Goal: Task Accomplishment & Management: Use online tool/utility

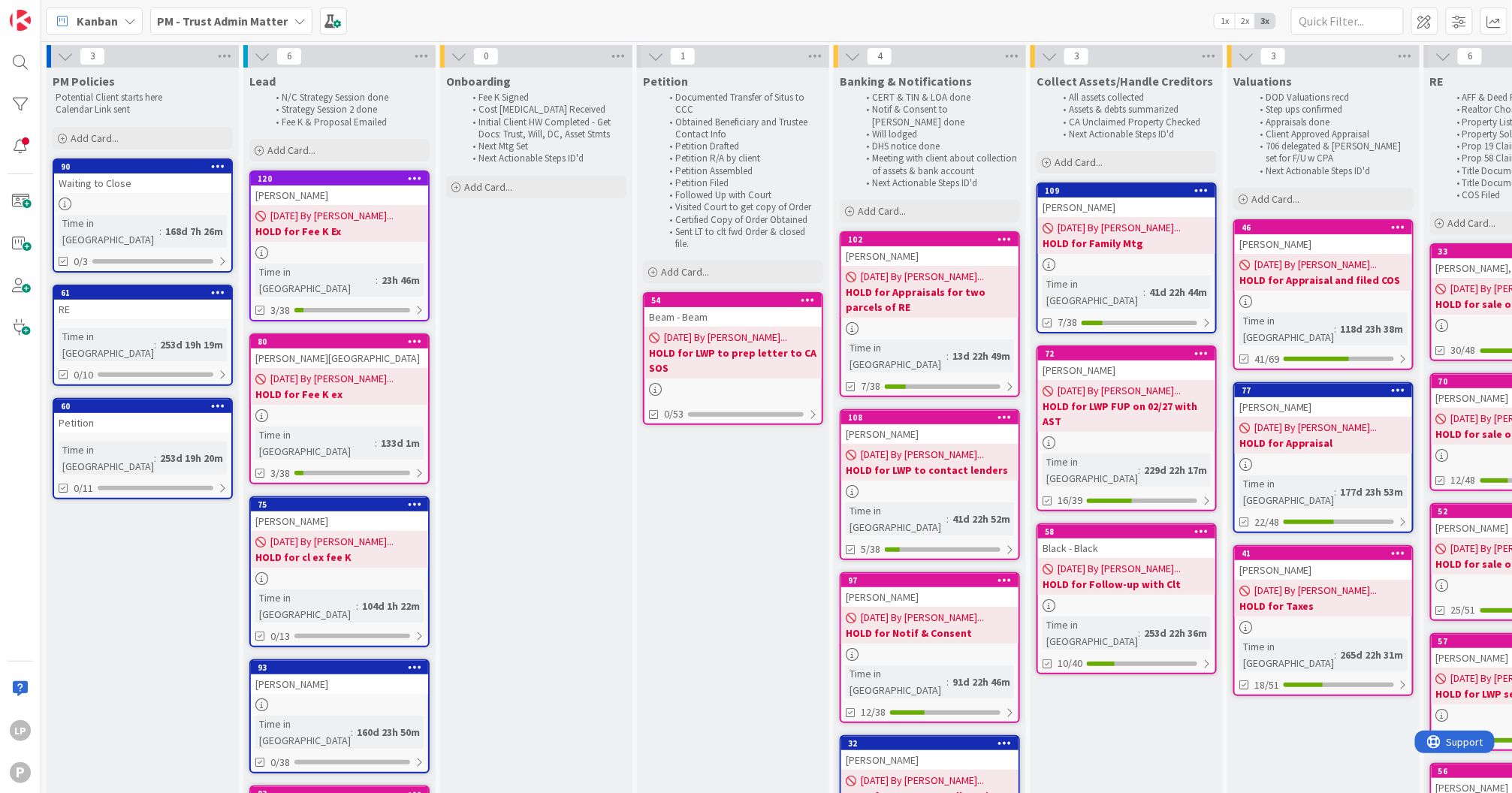
click at [975, 15] on div "Kanban PM - Trust Admin Matter 1x 2x 3x" at bounding box center [776, 20] width 1471 height 41
click at [17, 201] on span at bounding box center [20, 201] width 30 height 30
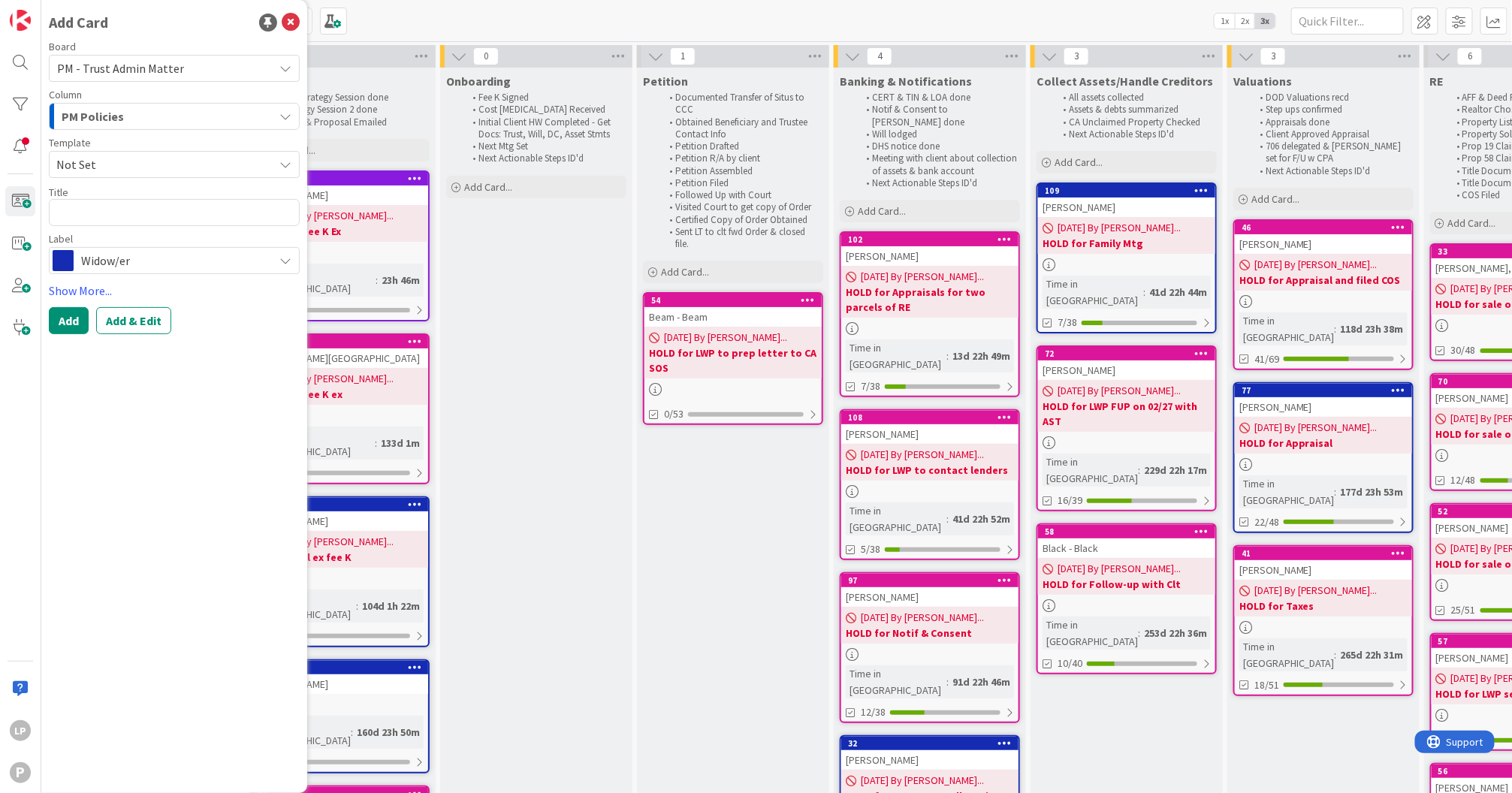
click at [140, 156] on span "Not Set" at bounding box center [159, 164] width 206 height 19
click at [123, 225] on span "PM Trust Admin Matter" at bounding box center [179, 229] width 218 height 19
type textarea "x"
type textarea "PM Trust Admin Matter"
click at [292, 22] on icon at bounding box center [290, 23] width 18 height 18
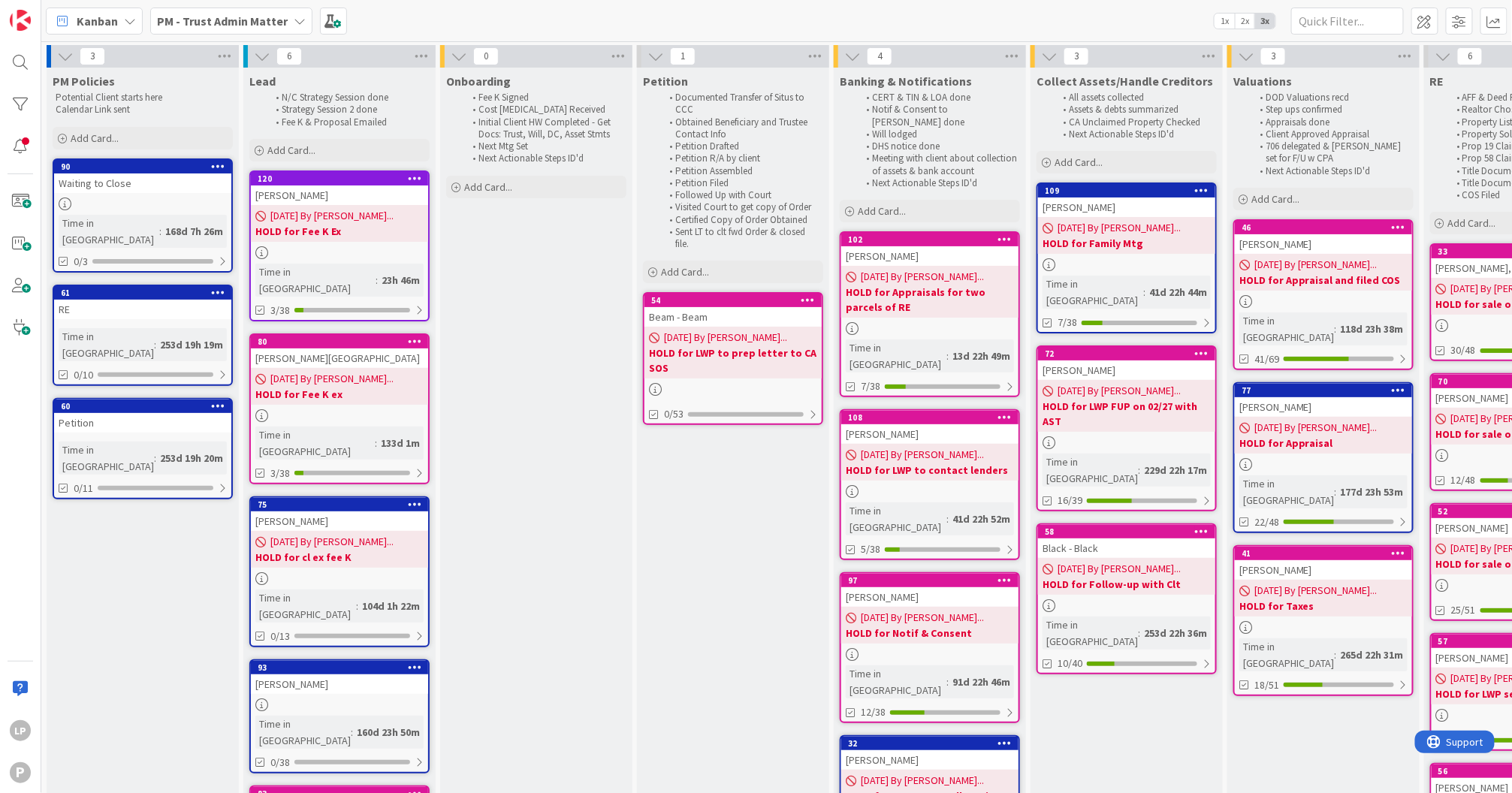
click at [233, 16] on b "PM - Trust Admin Matter" at bounding box center [222, 21] width 131 height 15
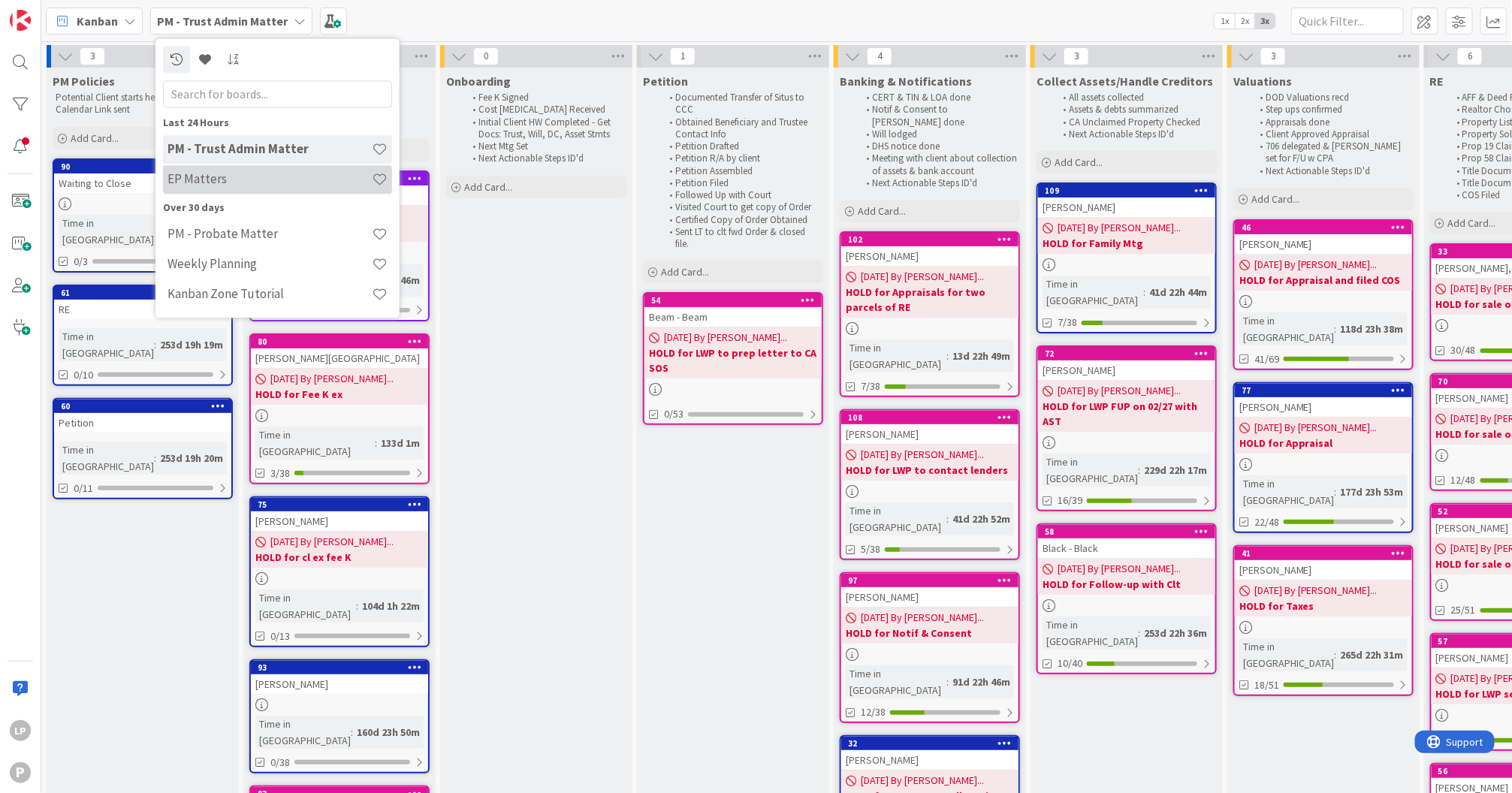
click at [222, 183] on h4 "EP Matters" at bounding box center [270, 180] width 205 height 15
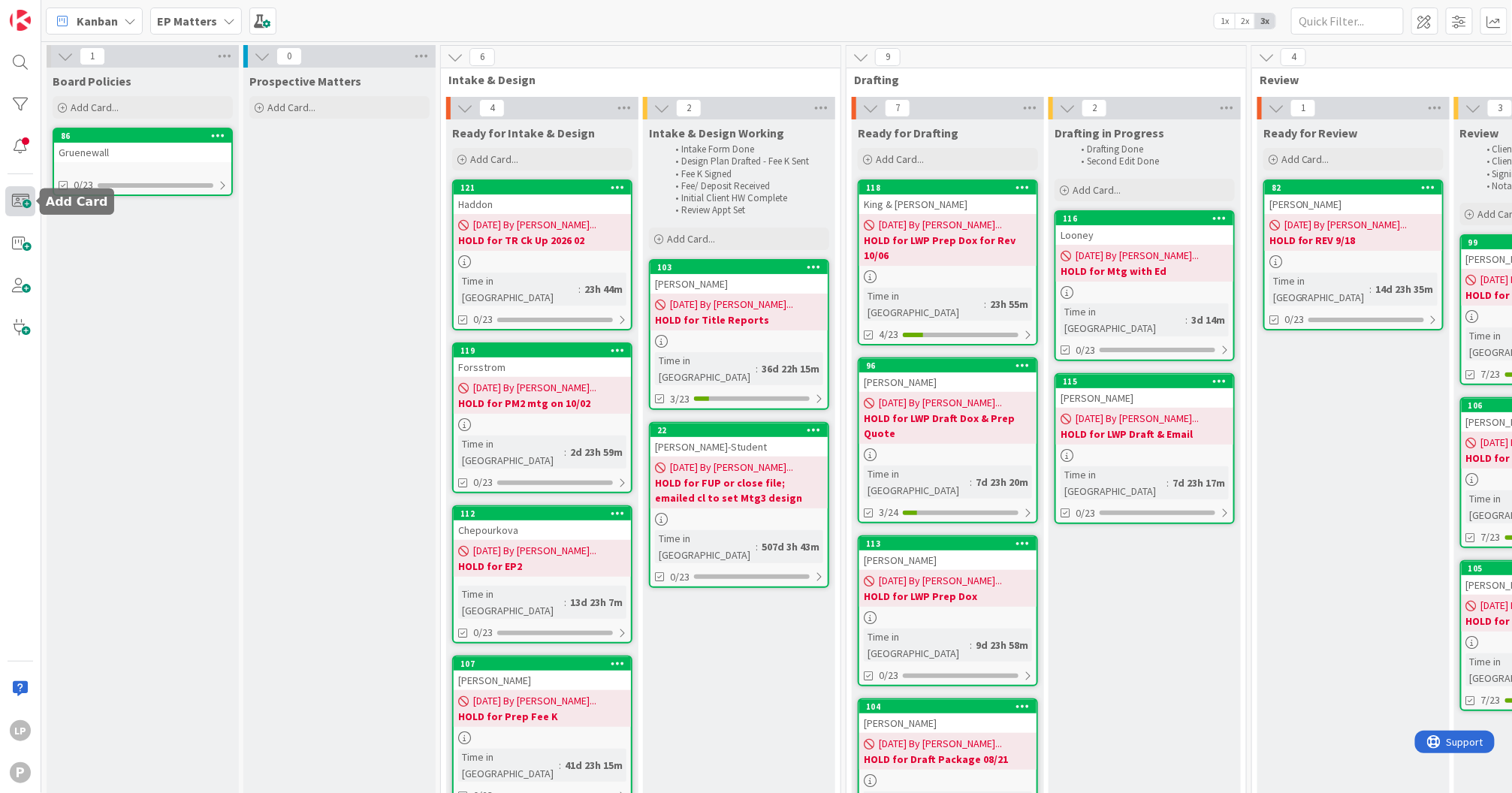
click at [16, 207] on span at bounding box center [20, 201] width 30 height 30
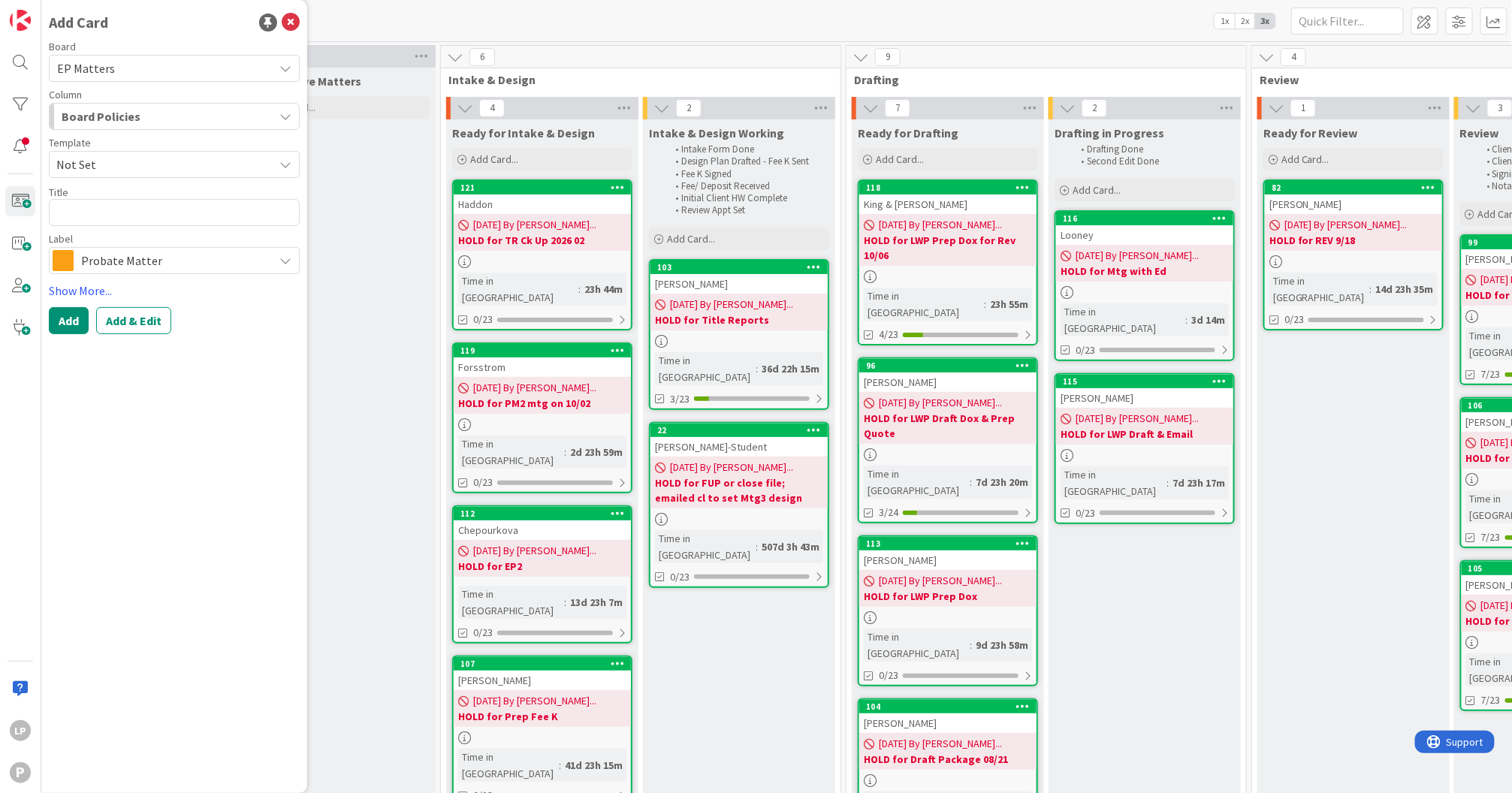
click at [105, 160] on span "Not Set" at bounding box center [159, 164] width 206 height 19
click at [116, 233] on span "Estate Planning" at bounding box center [179, 229] width 218 height 19
type textarea "x"
type textarea "Estate Planning"
click at [177, 217] on textarea "Estate Planning" at bounding box center [174, 212] width 251 height 27
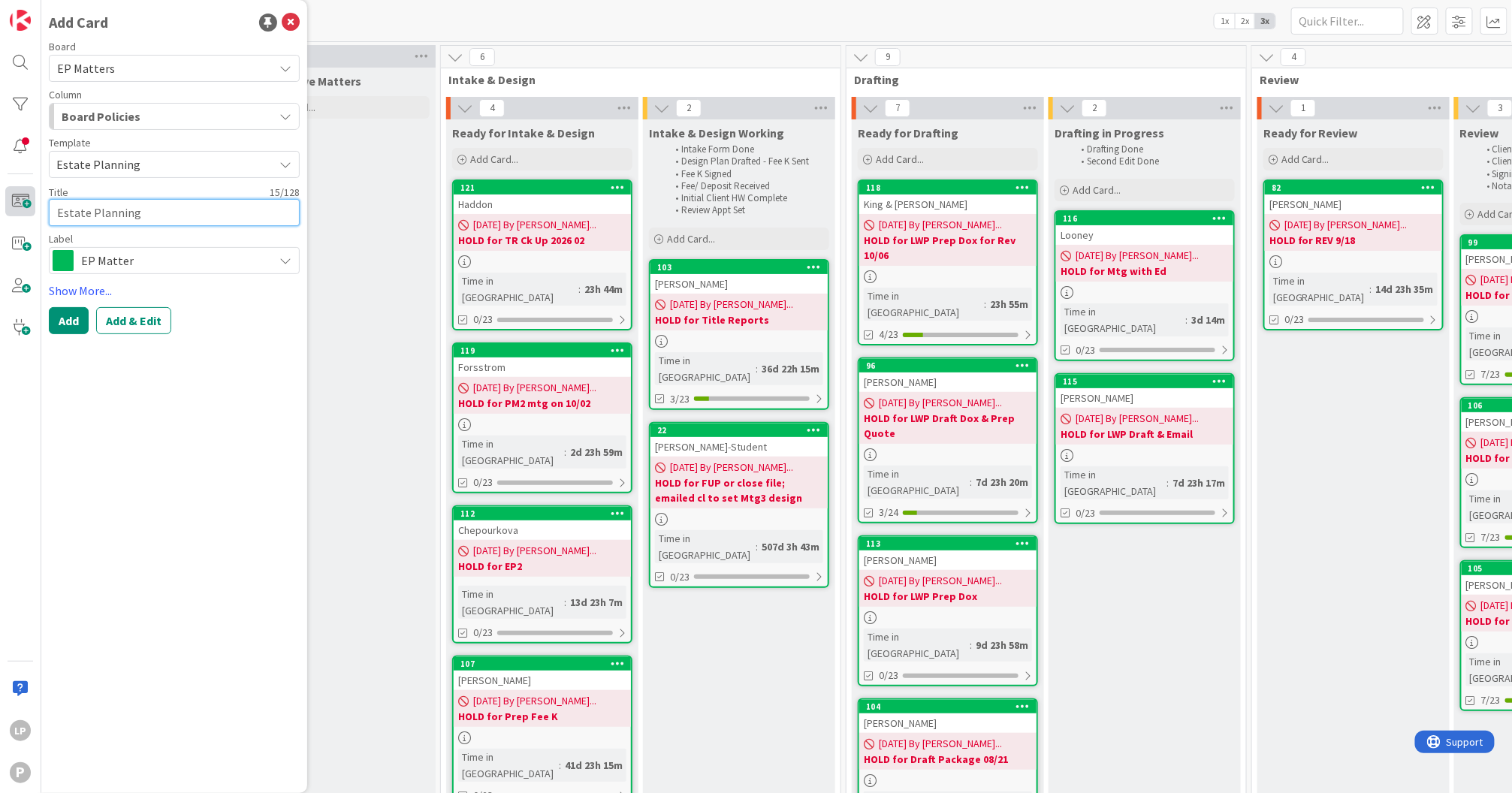
drag, startPoint x: 174, startPoint y: 212, endPoint x: 21, endPoint y: 212, distance: 153.0
click at [21, 212] on div "LP P Add Card Board EP Matters Column Board Policies Template Estate Planning N…" at bounding box center [20, 396] width 41 height 793
type textarea "x"
type textarea "B"
type textarea "x"
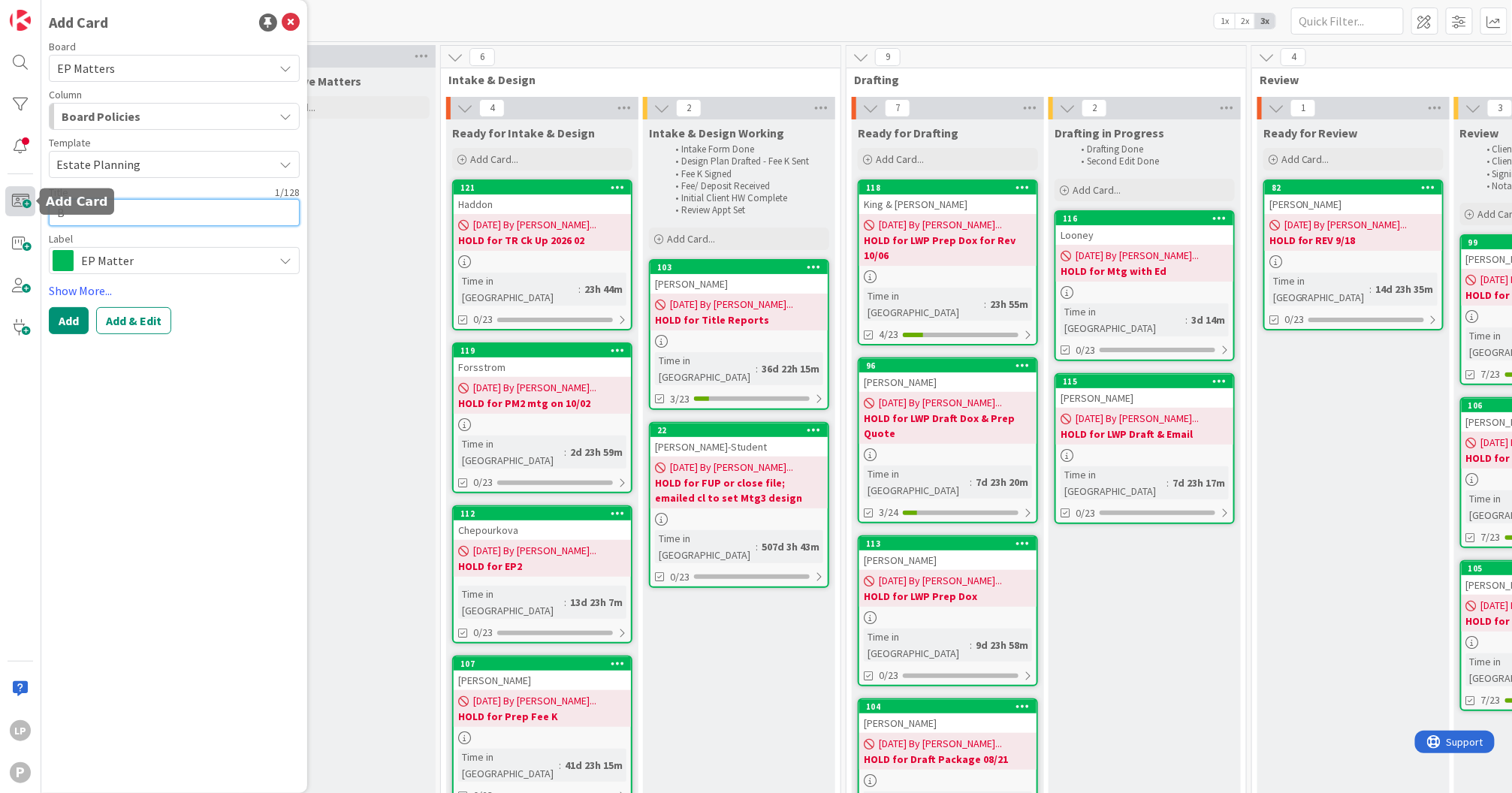
type textarea "Br"
type textarea "x"
type textarea "Bro"
type textarea "x"
type textarea "Brot"
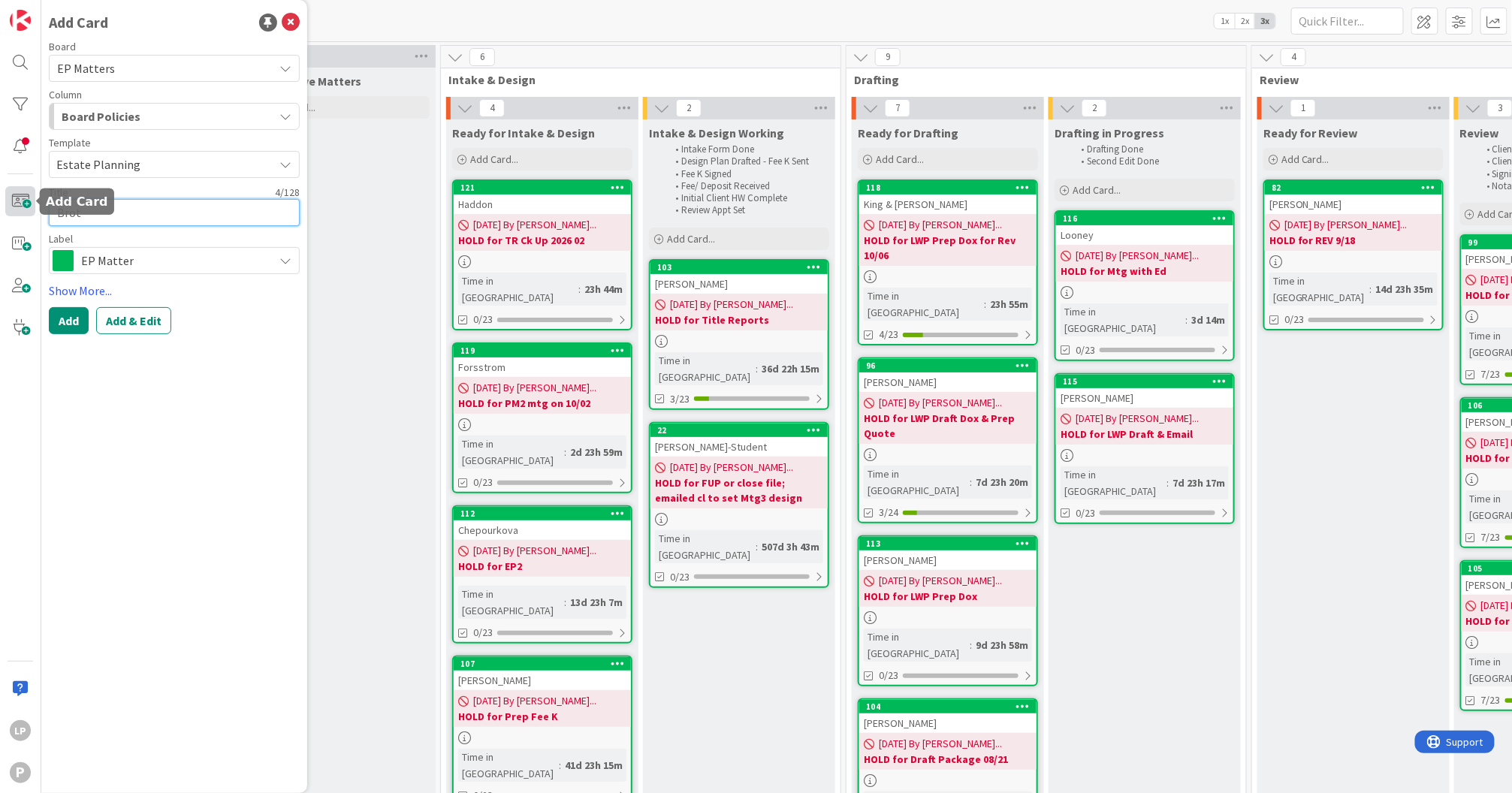
type textarea "x"
type textarea "Brott"
click at [124, 319] on button "Add & Edit" at bounding box center [133, 320] width 75 height 27
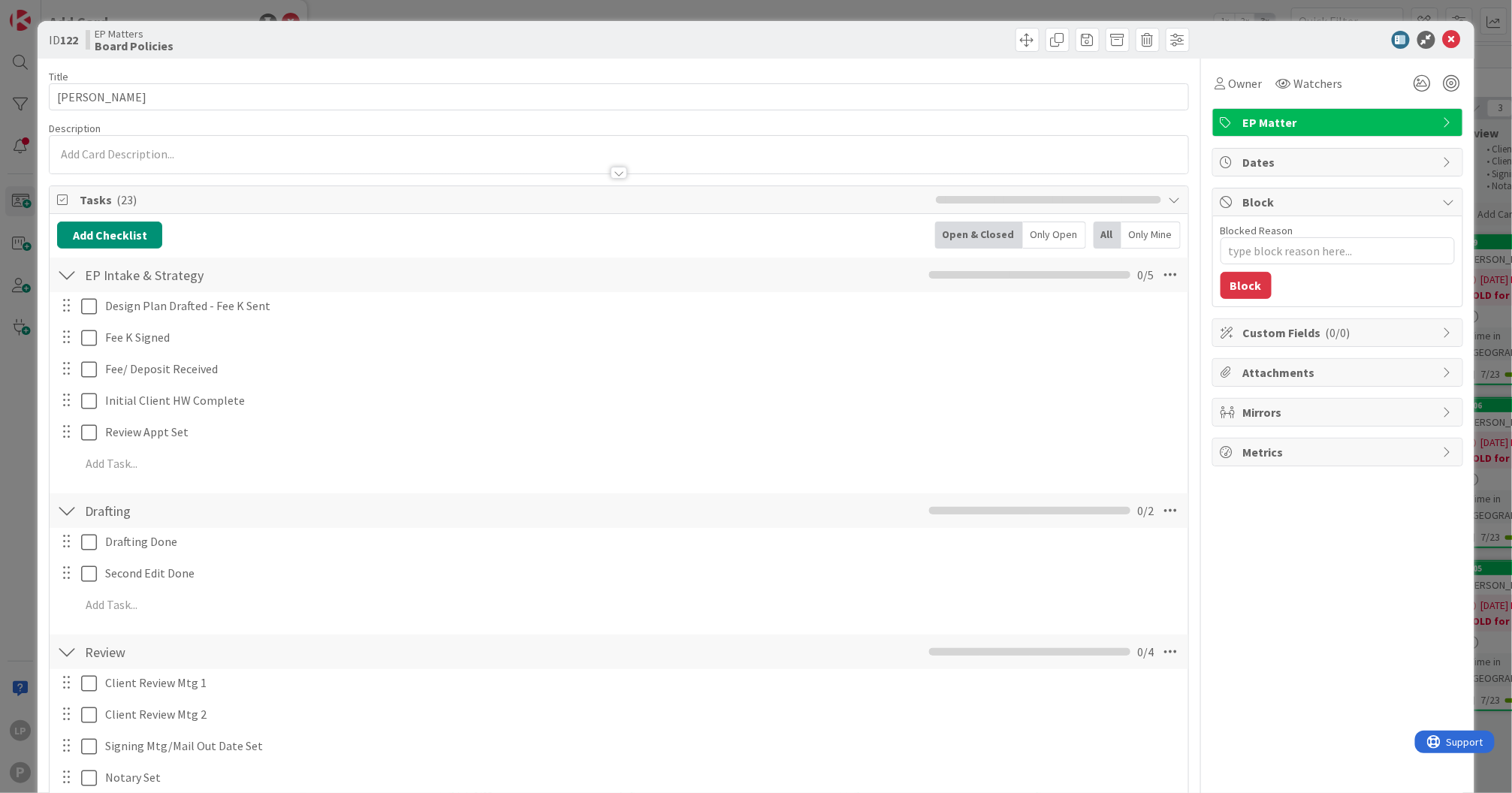
click at [296, 151] on div at bounding box center [619, 154] width 1138 height 38
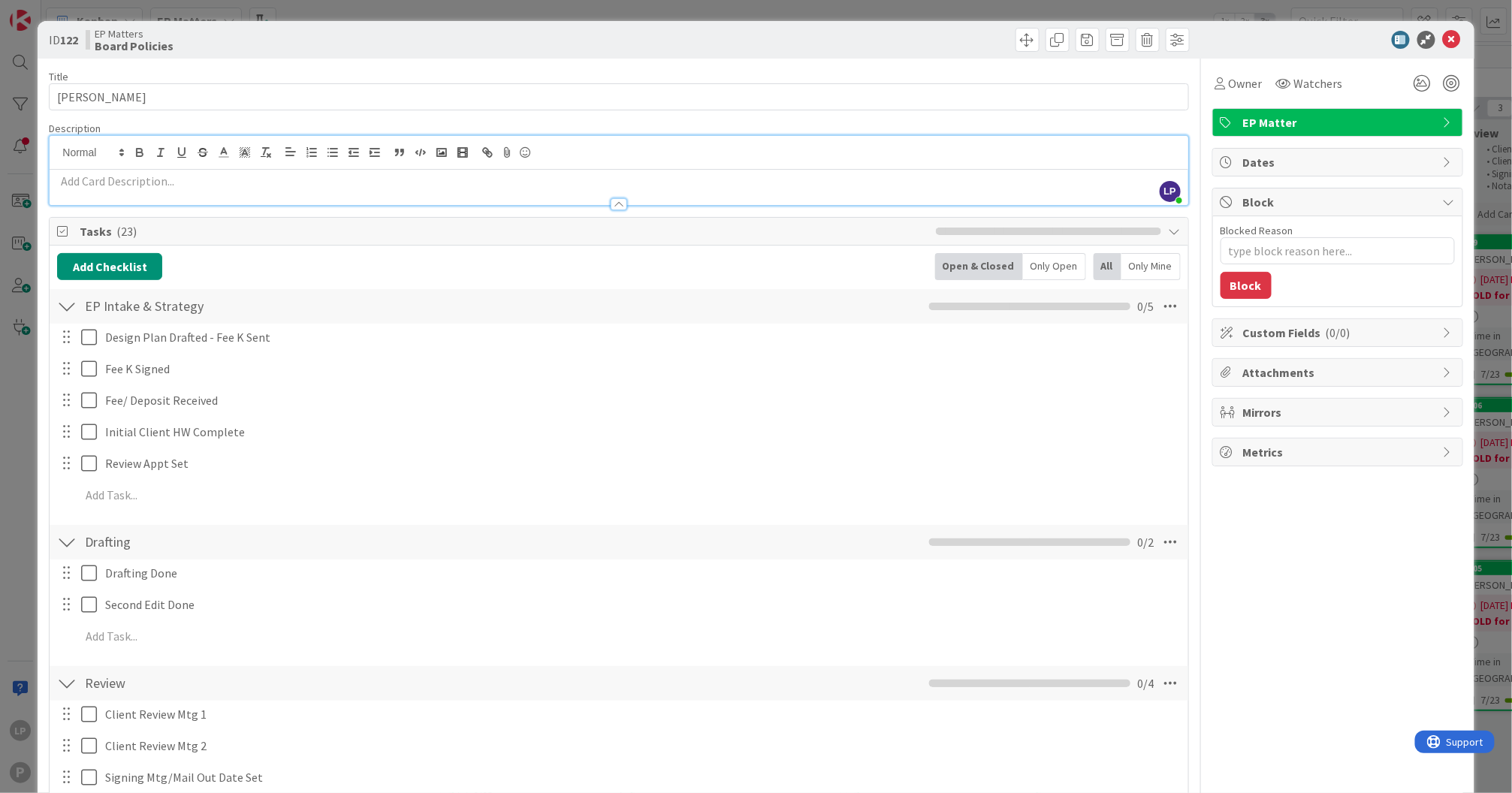
click at [907, 38] on div at bounding box center [906, 40] width 566 height 24
click at [588, 182] on p at bounding box center [619, 181] width 1123 height 18
click at [614, 183] on p at bounding box center [619, 181] width 1123 height 18
drag, startPoint x: 857, startPoint y: 43, endPoint x: 853, endPoint y: 54, distance: 11.7
click at [857, 43] on div at bounding box center [906, 40] width 566 height 24
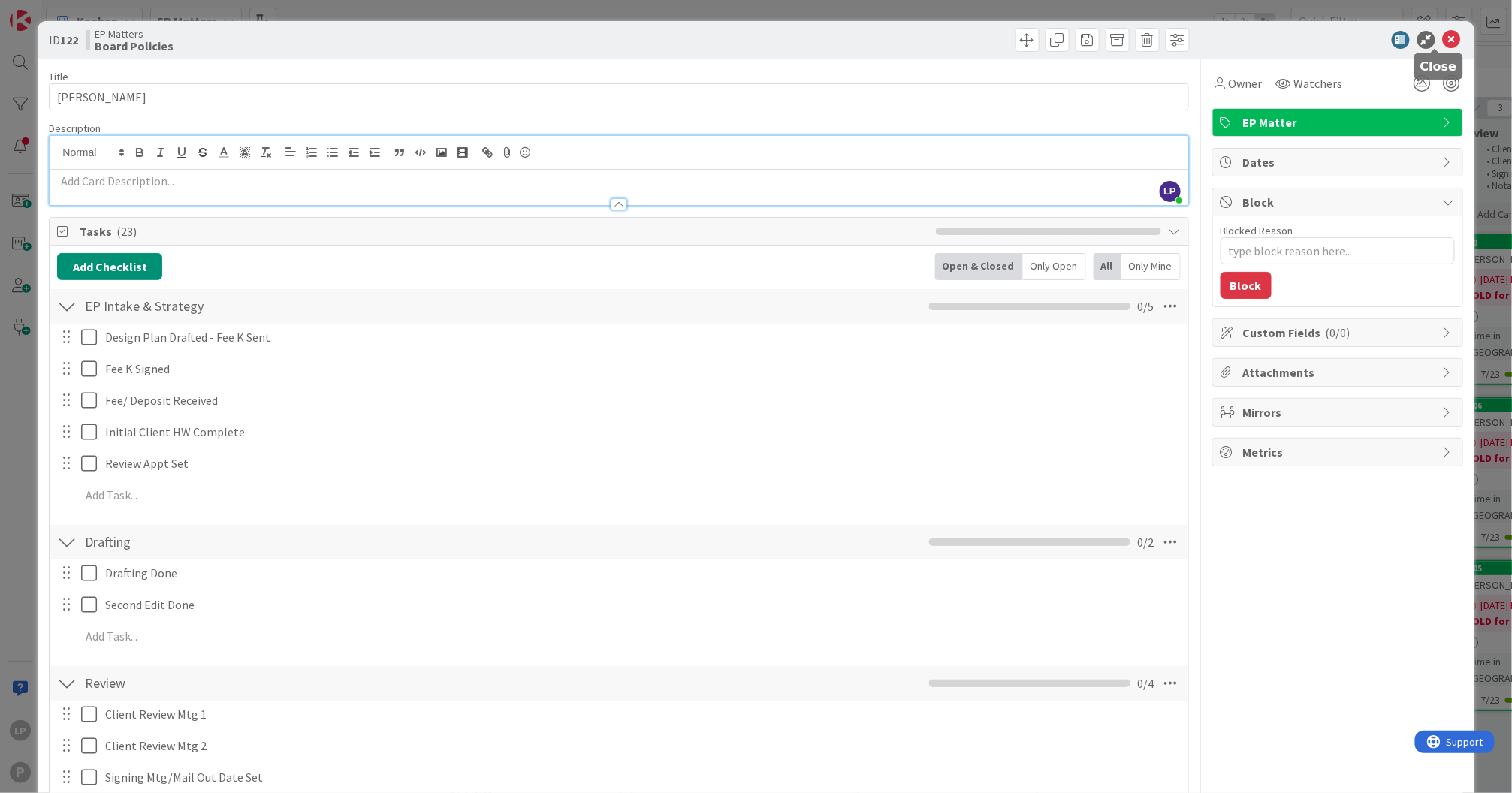
click at [1443, 40] on icon at bounding box center [1452, 40] width 18 height 18
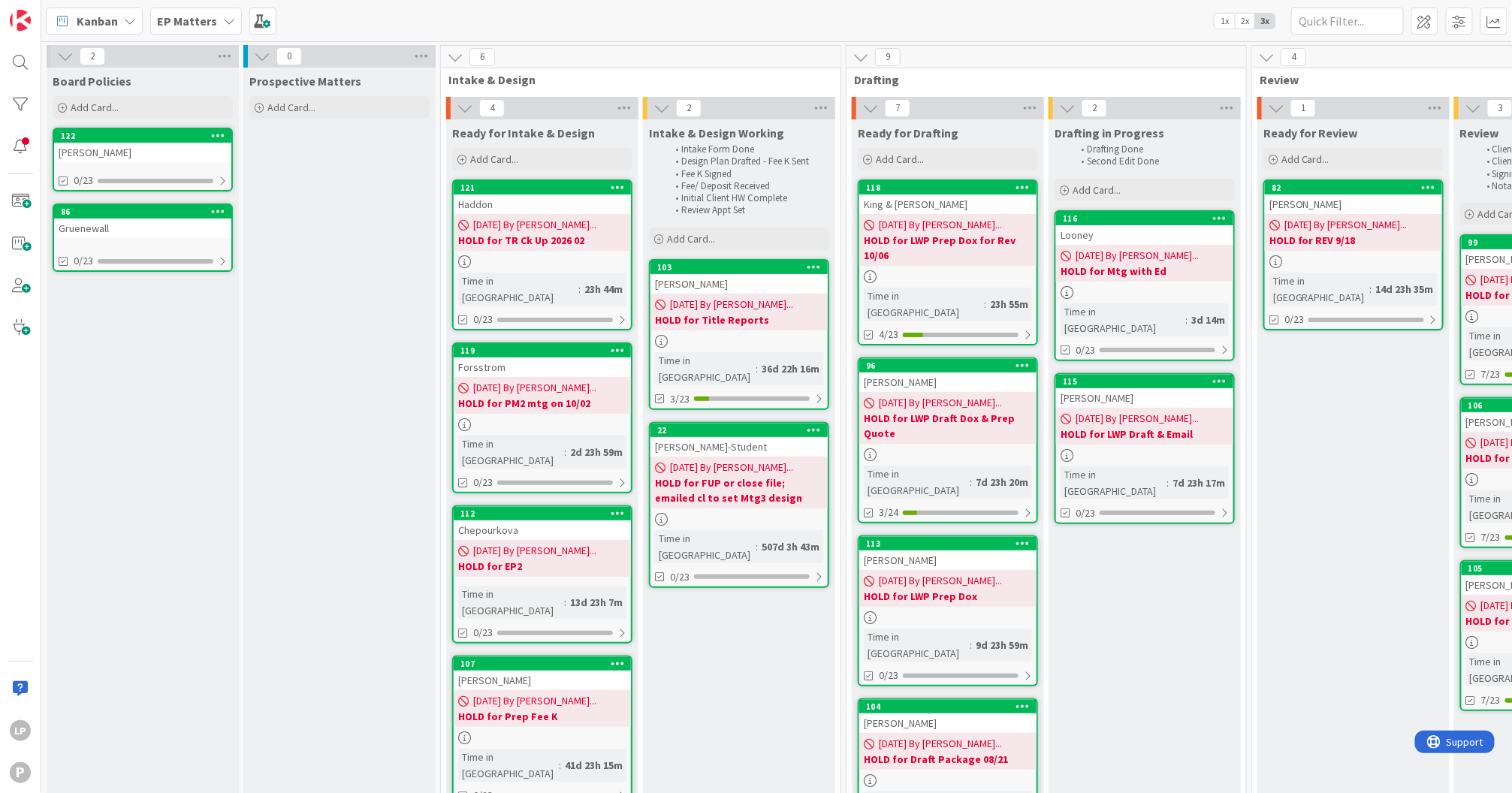
click at [219, 136] on icon at bounding box center [218, 135] width 14 height 10
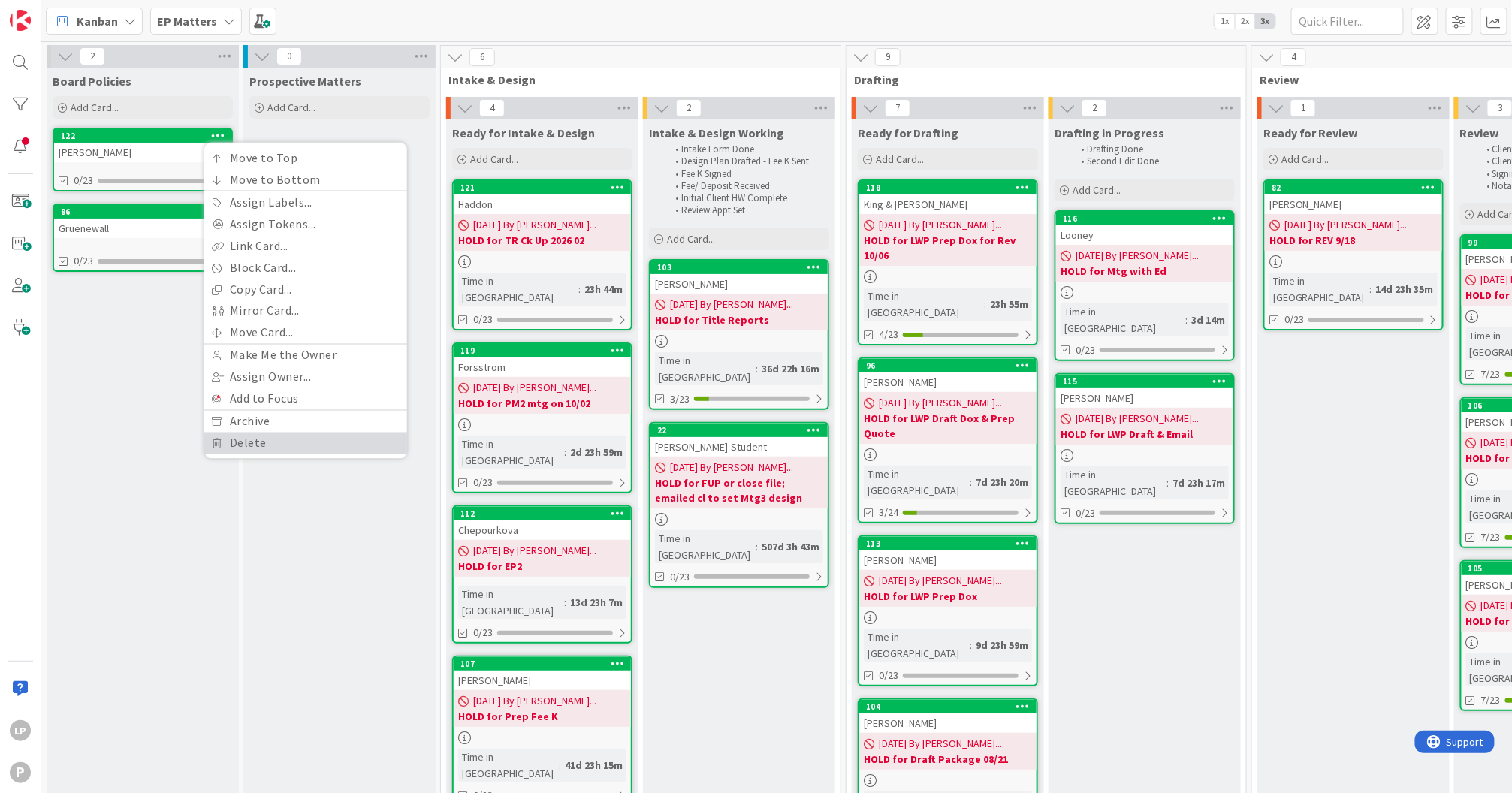
click at [268, 436] on link "Delete" at bounding box center [306, 444] width 203 height 22
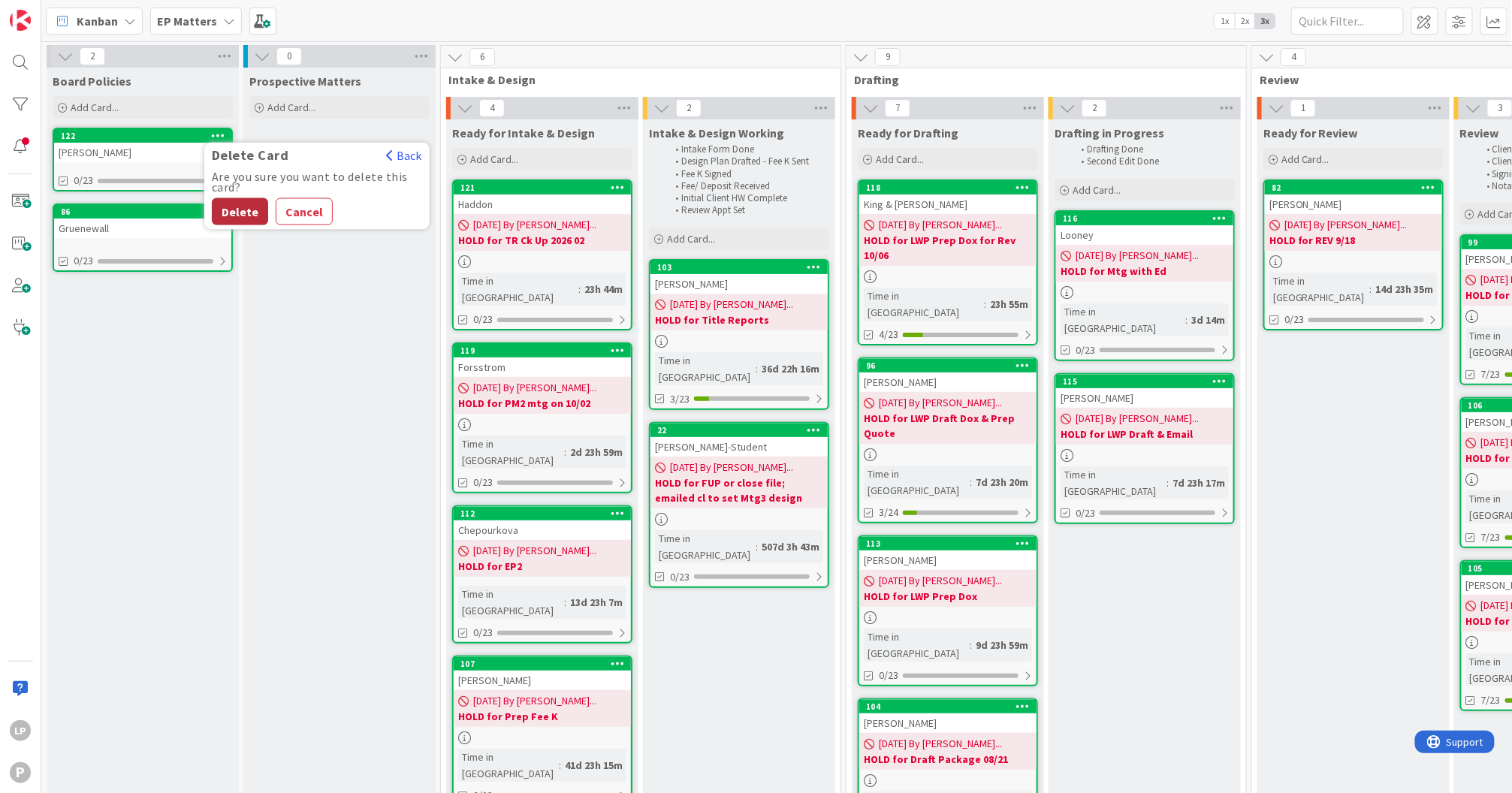
click at [254, 209] on button "Delete" at bounding box center [240, 211] width 56 height 27
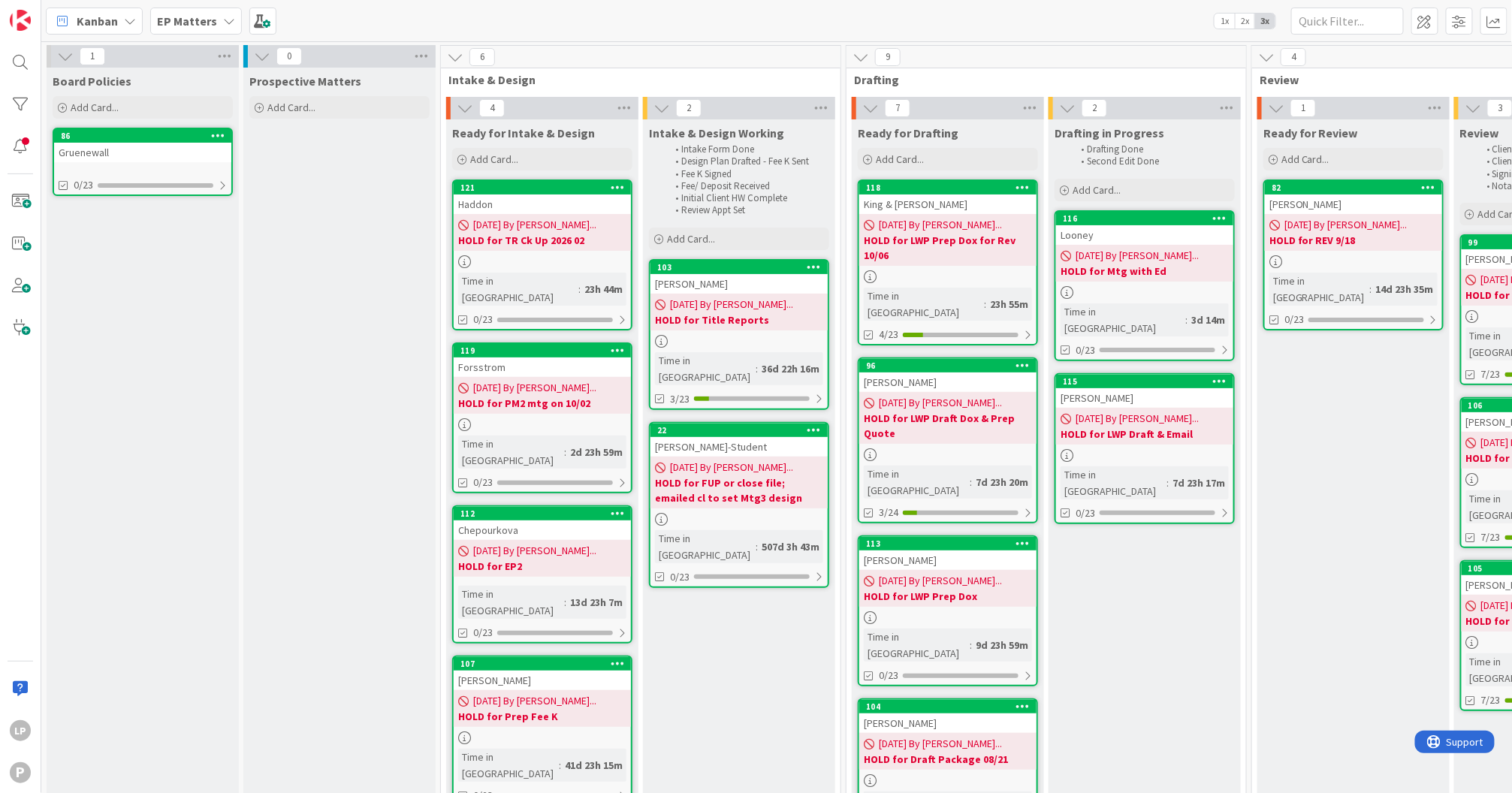
click at [208, 22] on b "EP Matters" at bounding box center [186, 21] width 60 height 15
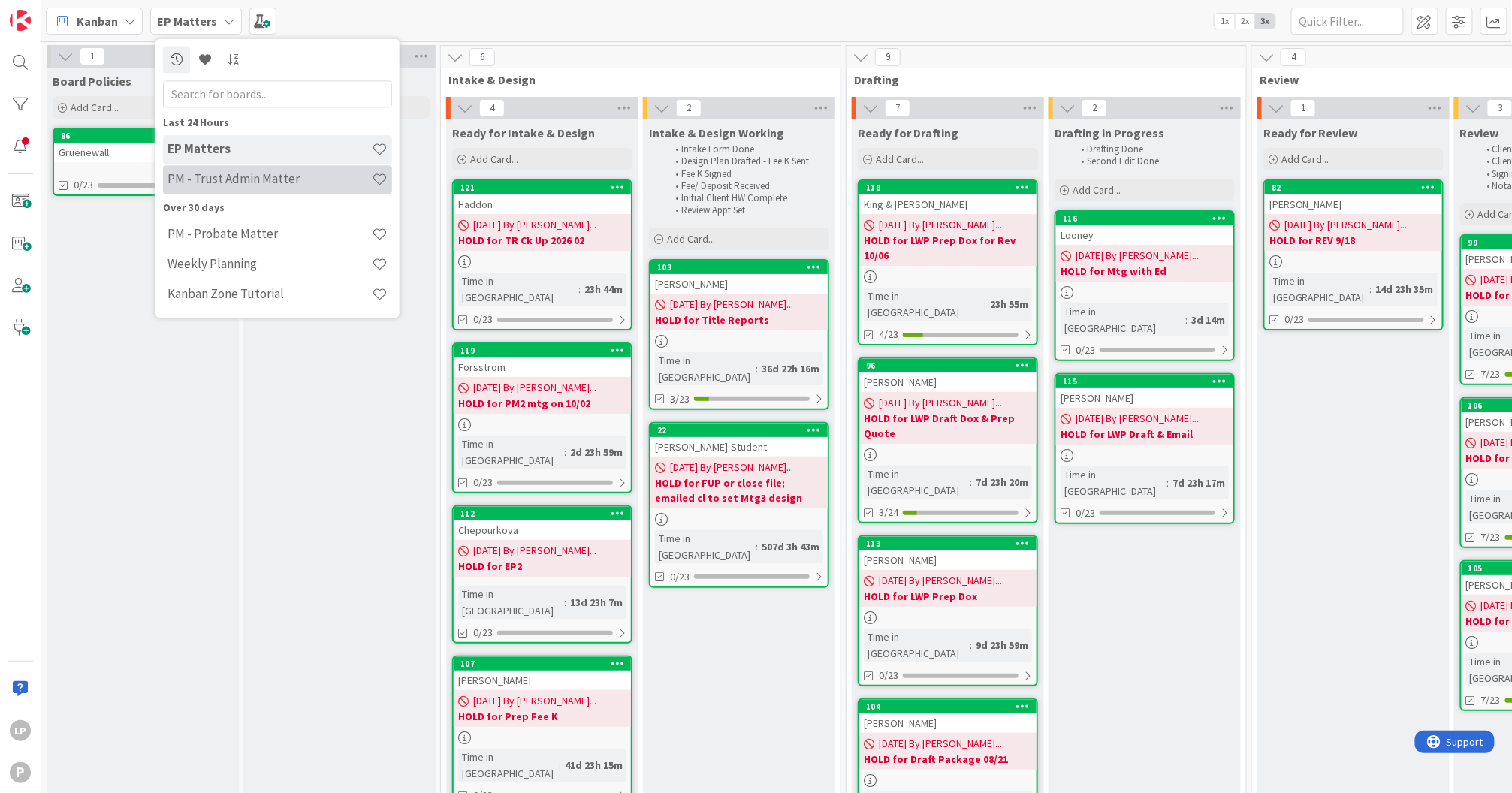
click at [229, 184] on h4 "PM - Trust Admin Matter" at bounding box center [270, 180] width 205 height 15
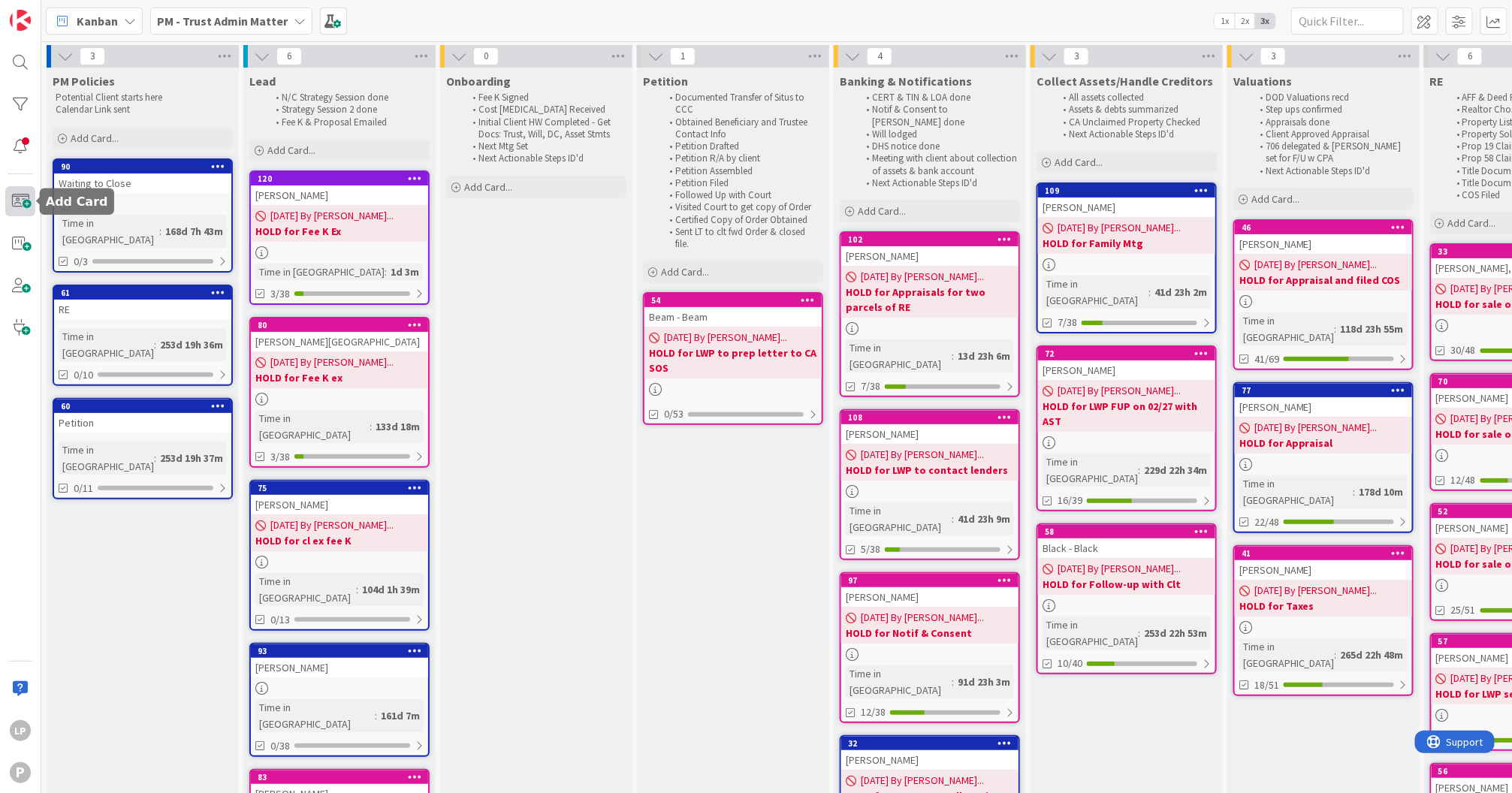
click at [24, 193] on span at bounding box center [20, 201] width 30 height 30
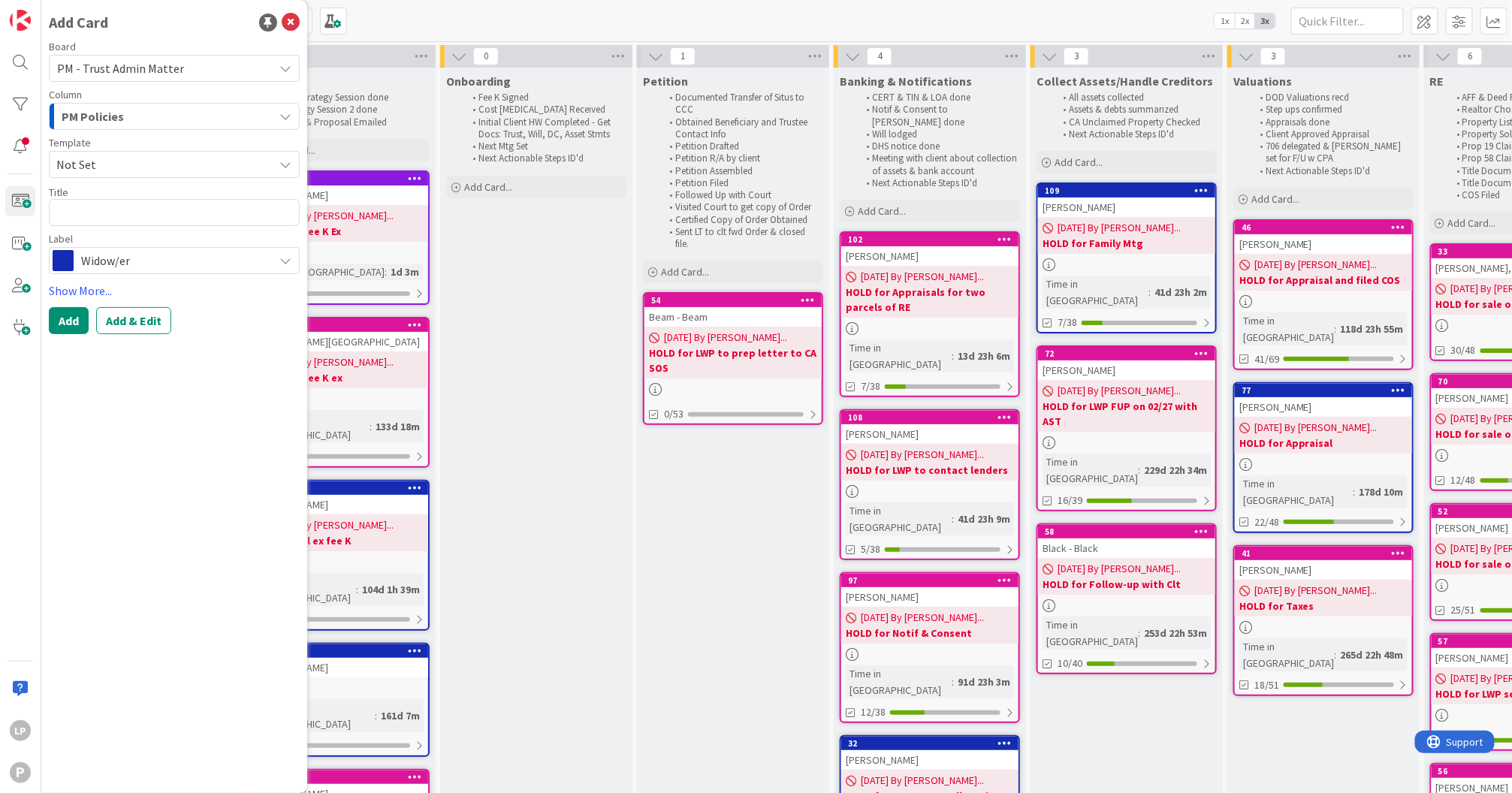
click at [113, 166] on span "Not Set" at bounding box center [159, 164] width 206 height 19
click at [128, 229] on span "PM Trust Admin Matter" at bounding box center [179, 229] width 218 height 19
type textarea "x"
type textarea "PM Trust Admin Matter"
drag, startPoint x: 148, startPoint y: 214, endPoint x: 51, endPoint y: 211, distance: 97.0
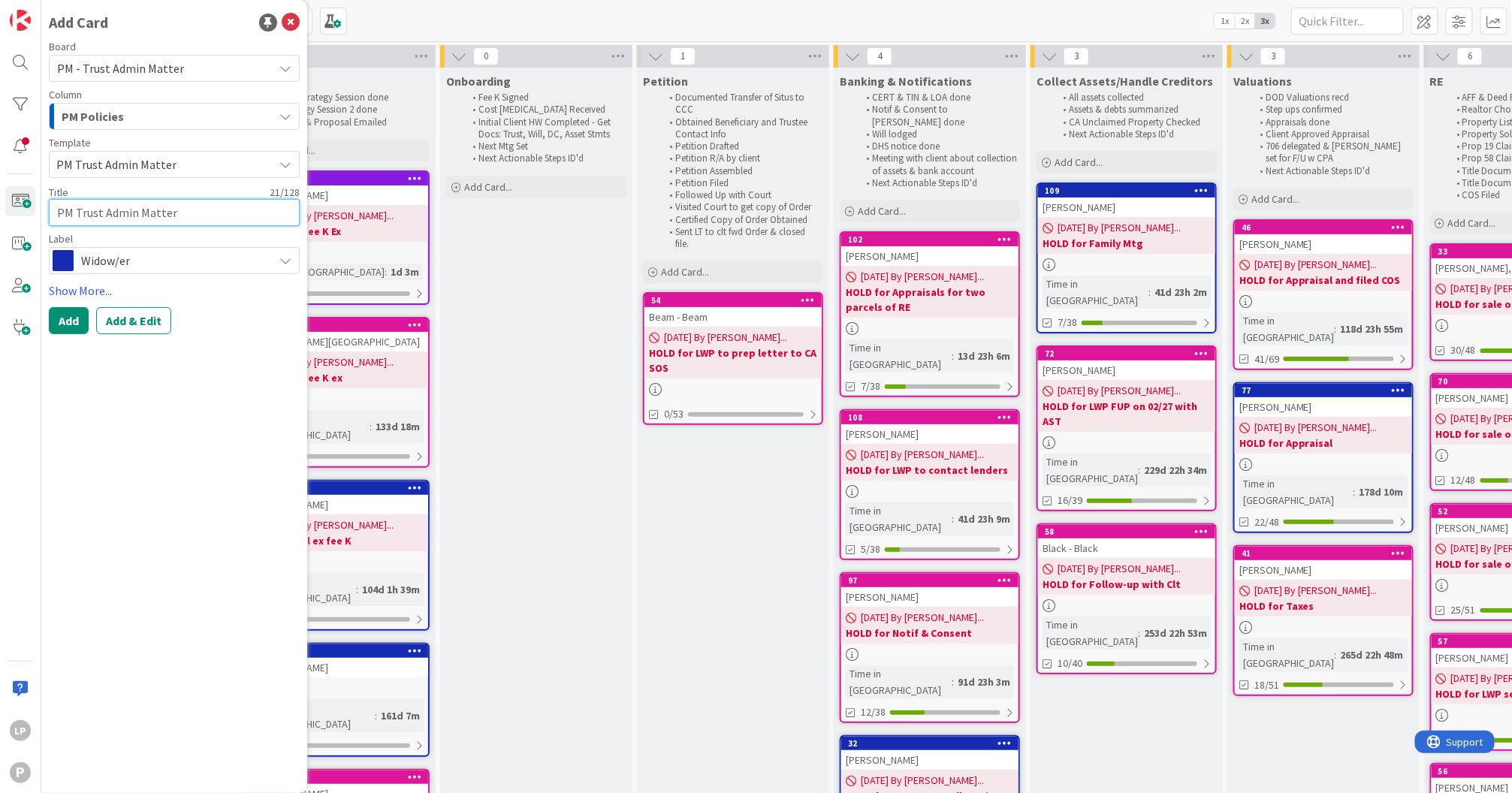
click at [51, 211] on textarea "PM Trust Admin Matter" at bounding box center [174, 212] width 251 height 27
type textarea "x"
type textarea "B"
type textarea "x"
type textarea "Br"
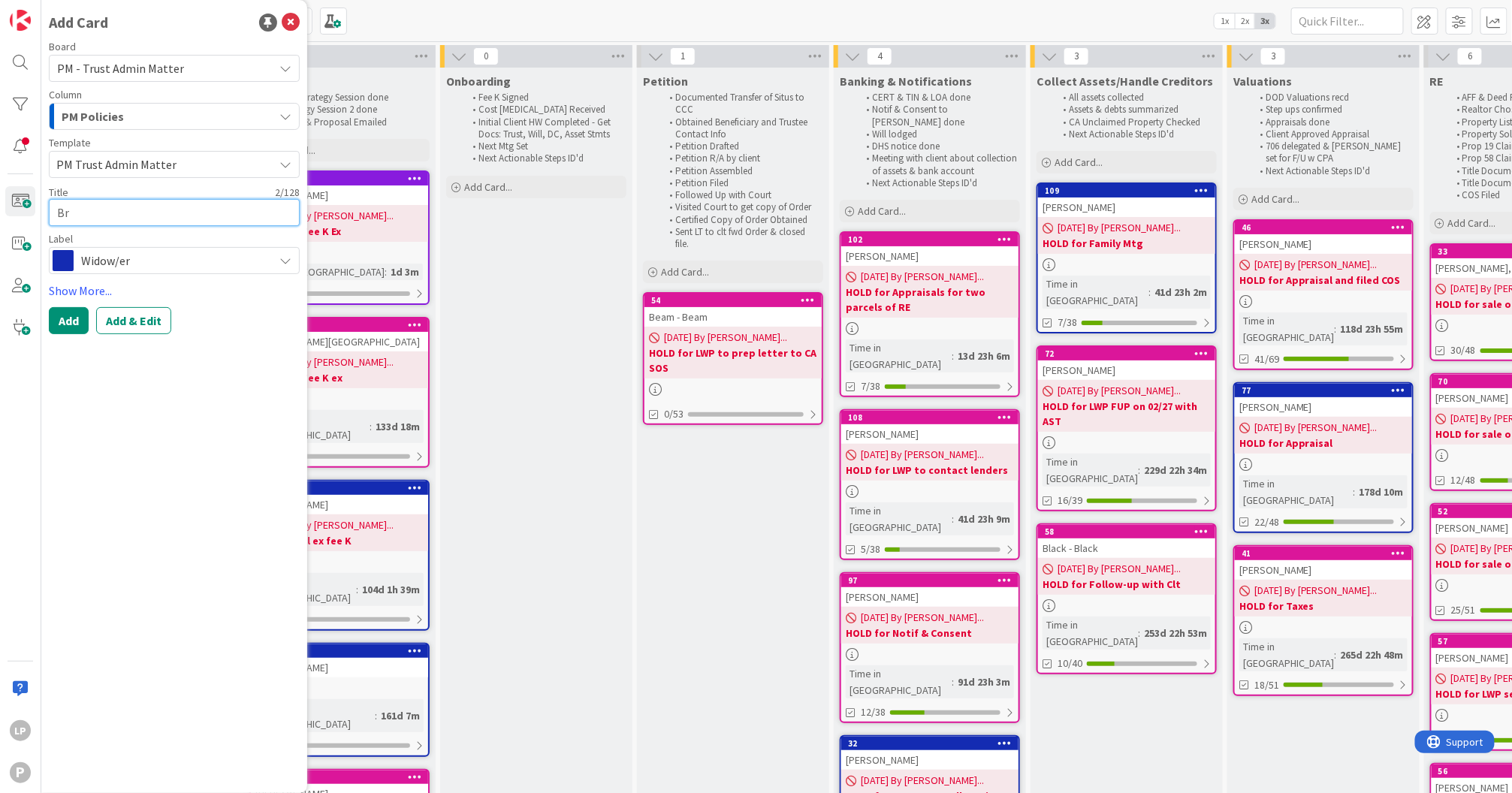
type textarea "x"
type textarea "Bro"
type textarea "x"
type textarea "Brot"
type textarea "x"
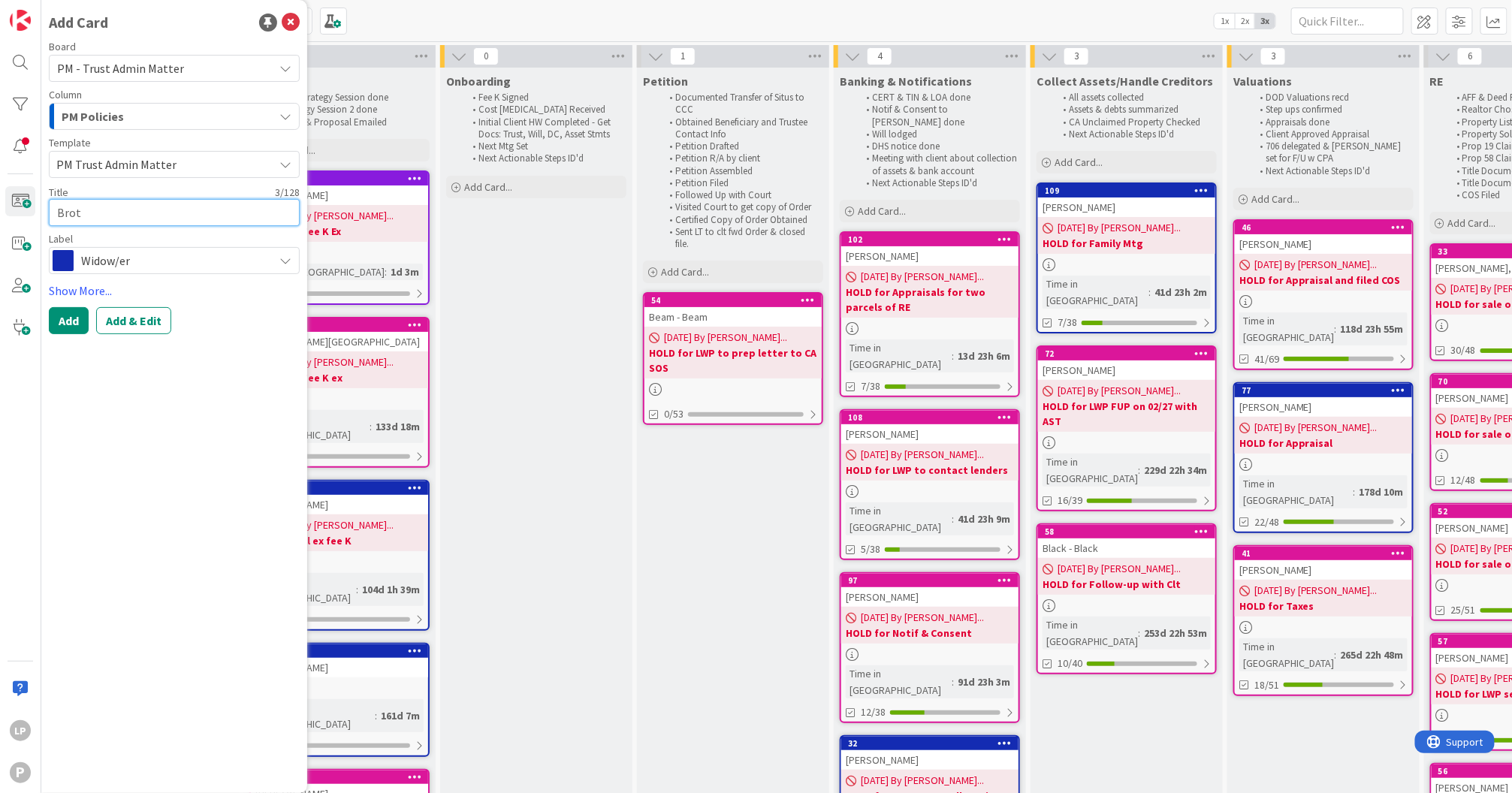
type textarea "Brott"
type textarea "x"
type textarea "Brott"
type textarea "x"
type textarea "Brott -"
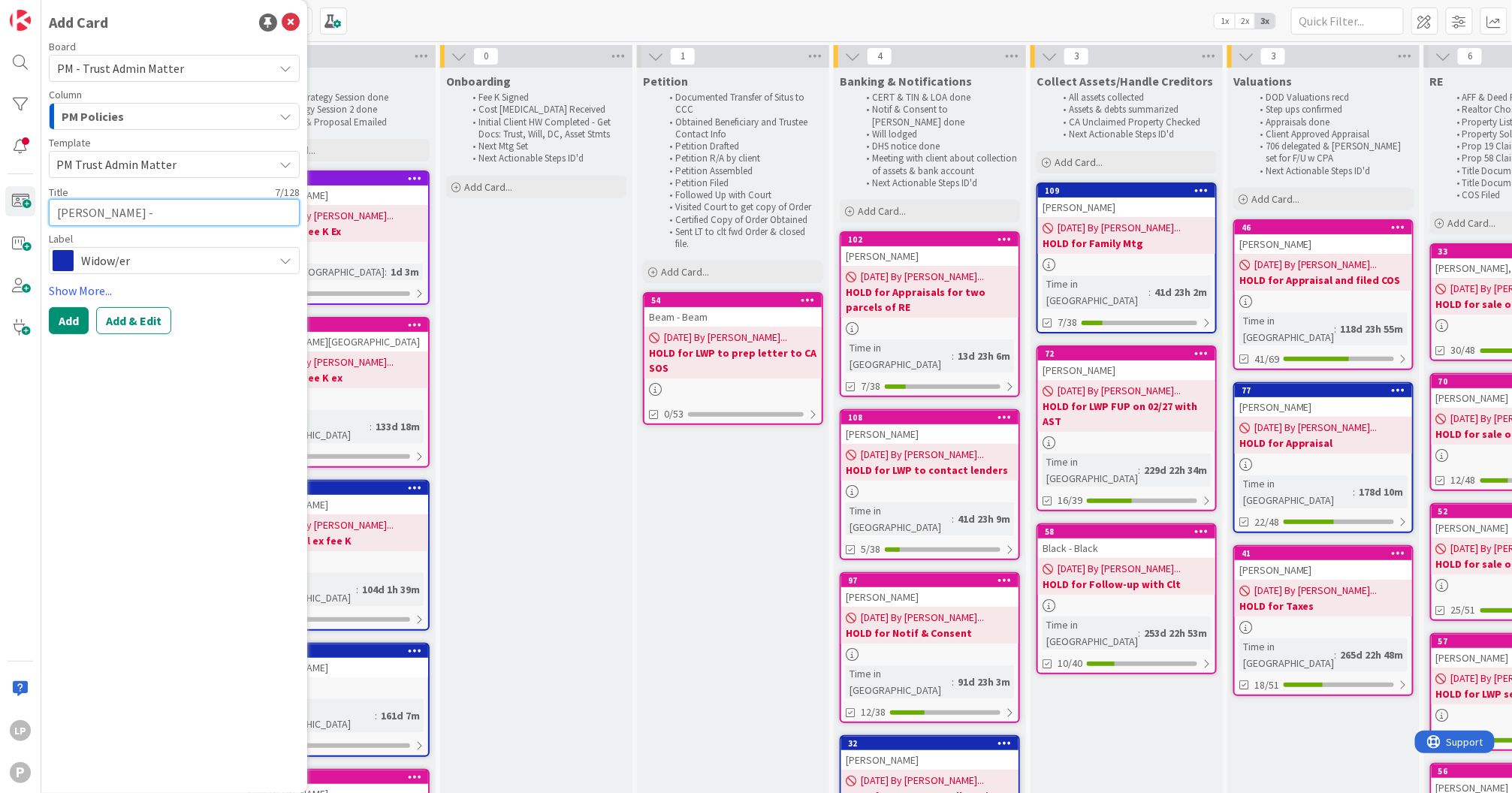
type textarea "x"
type textarea "Brott -"
type textarea "x"
type textarea "Brott - B"
type textarea "x"
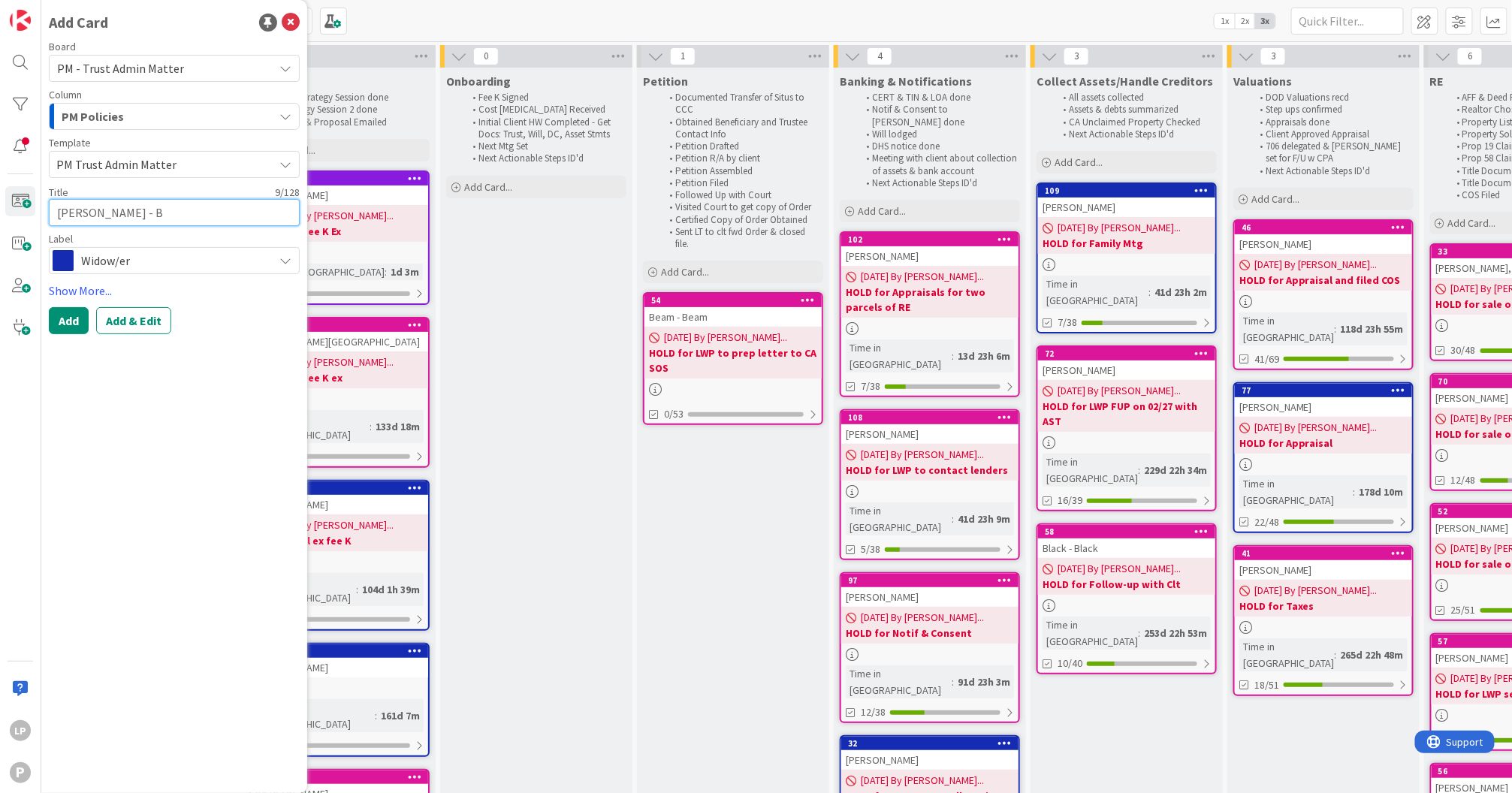
type textarea "Brott - Br"
type textarea "x"
type textarea "Brott - Bro"
type textarea "x"
type textarea "Brott - Brot"
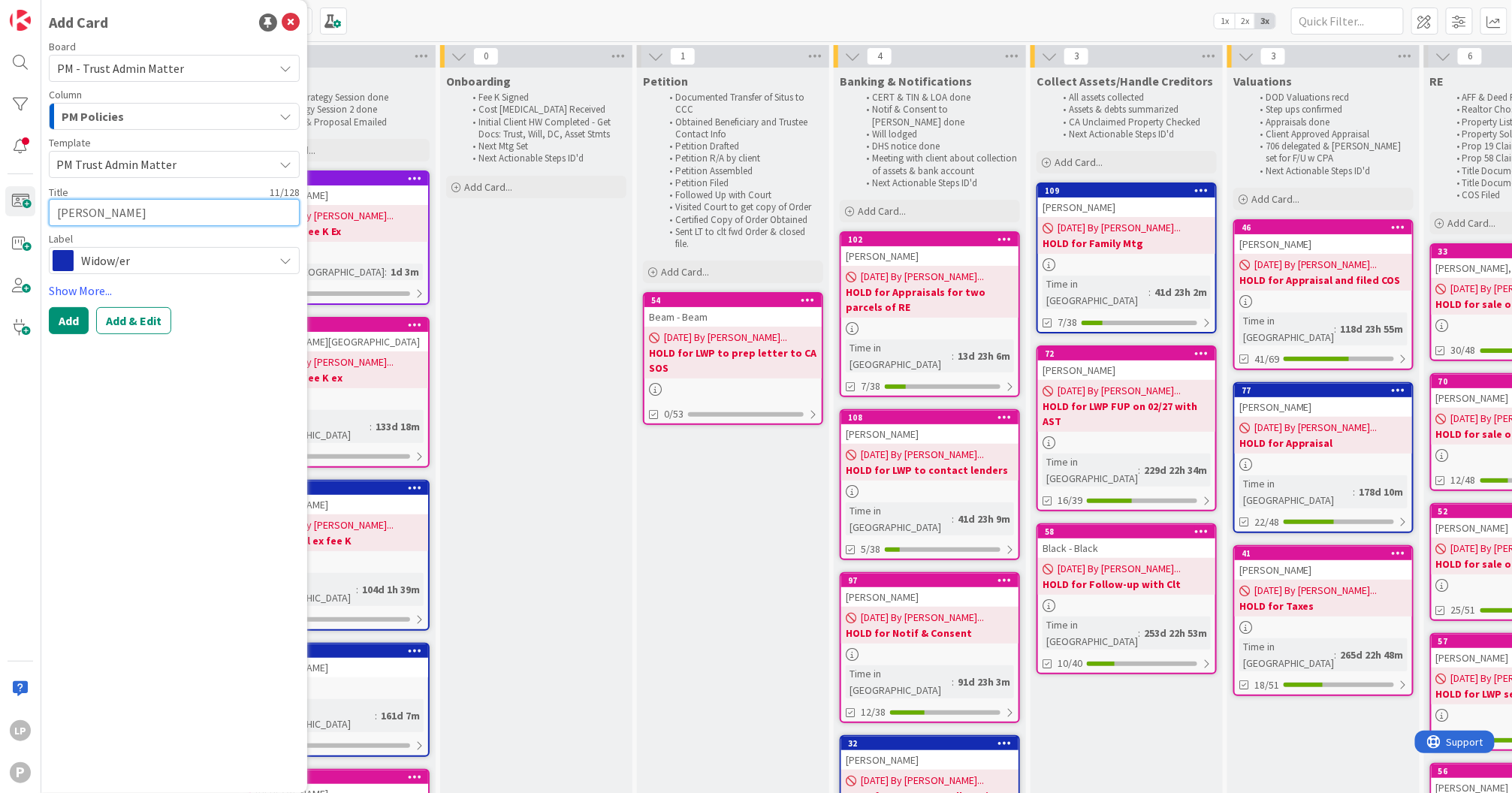
type textarea "x"
type textarea "Brott - Brott"
click at [281, 261] on icon at bounding box center [285, 260] width 12 height 12
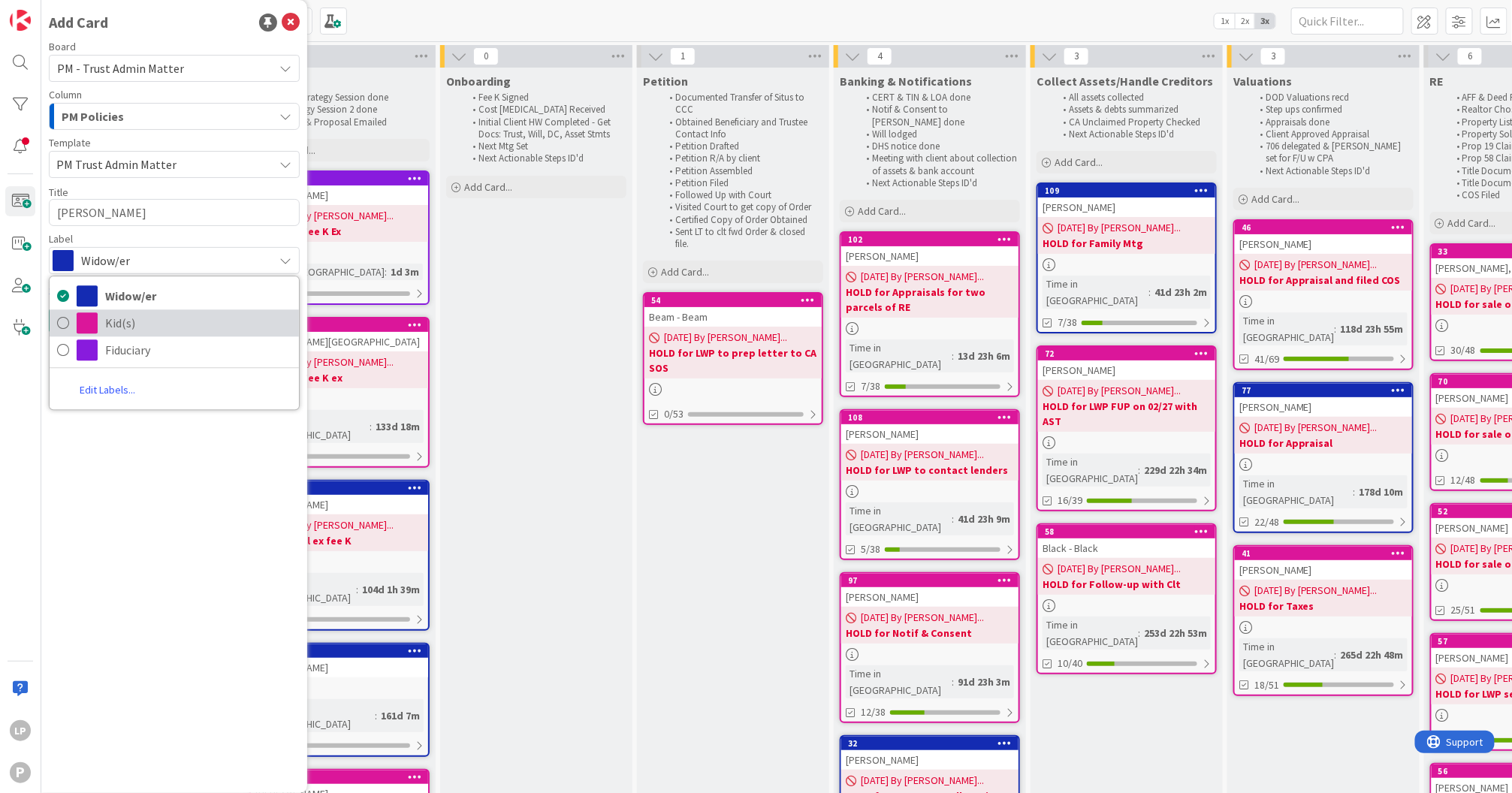
click at [123, 323] on span "Kid(s)" at bounding box center [198, 324] width 186 height 22
type textarea "x"
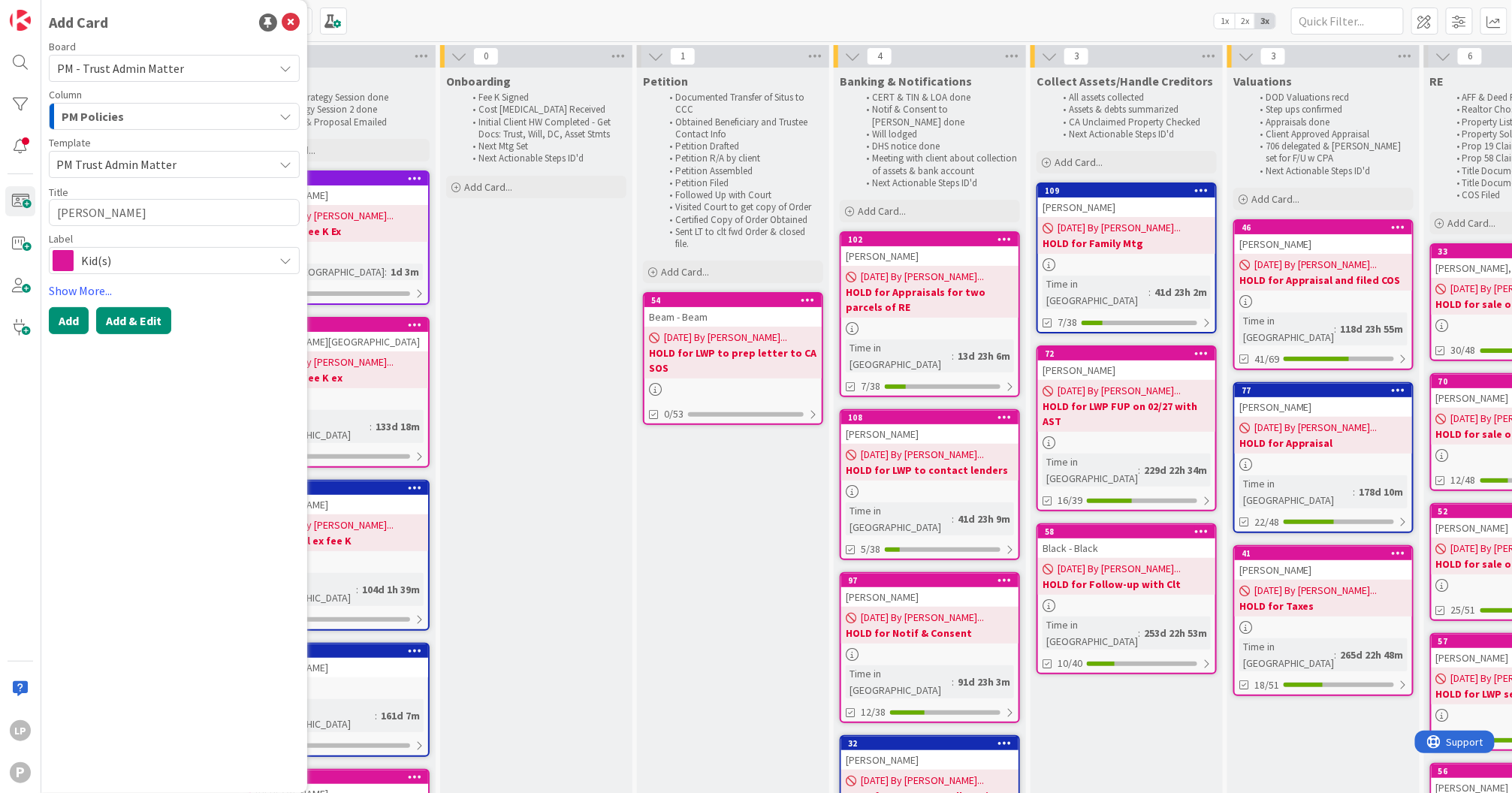
click at [146, 318] on button "Add & Edit" at bounding box center [133, 320] width 75 height 27
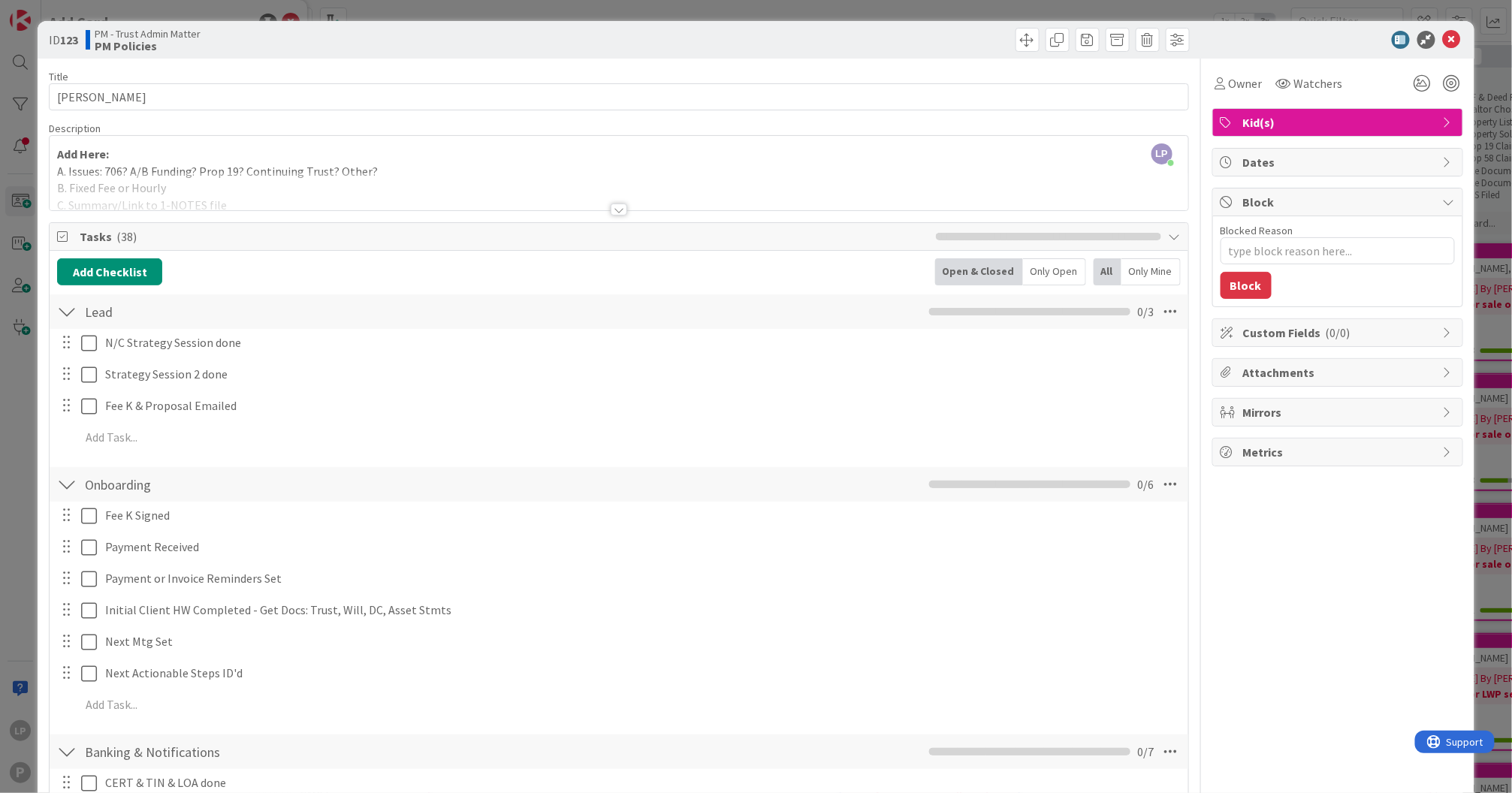
click at [132, 170] on div "Add Here: A. Issues: 706? A/B Funding? Prop 19? Continuing Trust? Other? B. Fix…" at bounding box center [619, 176] width 1138 height 67
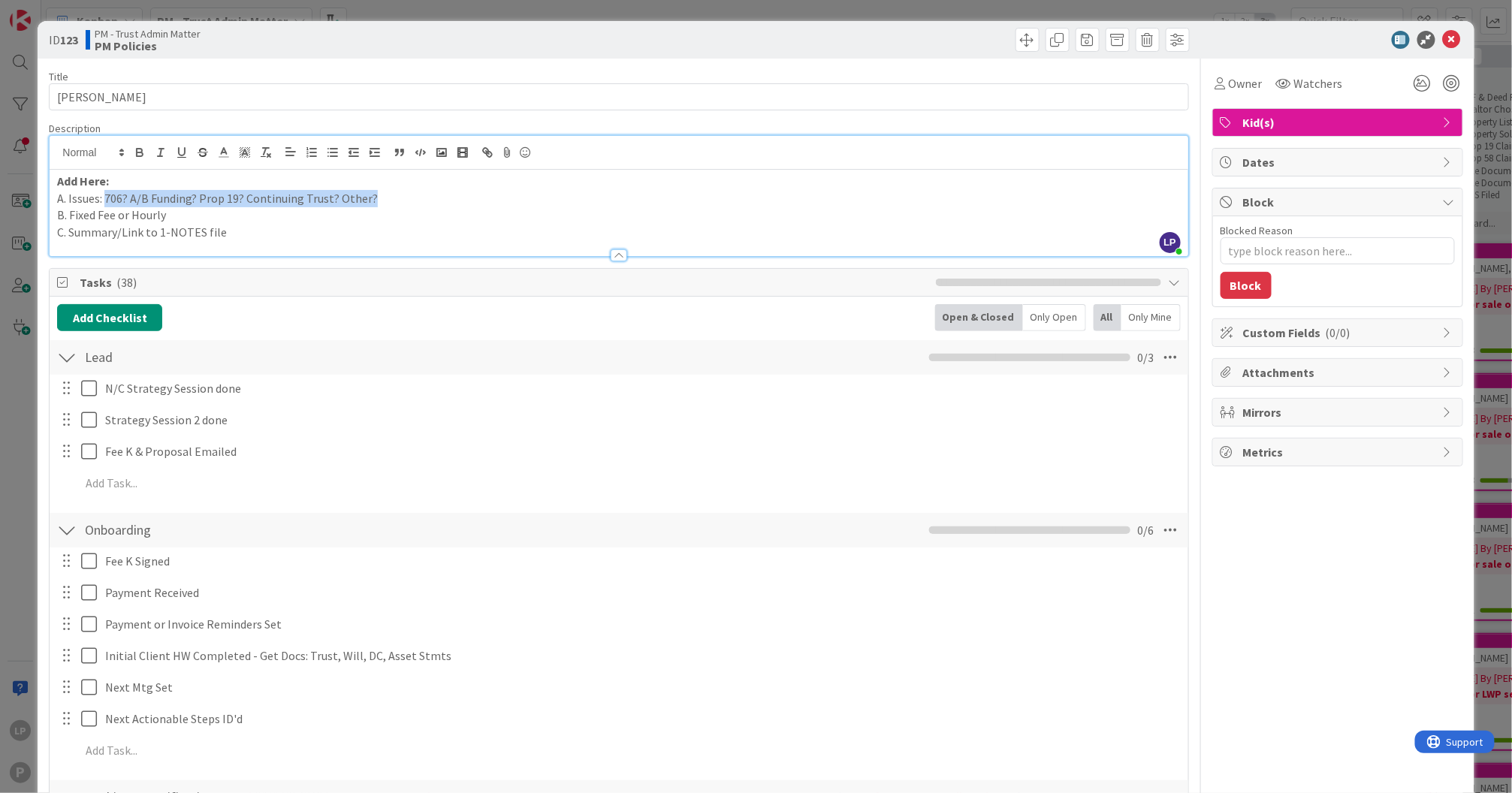
drag, startPoint x: 104, startPoint y: 200, endPoint x: 372, endPoint y: 197, distance: 268.0
click at [372, 197] on p "A. Issues: 706? A/B Funding? Prop 19? Continuing Trust? Other?" at bounding box center [619, 198] width 1123 height 18
click at [142, 194] on p "A. Issues:" at bounding box center [619, 198] width 1123 height 18
drag, startPoint x: 121, startPoint y: 183, endPoint x: 10, endPoint y: 174, distance: 111.4
click at [10, 174] on div "ID 123 PM - Trust Admin Matter PM Policies Title 13 / 128 Brott - Brott Descrip…" at bounding box center [756, 396] width 1512 height 793
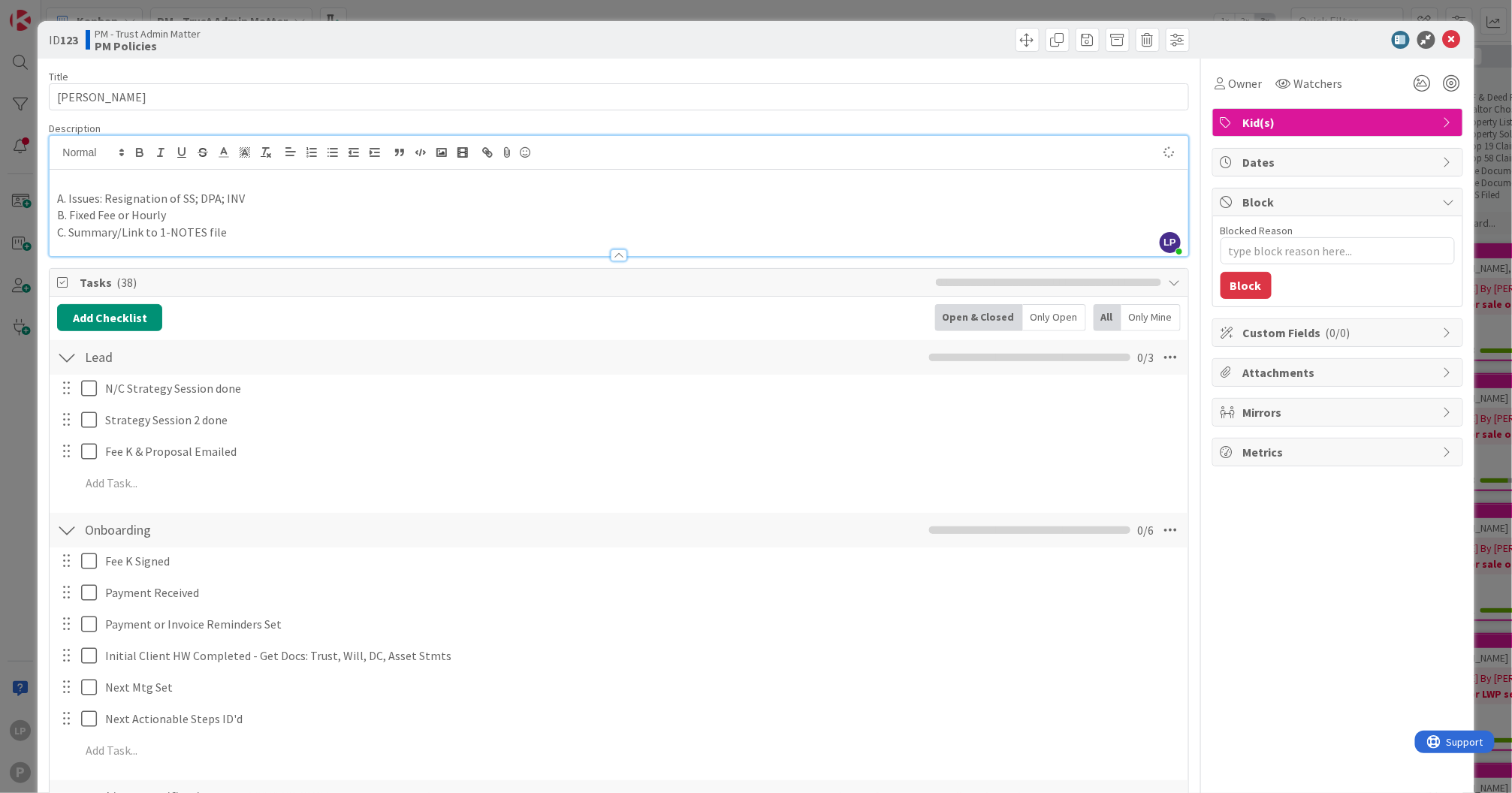
click at [53, 198] on div "A. Issues: Resignation of SS; DPA; INV B. Fixed Fee or Hourly C. Summary/Link t…" at bounding box center [619, 213] width 1138 height 87
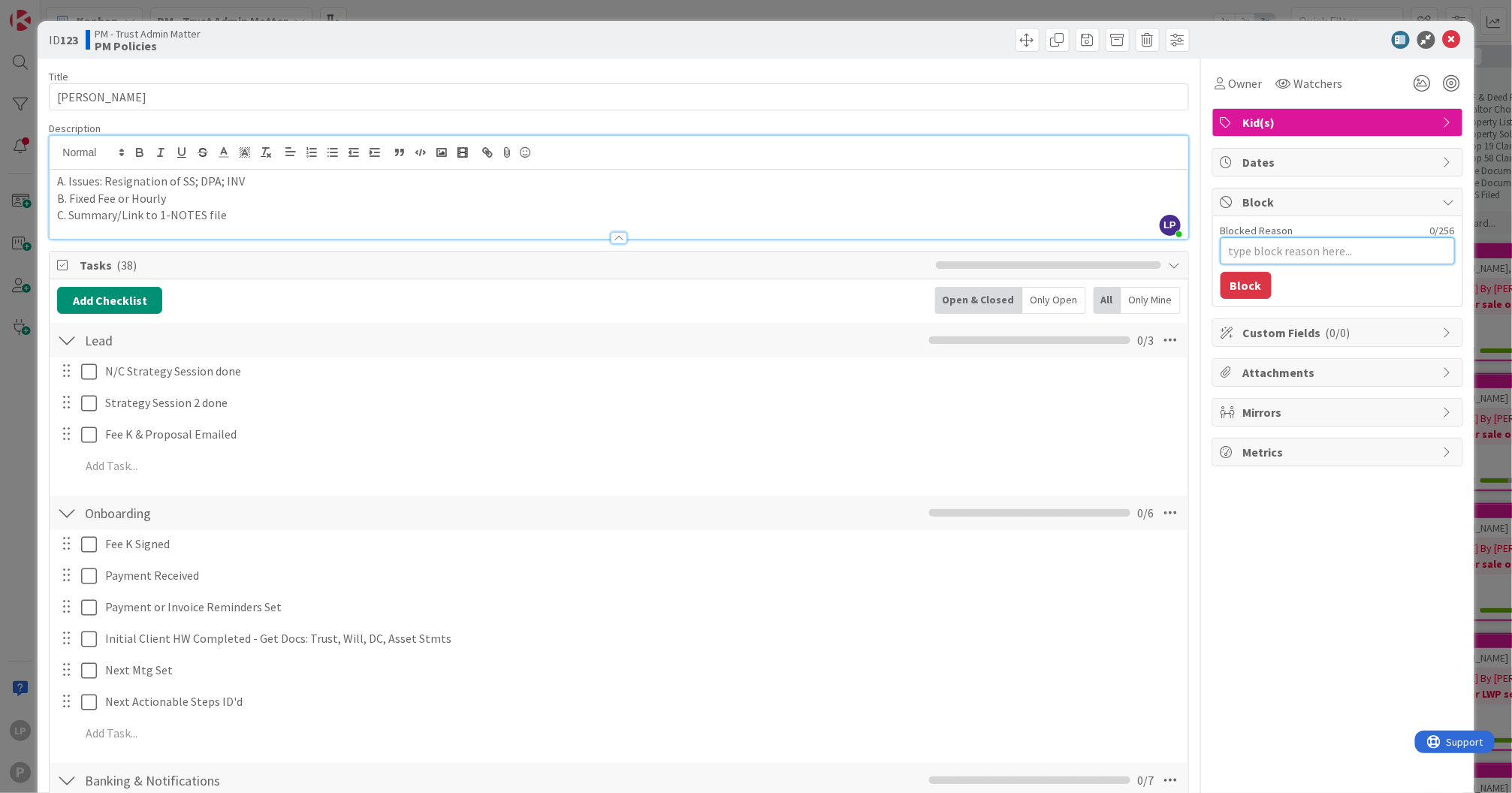
click at [1274, 246] on textarea "Blocked Reason" at bounding box center [1338, 250] width 234 height 27
paste textarea "HOLD for LWP Prep Dox for Ex"
type textarea "x"
type textarea "HOLD for LWP Prep Dox for Ex"
type textarea "x"
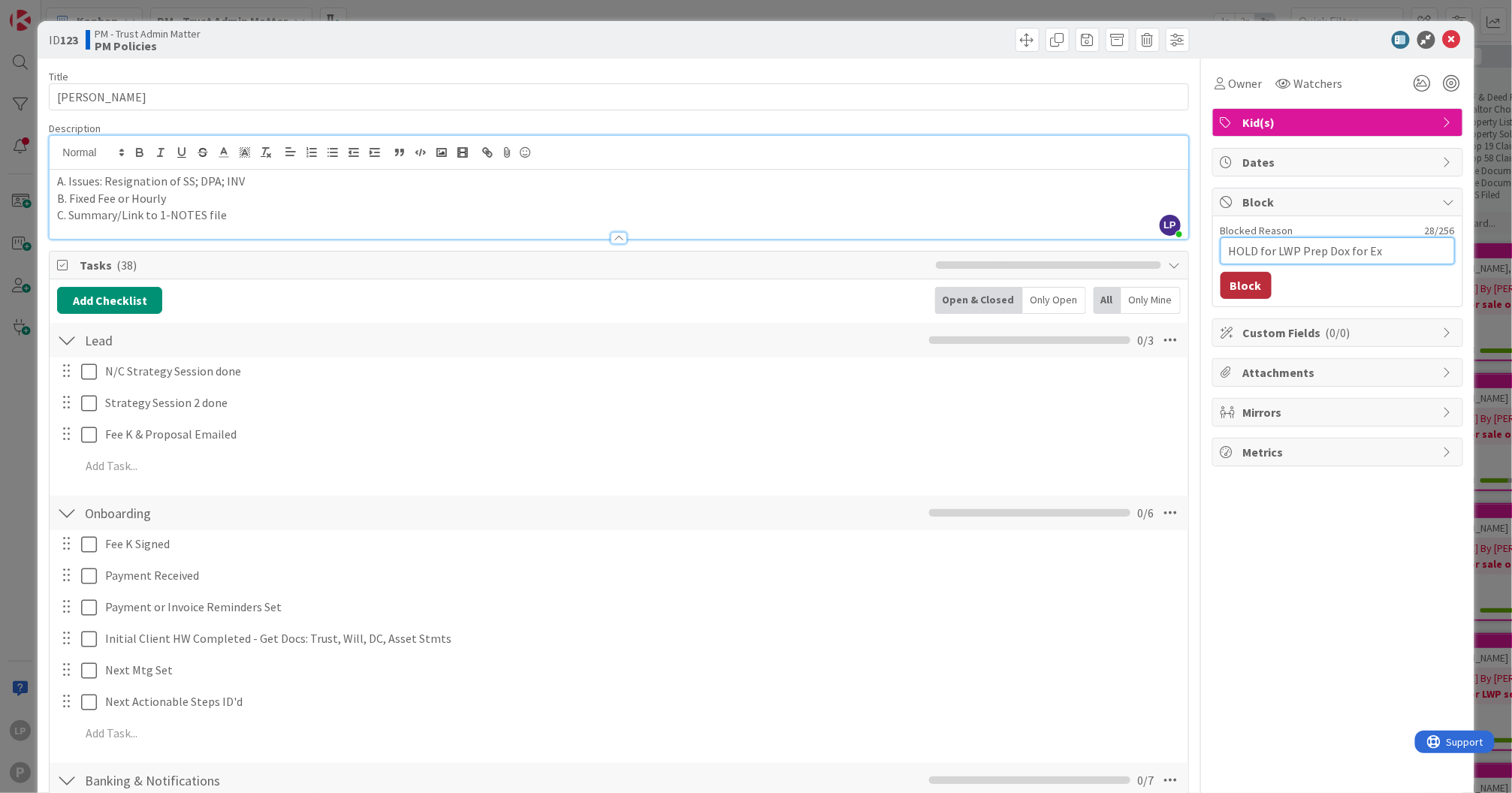
type textarea "HOLD for LWP Prep Dox for Ex"
click at [1223, 290] on button "Block" at bounding box center [1246, 285] width 51 height 27
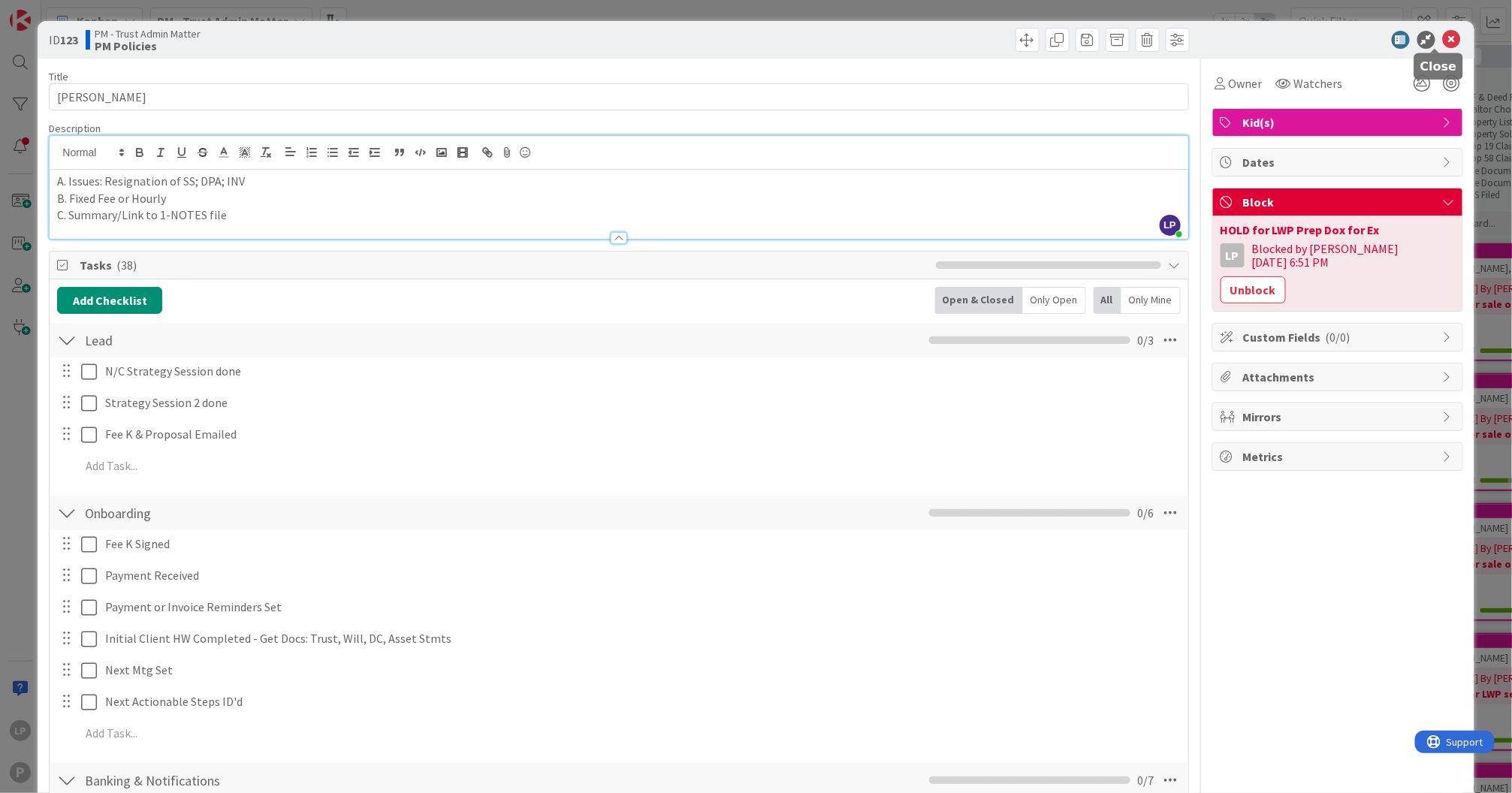
drag, startPoint x: 1436, startPoint y: 40, endPoint x: 864, endPoint y: 291, distance: 624.6
click at [1443, 41] on icon at bounding box center [1452, 40] width 18 height 18
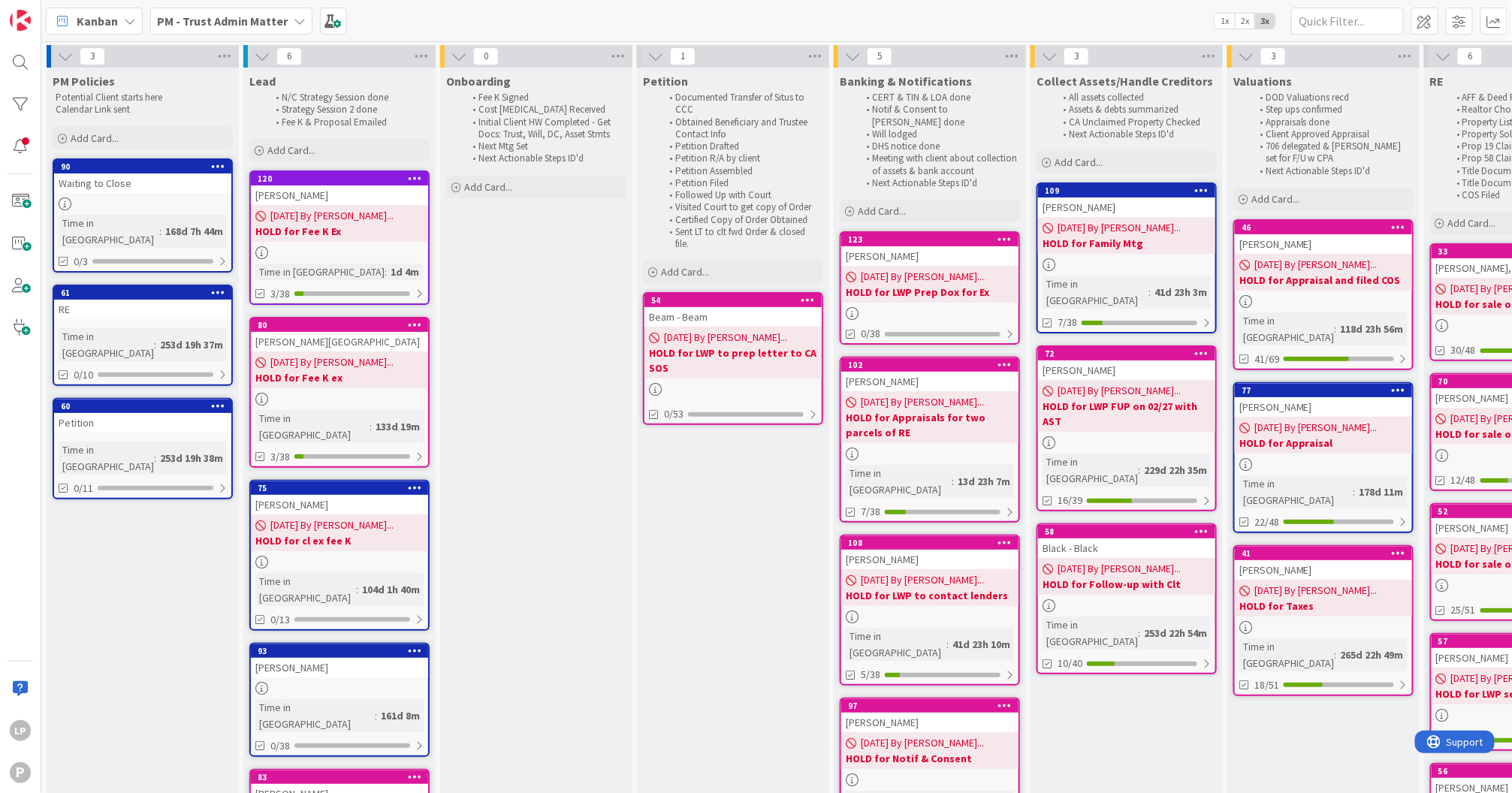
click at [294, 24] on icon at bounding box center [300, 20] width 12 height 12
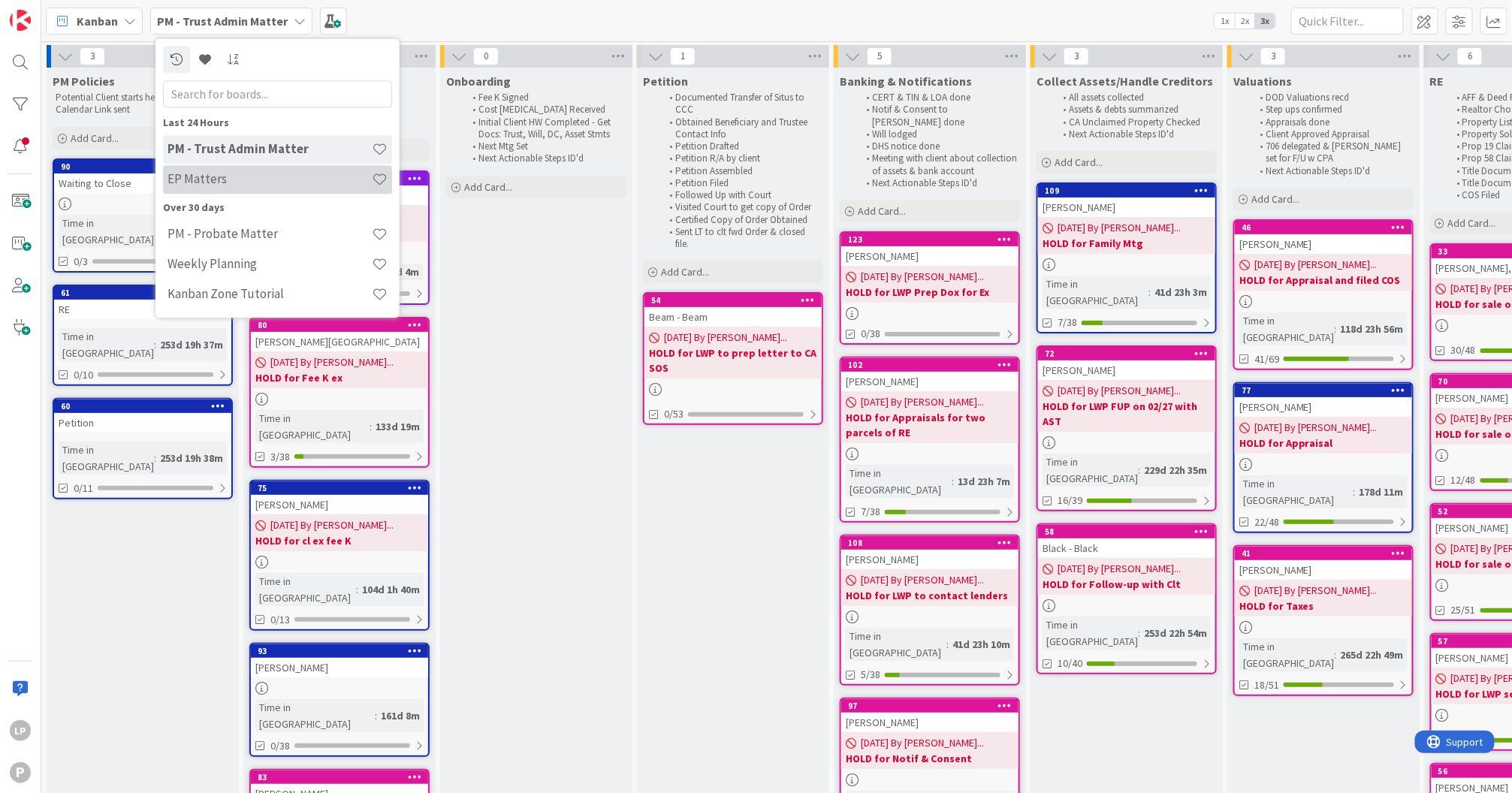
click at [236, 184] on h4 "EP Matters" at bounding box center [270, 180] width 205 height 15
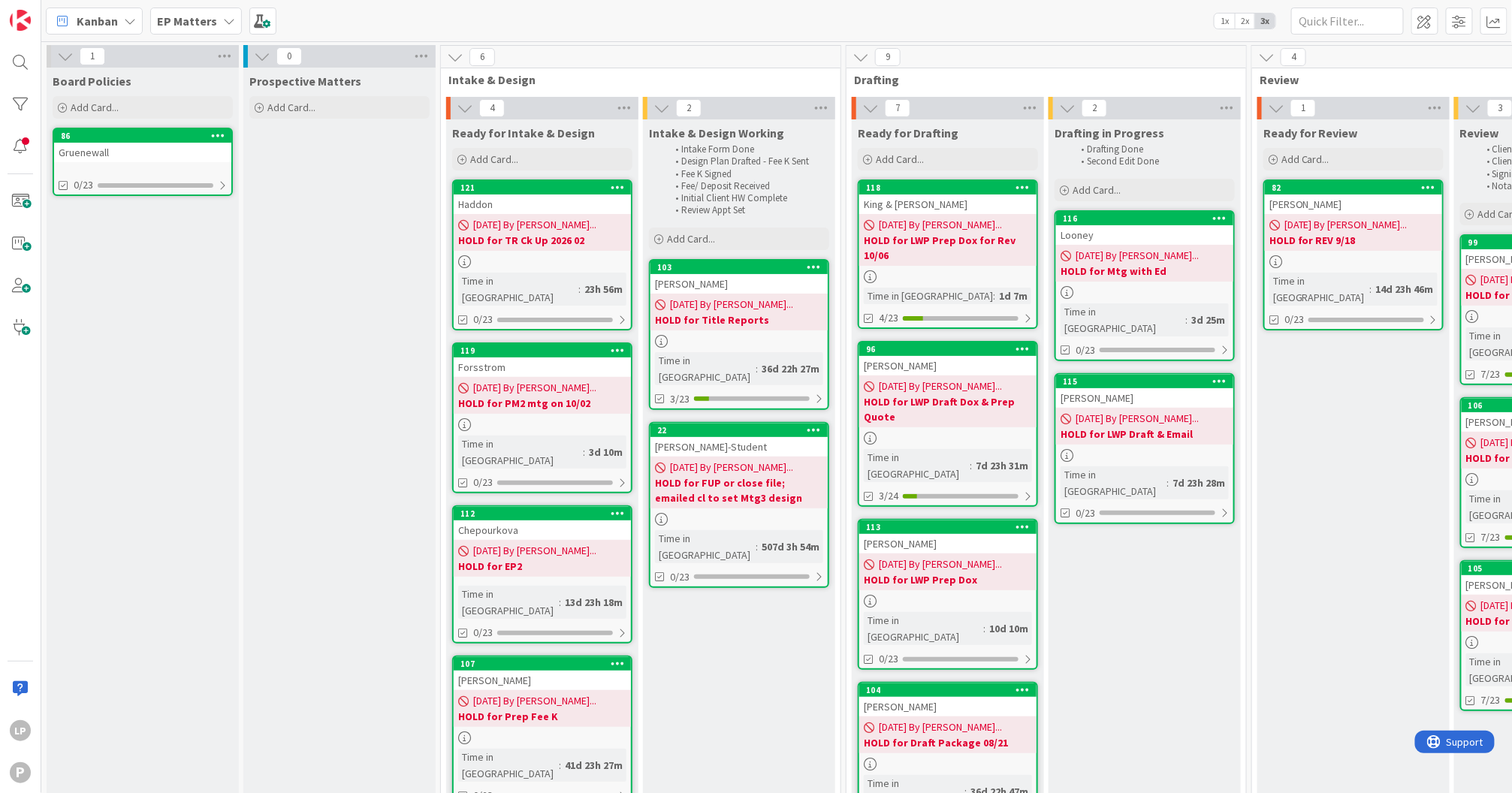
click at [1114, 19] on div "Kanban EP Matters 1x 2x 3x" at bounding box center [776, 20] width 1471 height 41
click at [1373, 183] on div "82" at bounding box center [1356, 187] width 171 height 10
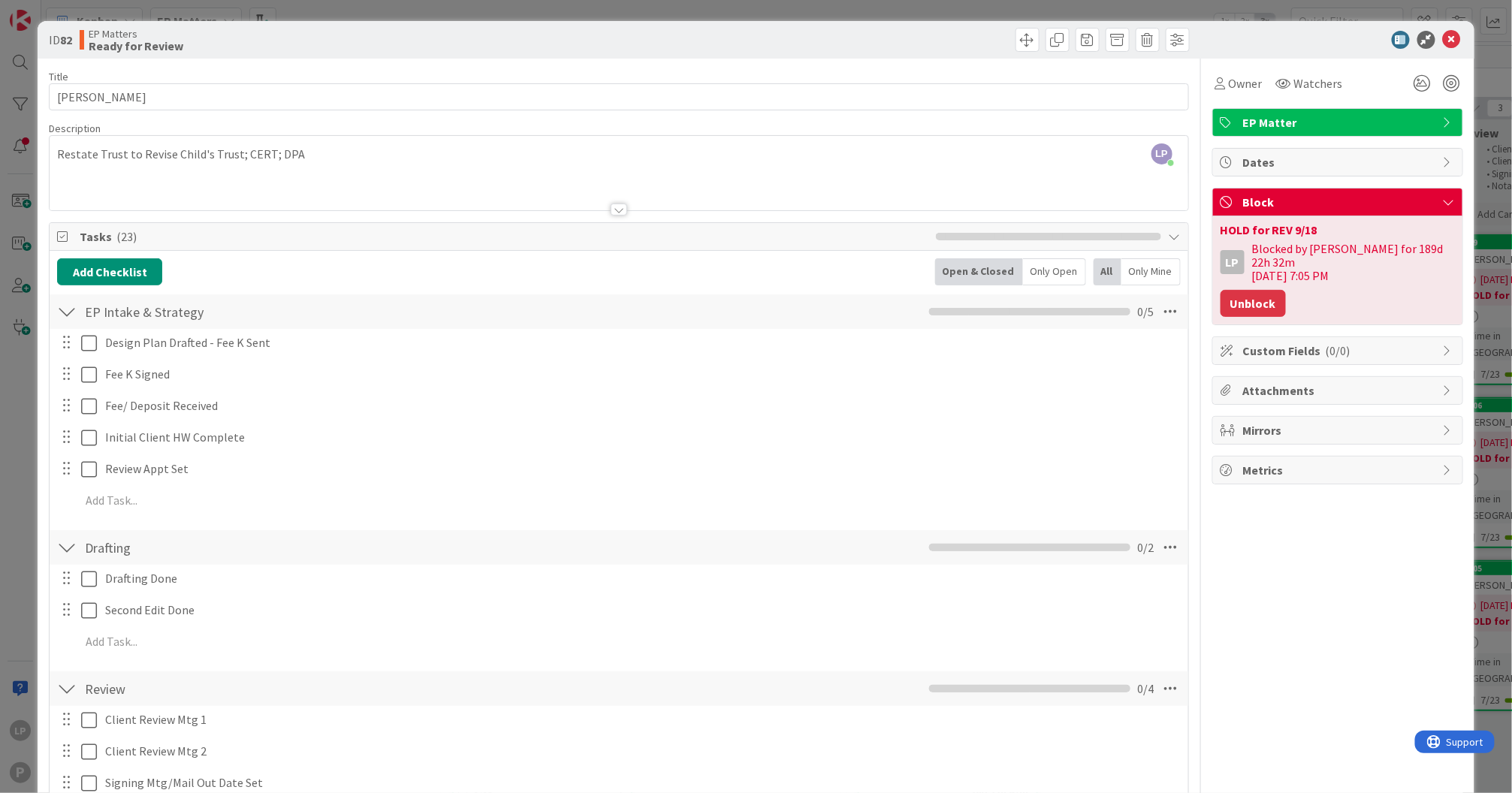
click at [1243, 290] on button "Unblock" at bounding box center [1253, 302] width 65 height 27
type textarea "x"
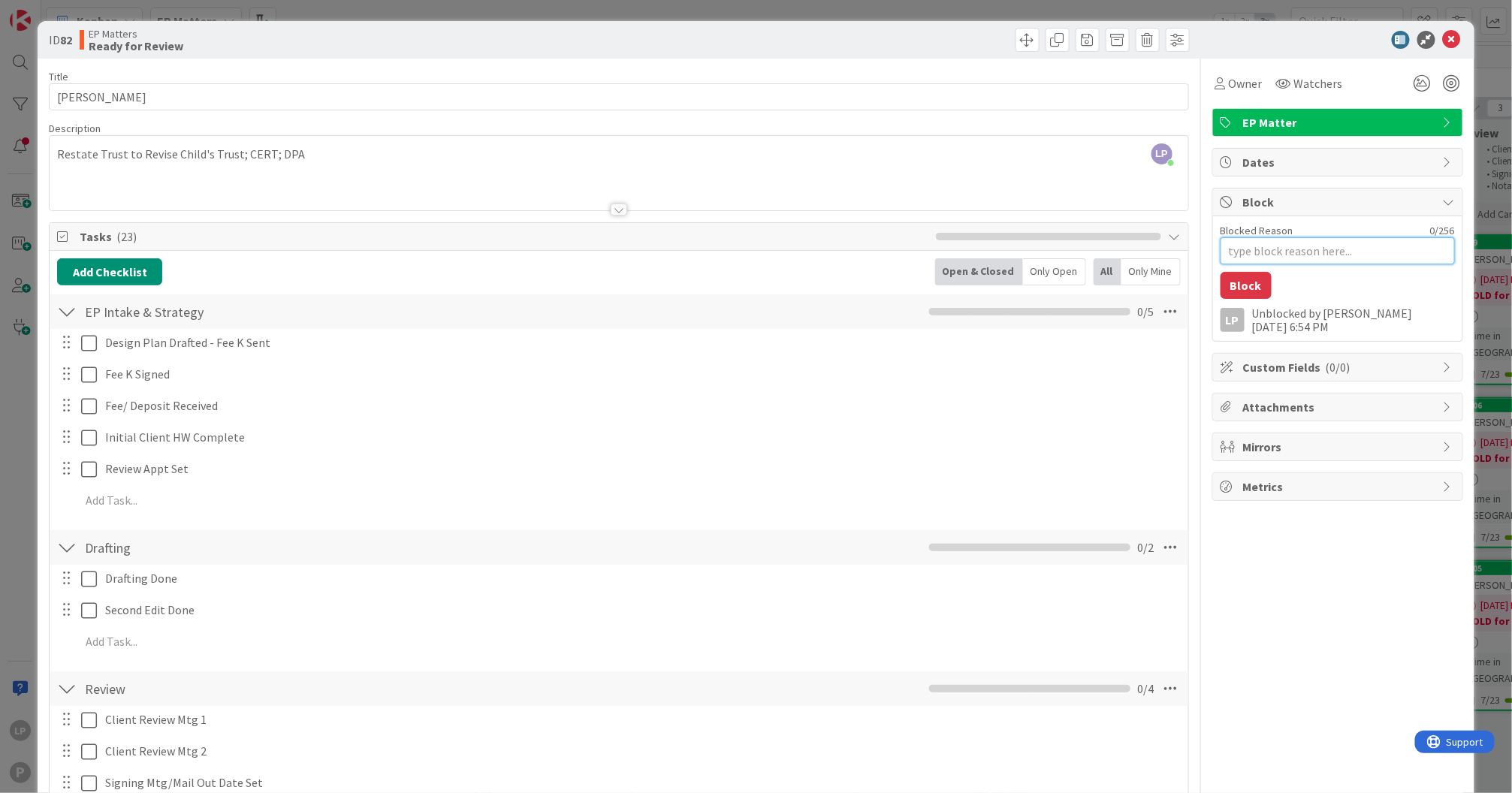
click at [1291, 246] on textarea "Blocked Reason" at bounding box center [1338, 250] width 234 height 27
paste textarea "HOLD for Prep Doxs for Ex"
type textarea "HOLD for Prep Doxs for Ex"
type textarea "x"
type textarea "HOLD for Prep Doxs for Ex"
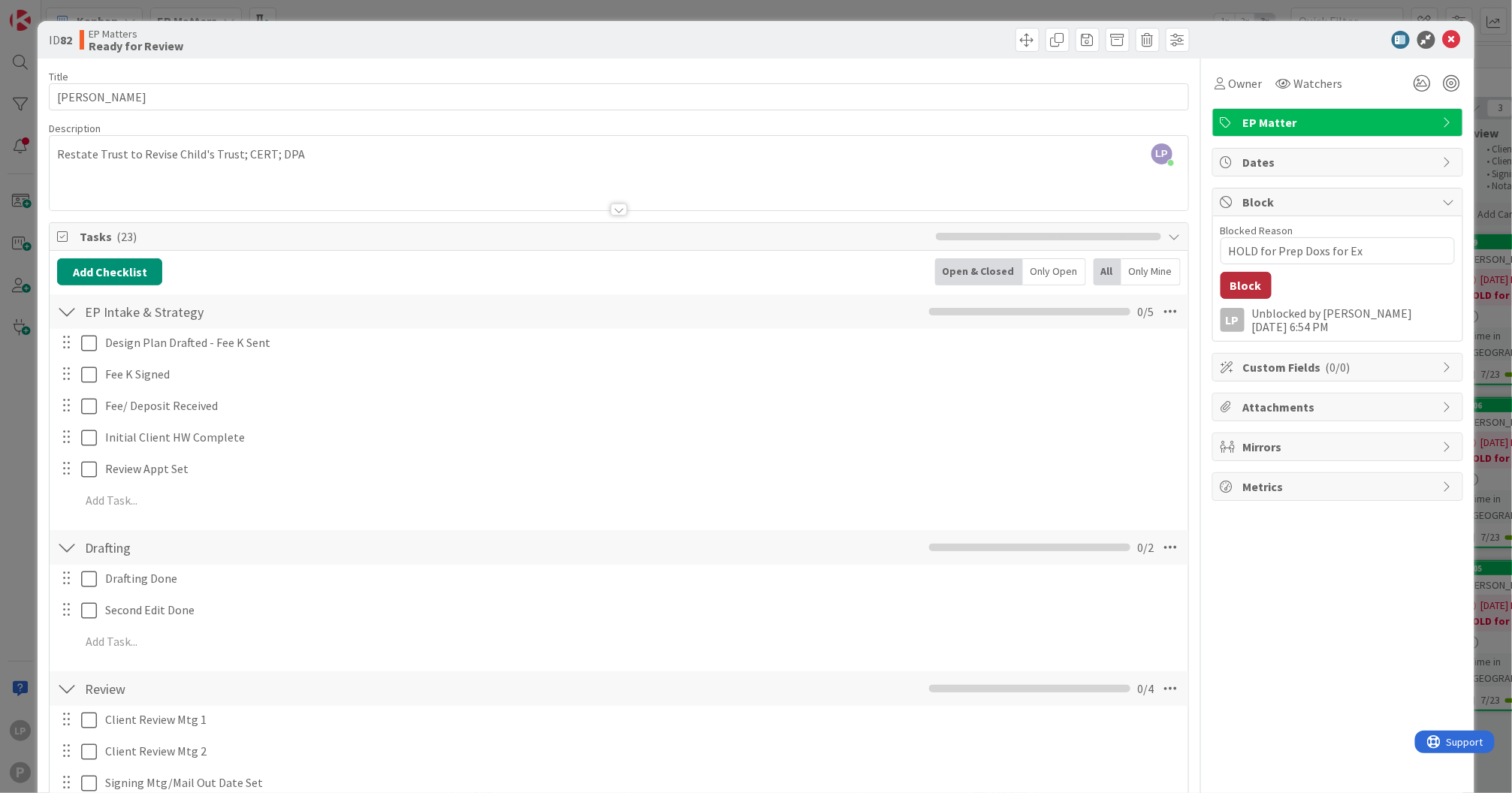
click at [1238, 286] on button "Block" at bounding box center [1246, 285] width 51 height 27
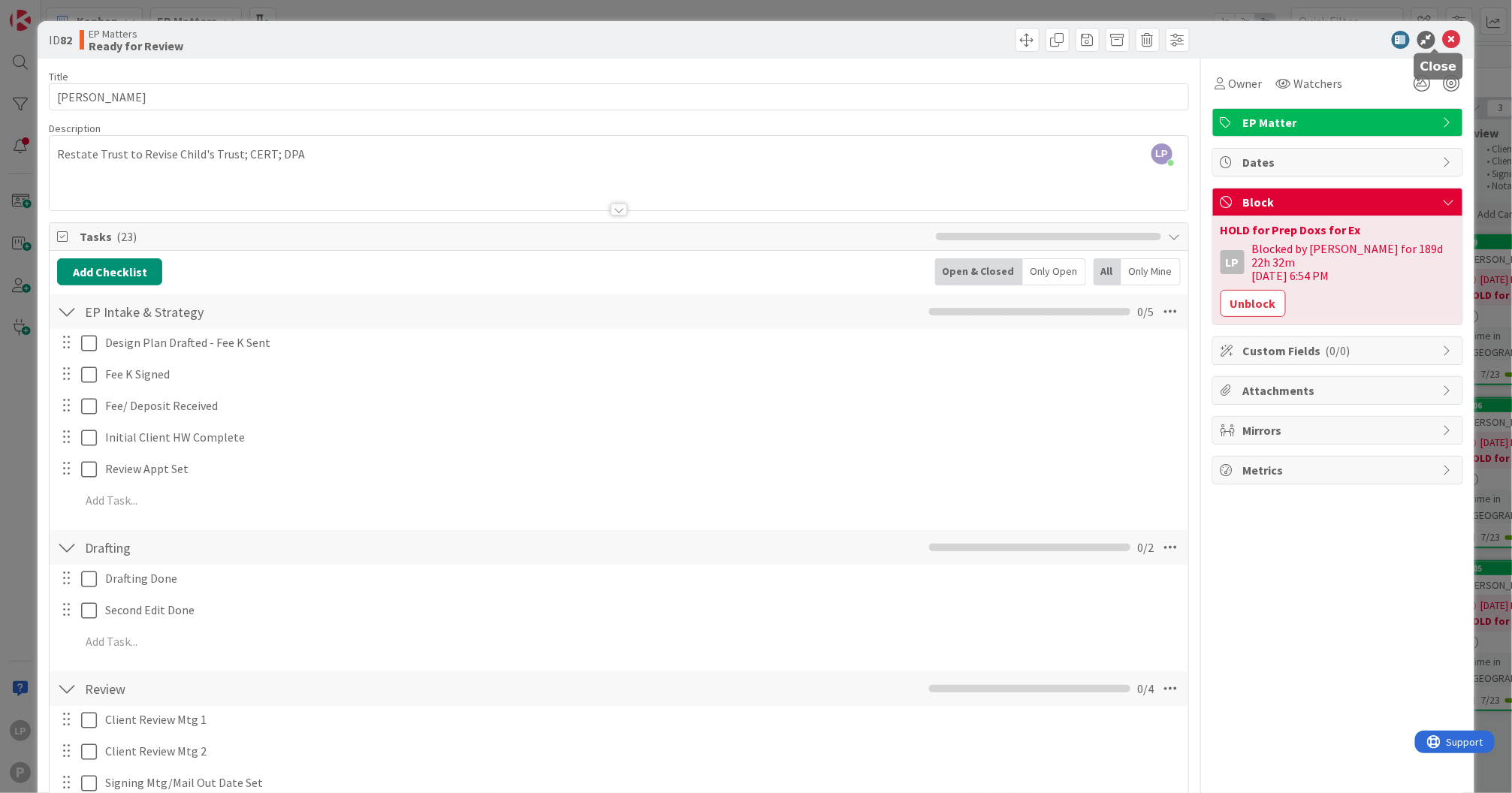
click at [1443, 43] on icon at bounding box center [1452, 40] width 18 height 18
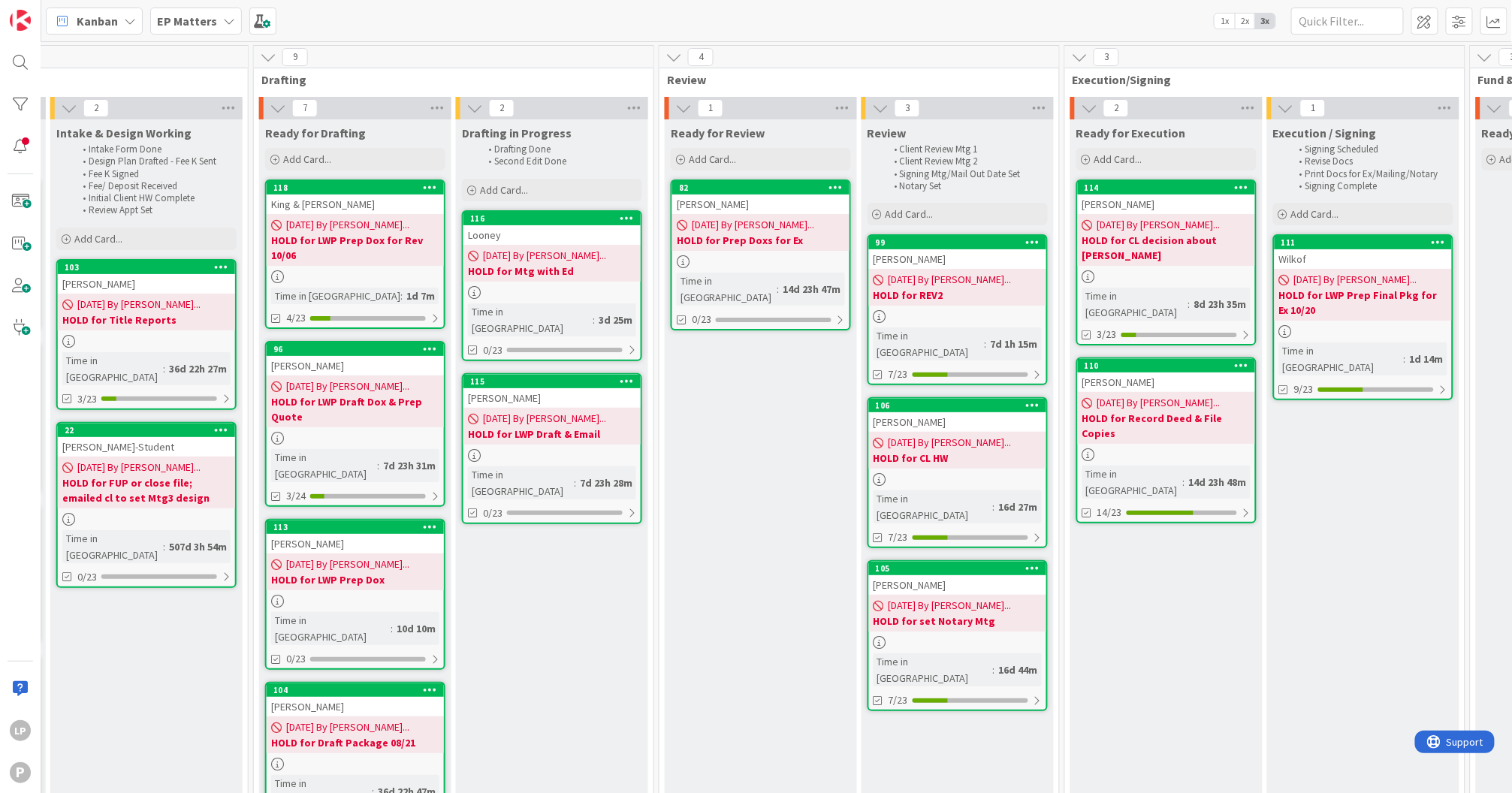
scroll to position [0, 597]
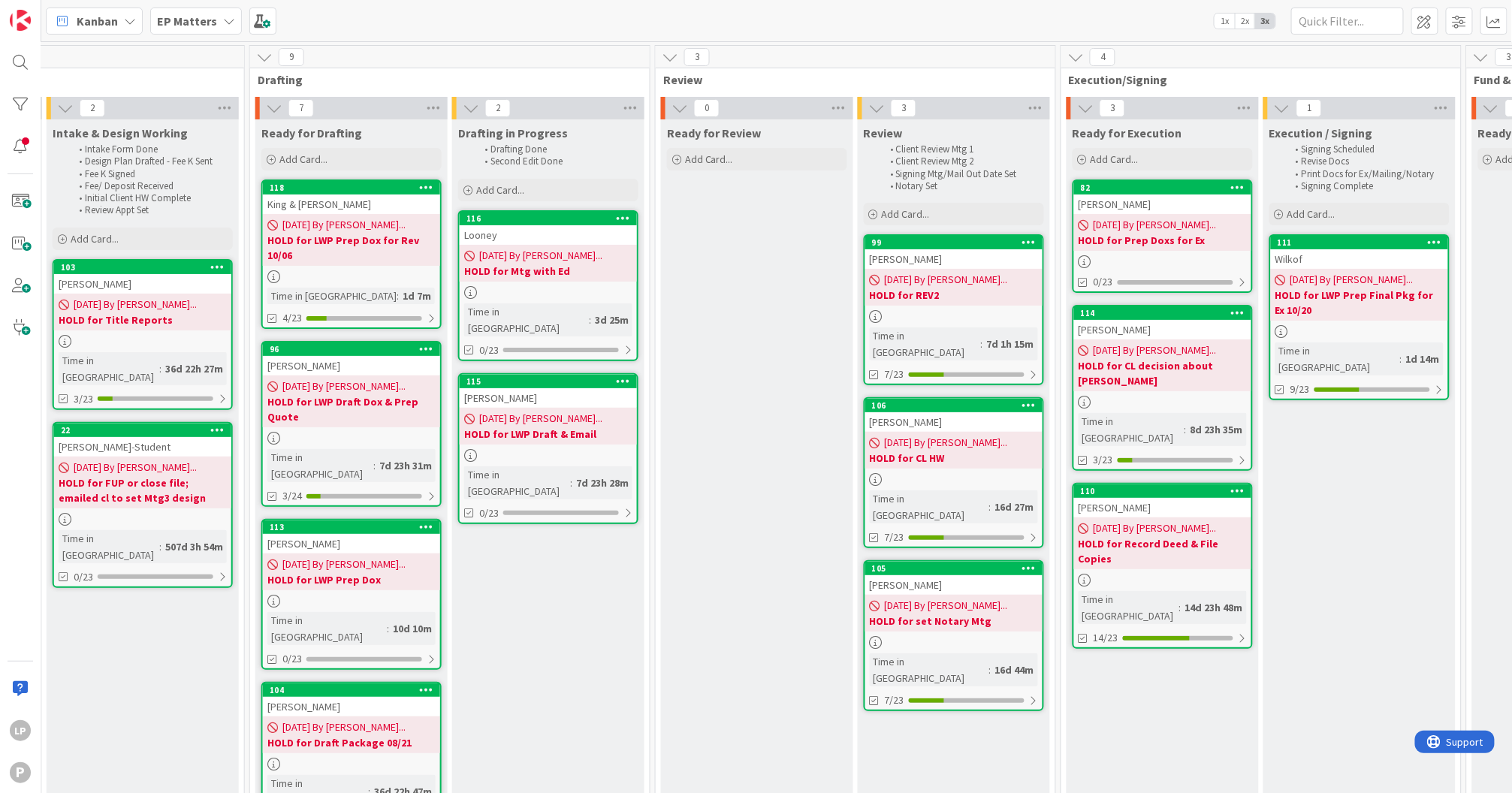
click at [891, 17] on div "Kanban EP Matters 1x 2x 3x" at bounding box center [776, 20] width 1471 height 41
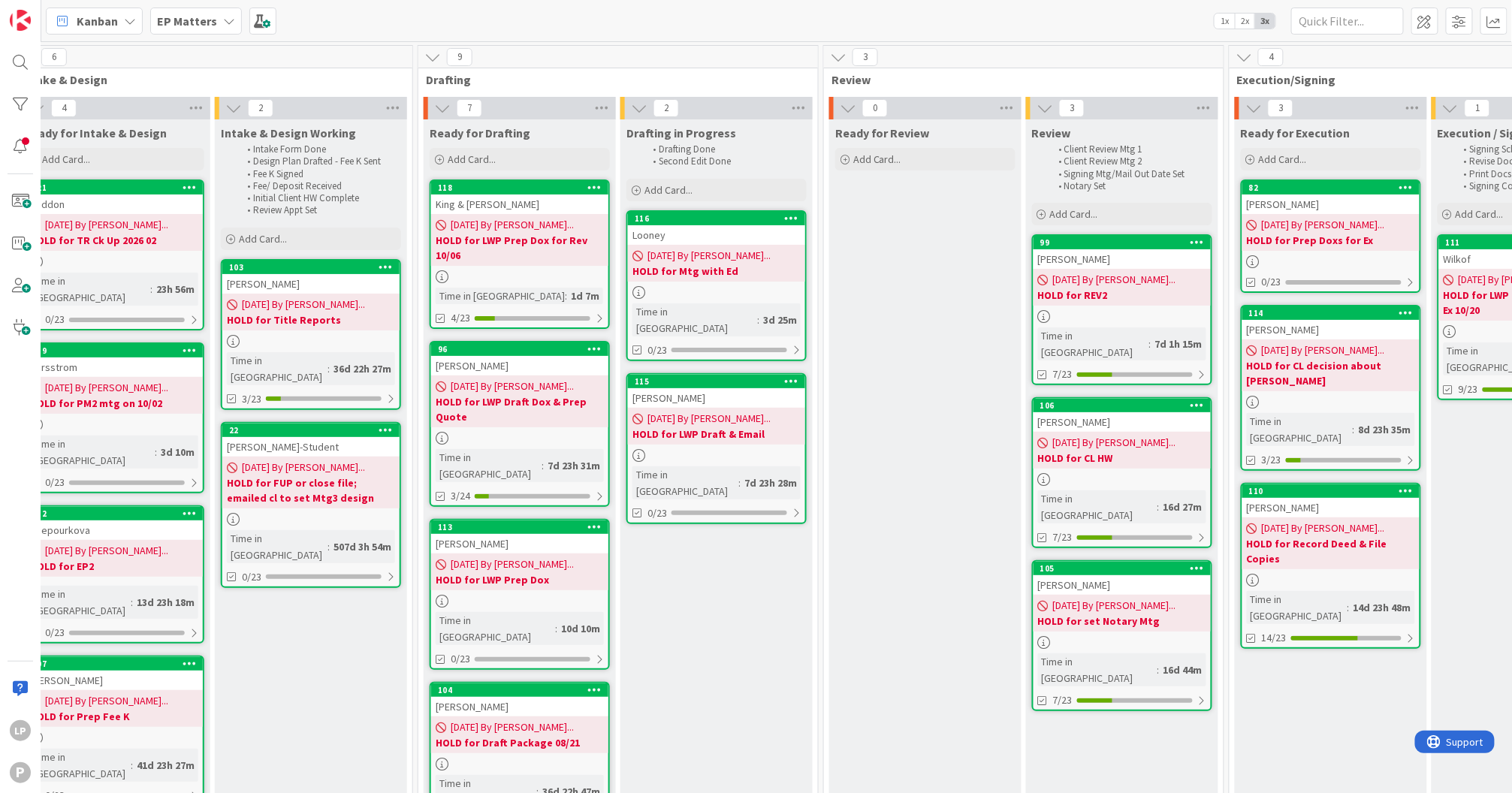
scroll to position [0, 0]
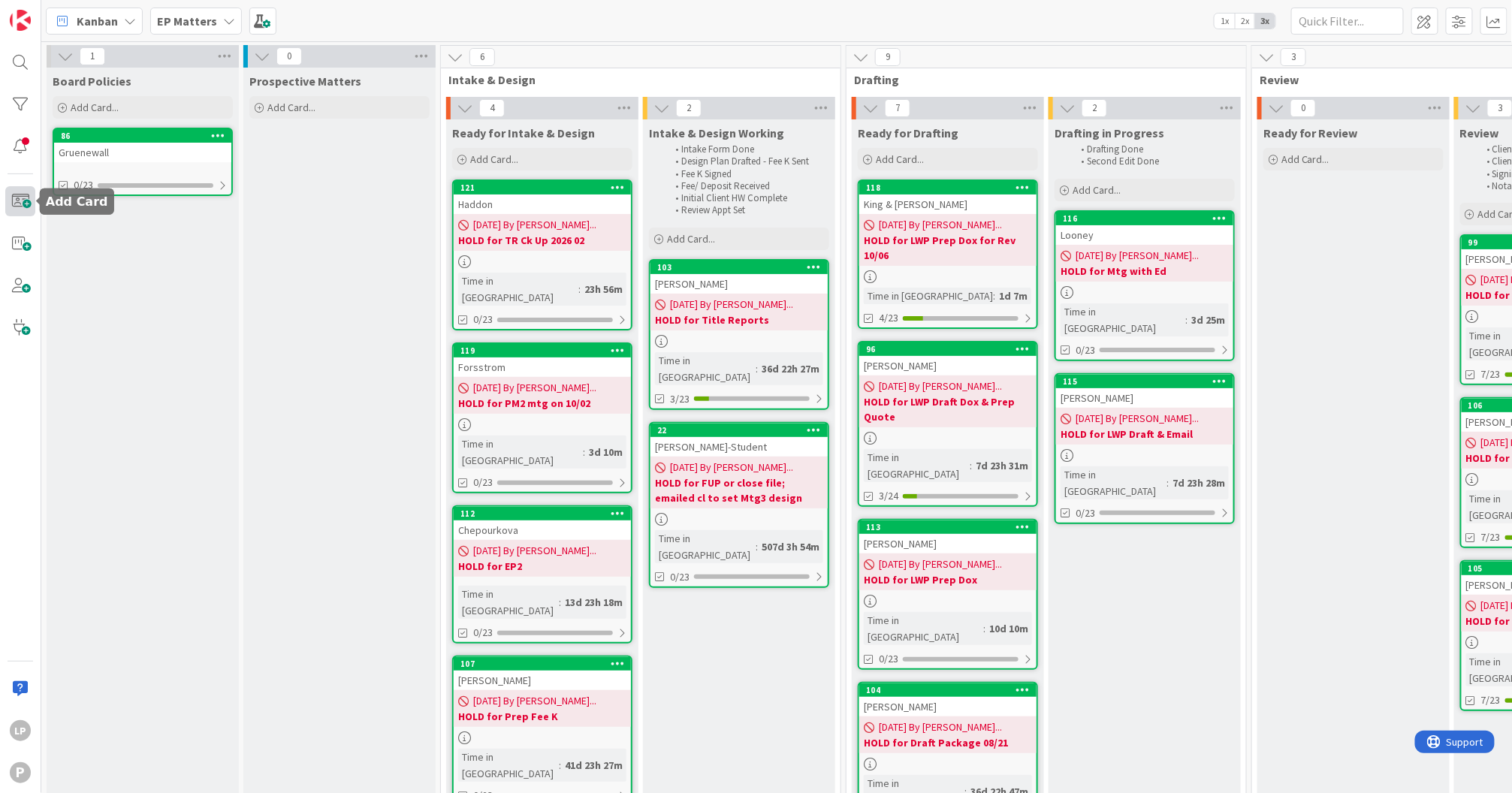
click at [18, 194] on span at bounding box center [20, 201] width 30 height 30
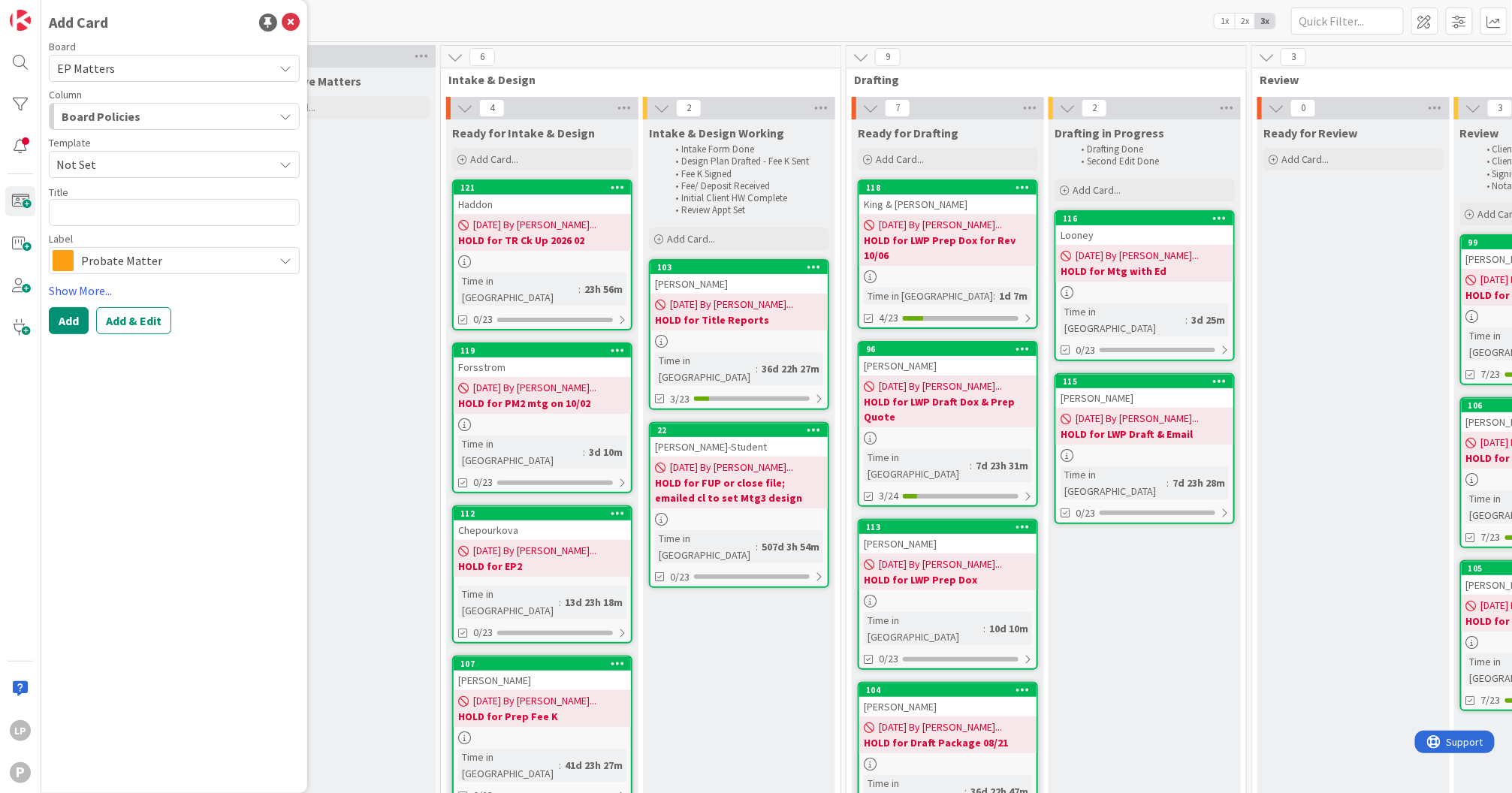
click at [148, 166] on span "Not Set" at bounding box center [159, 164] width 206 height 19
click at [152, 224] on span "Estate Planning" at bounding box center [179, 229] width 218 height 19
type textarea "x"
type textarea "Estate Planning"
drag, startPoint x: 156, startPoint y: 208, endPoint x: 42, endPoint y: 207, distance: 114.0
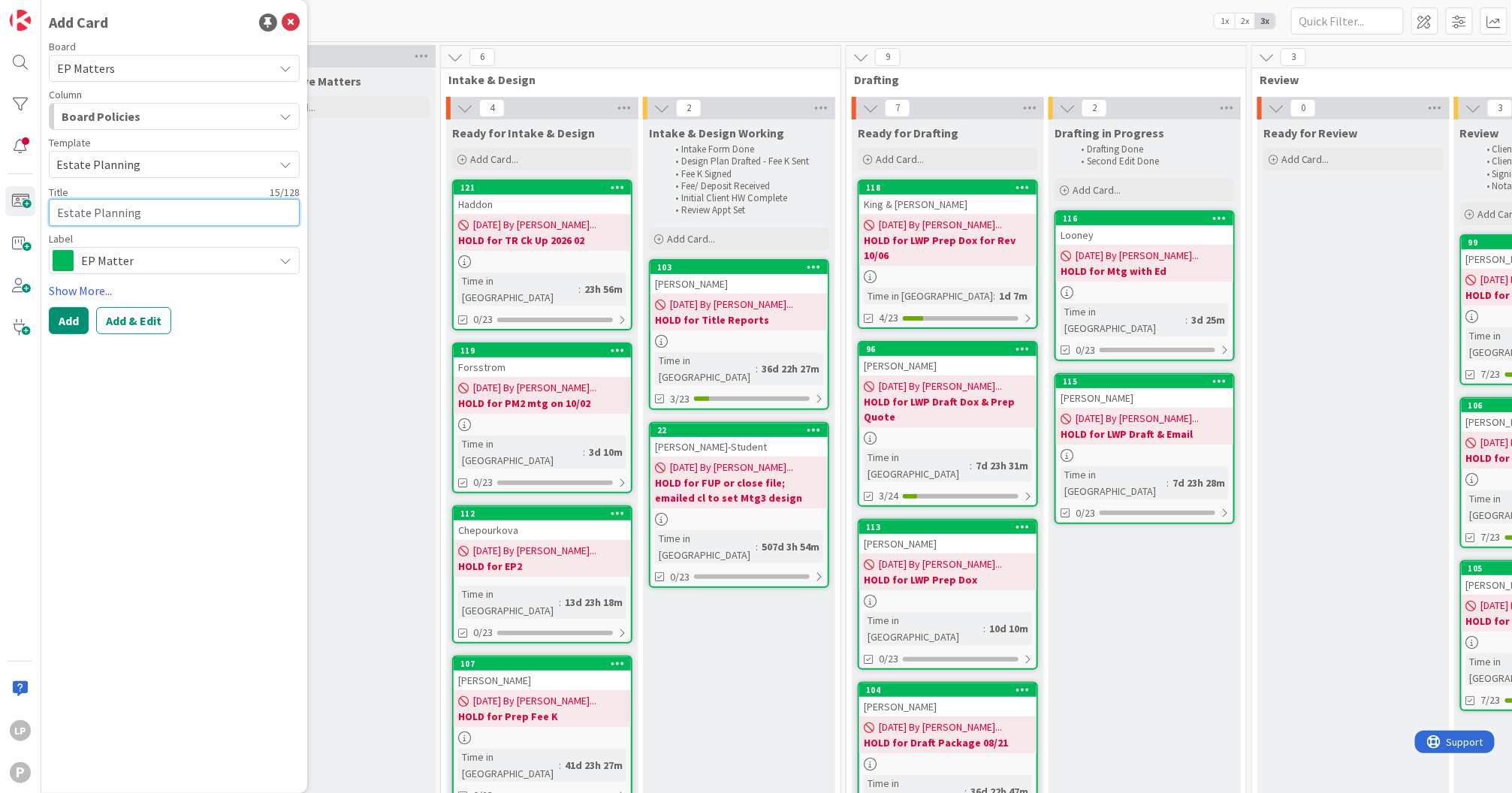
click at [42, 207] on div "Add Card Board EP Matters Column Board Policies Template Estate Planning Not Se…" at bounding box center [174, 396] width 266 height 793
paste textarea "Ostomel"
type textarea "x"
type textarea "Ostomel"
click at [154, 319] on button "Add & Edit" at bounding box center [133, 320] width 75 height 27
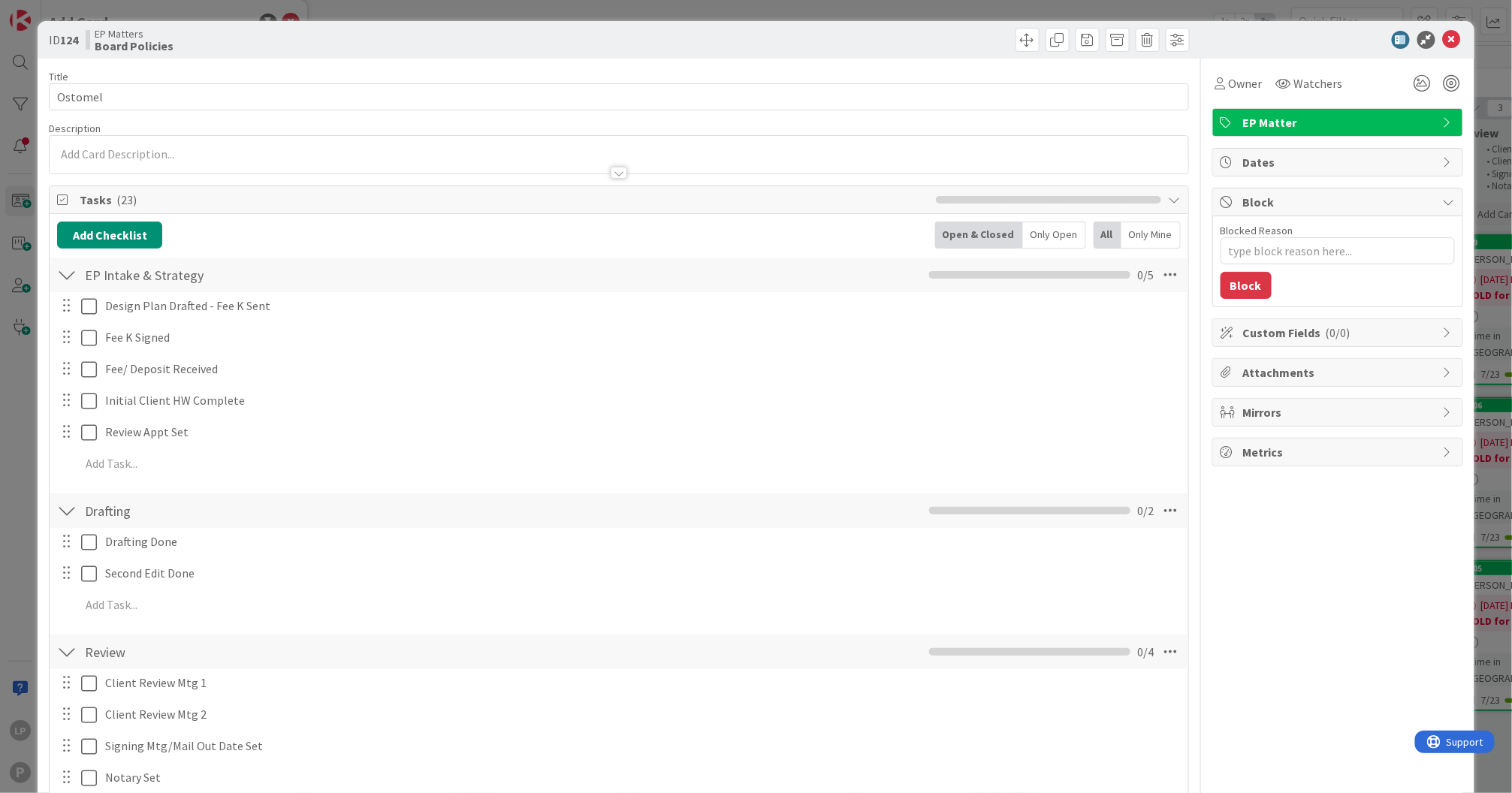
click at [448, 148] on div at bounding box center [619, 154] width 1138 height 38
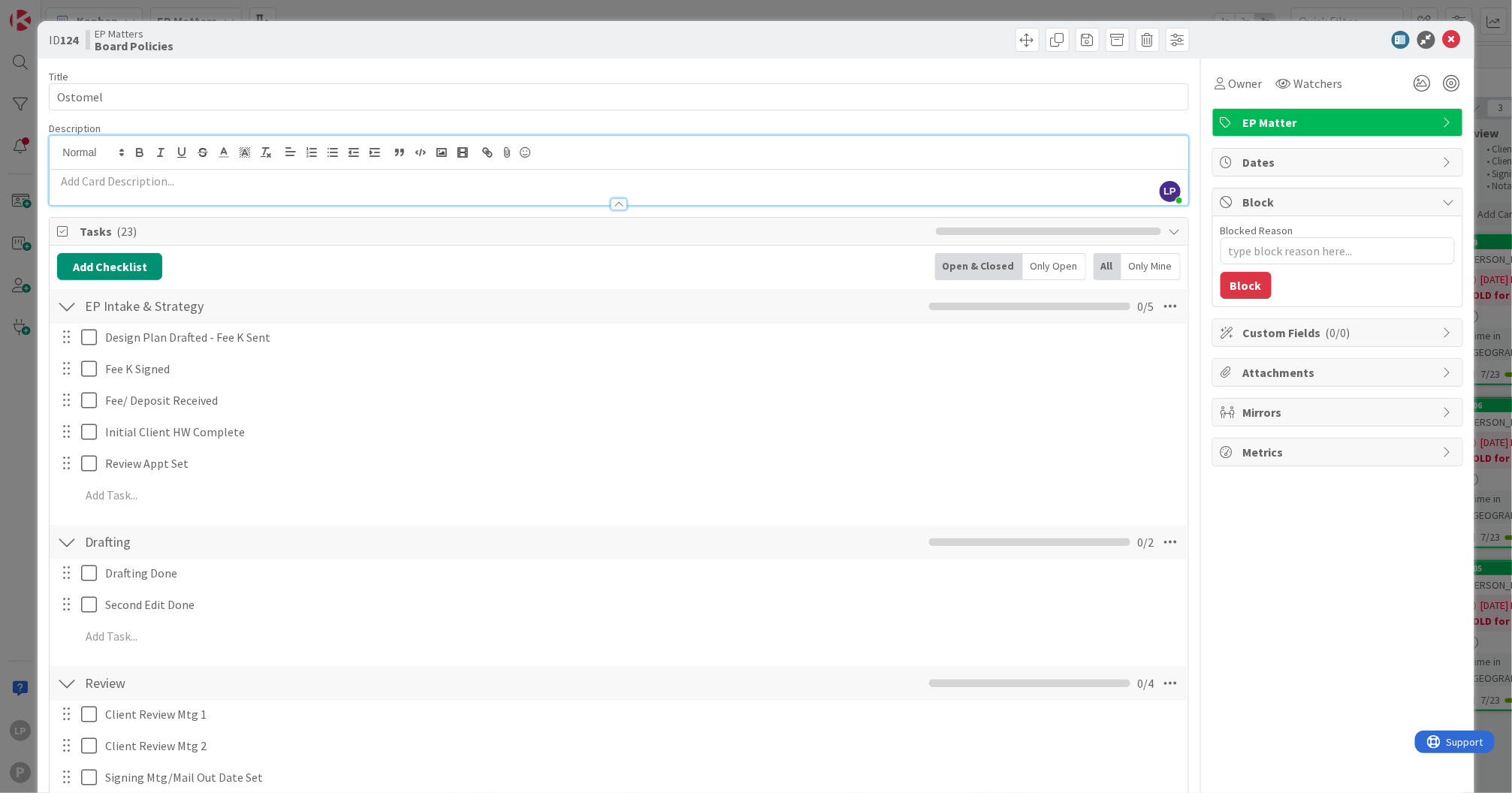
click at [531, 183] on p at bounding box center [619, 181] width 1123 height 18
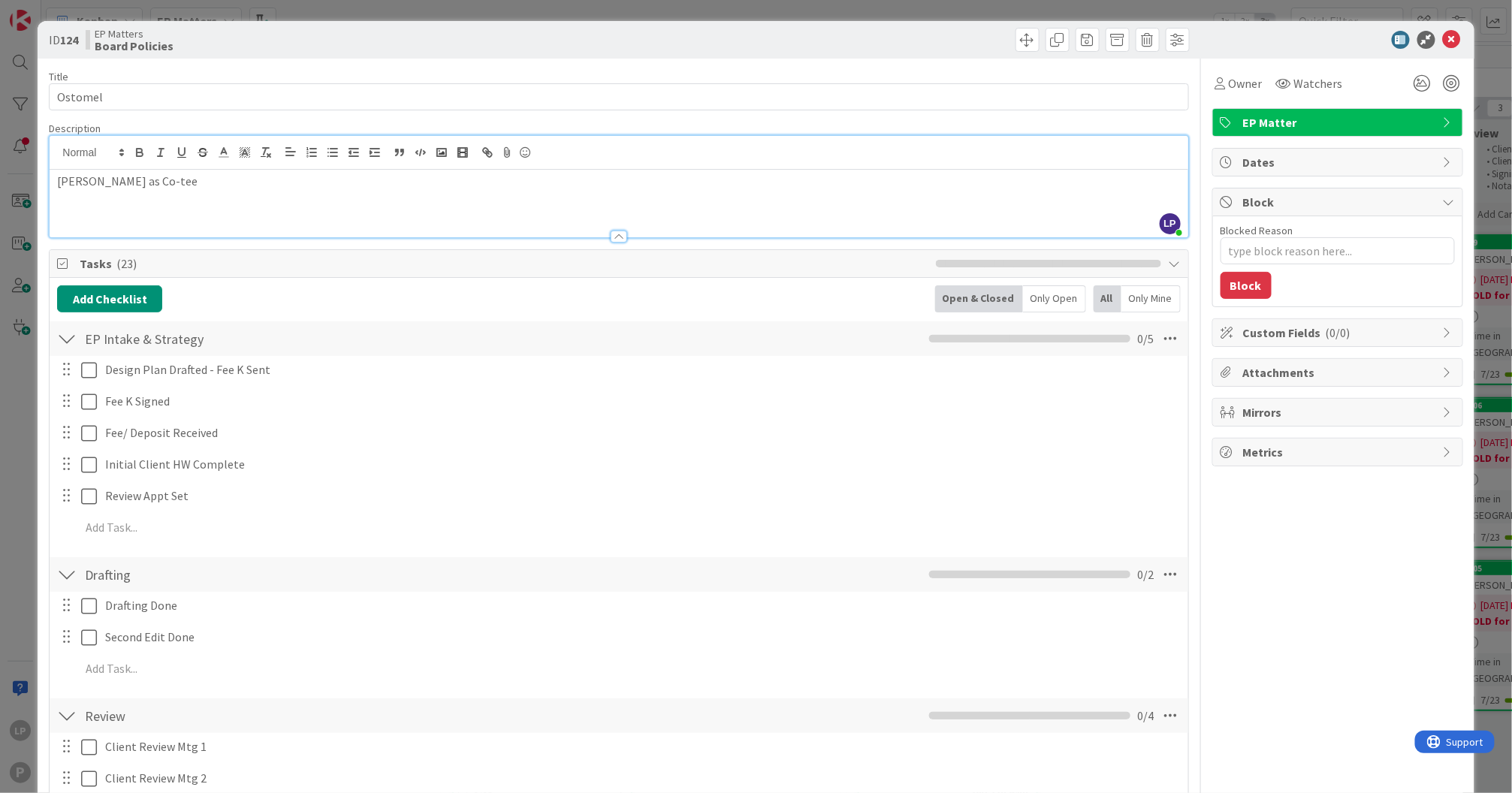
click at [164, 183] on p "Add Todd as Co-tee" at bounding box center [619, 181] width 1123 height 18
paste div
click at [156, 180] on p "Add Todd as Co-teeDPAs; Cert" at bounding box center [619, 181] width 1123 height 18
type textarea "x"
click at [237, 178] on p "Add Todd as Co-tee; DPAs; Cert" at bounding box center [619, 181] width 1123 height 18
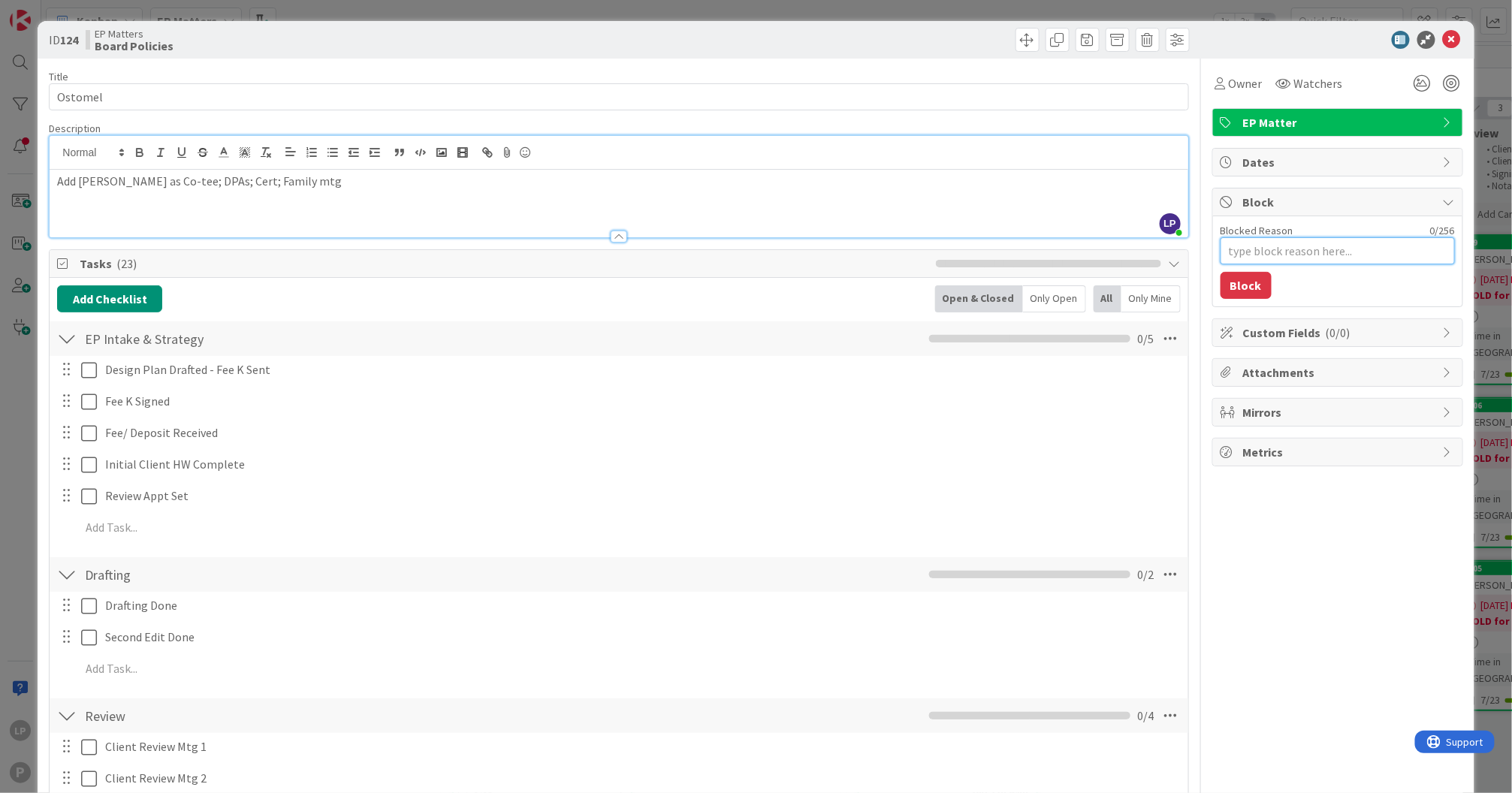
click at [1261, 252] on textarea "Blocked Reason" at bounding box center [1338, 250] width 234 height 27
paste textarea "HOLD for Set Fam mtg in Oct"
type textarea "x"
type textarea "HOLD for Set Fam mtg in Oct"
type textarea "x"
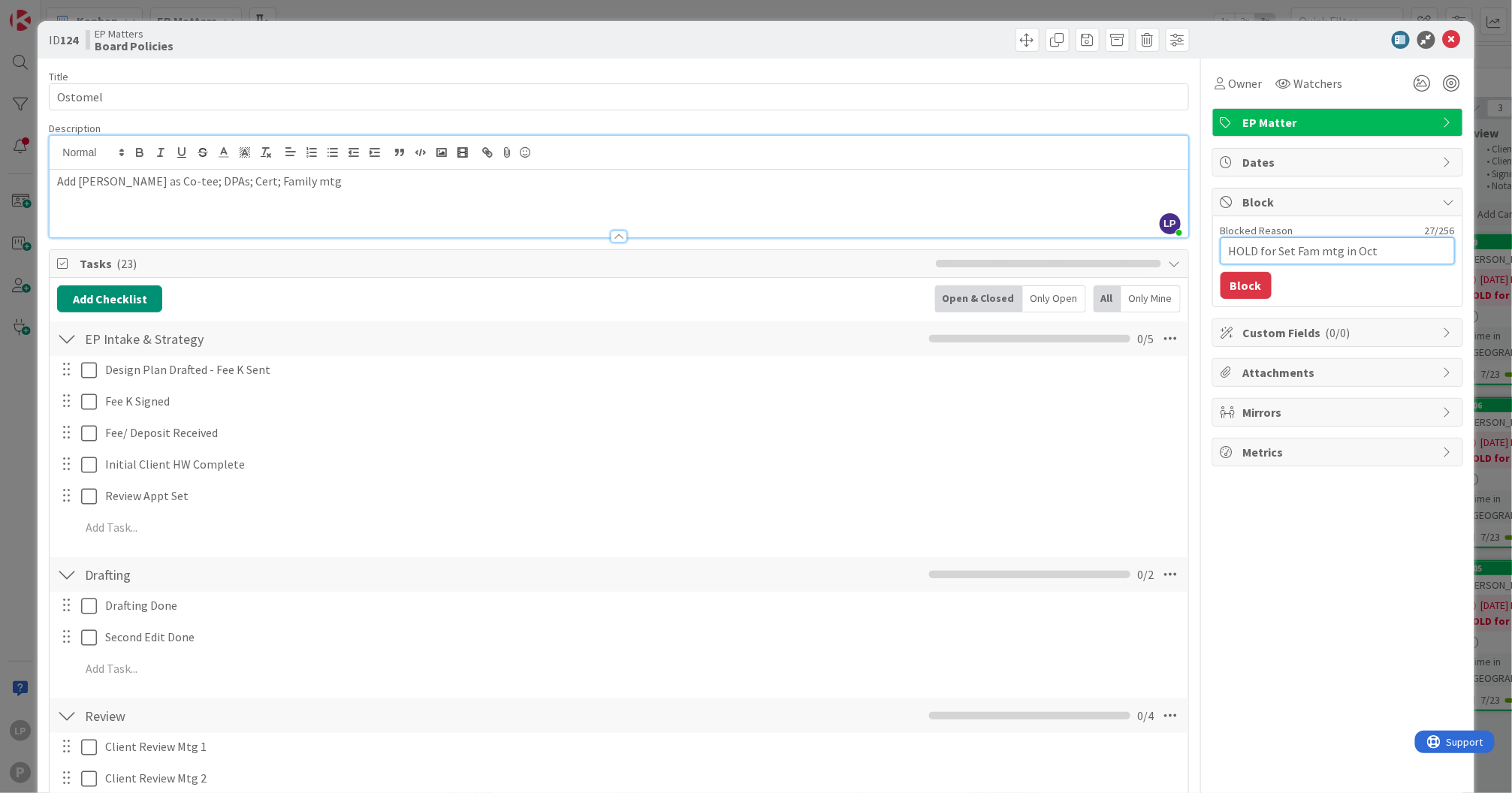
type textarea "HOLD for Set Fam mtg in Octo"
type textarea "x"
type textarea "HOLD for Set Fam mtg in Octob"
type textarea "x"
type textarea "HOLD for Set Fam mtg in October"
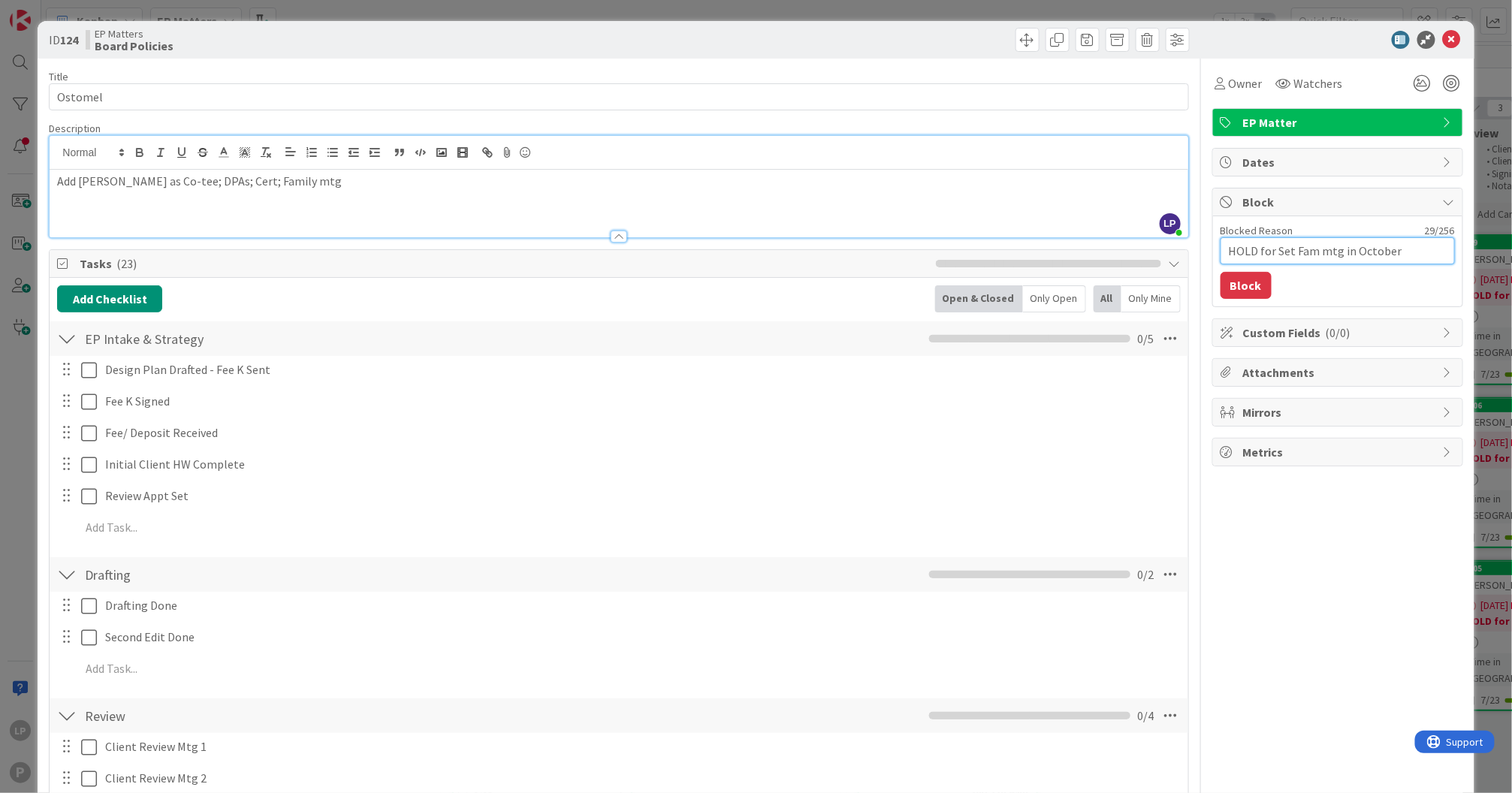
type textarea "x"
type textarea "HOLD for Set Fam mtg in October"
click at [1234, 281] on button "Block" at bounding box center [1246, 285] width 51 height 27
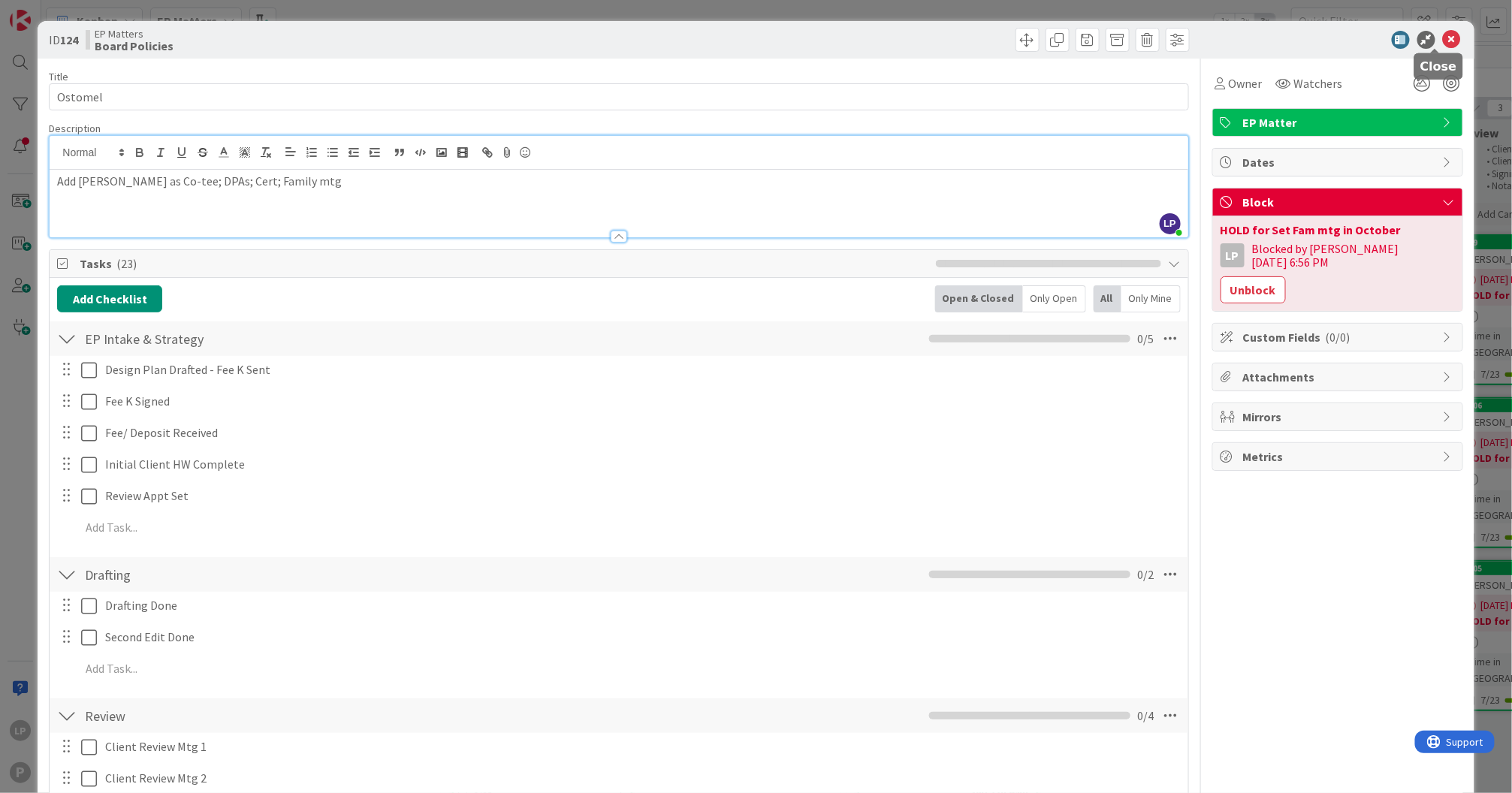
click at [1443, 42] on icon at bounding box center [1452, 40] width 18 height 18
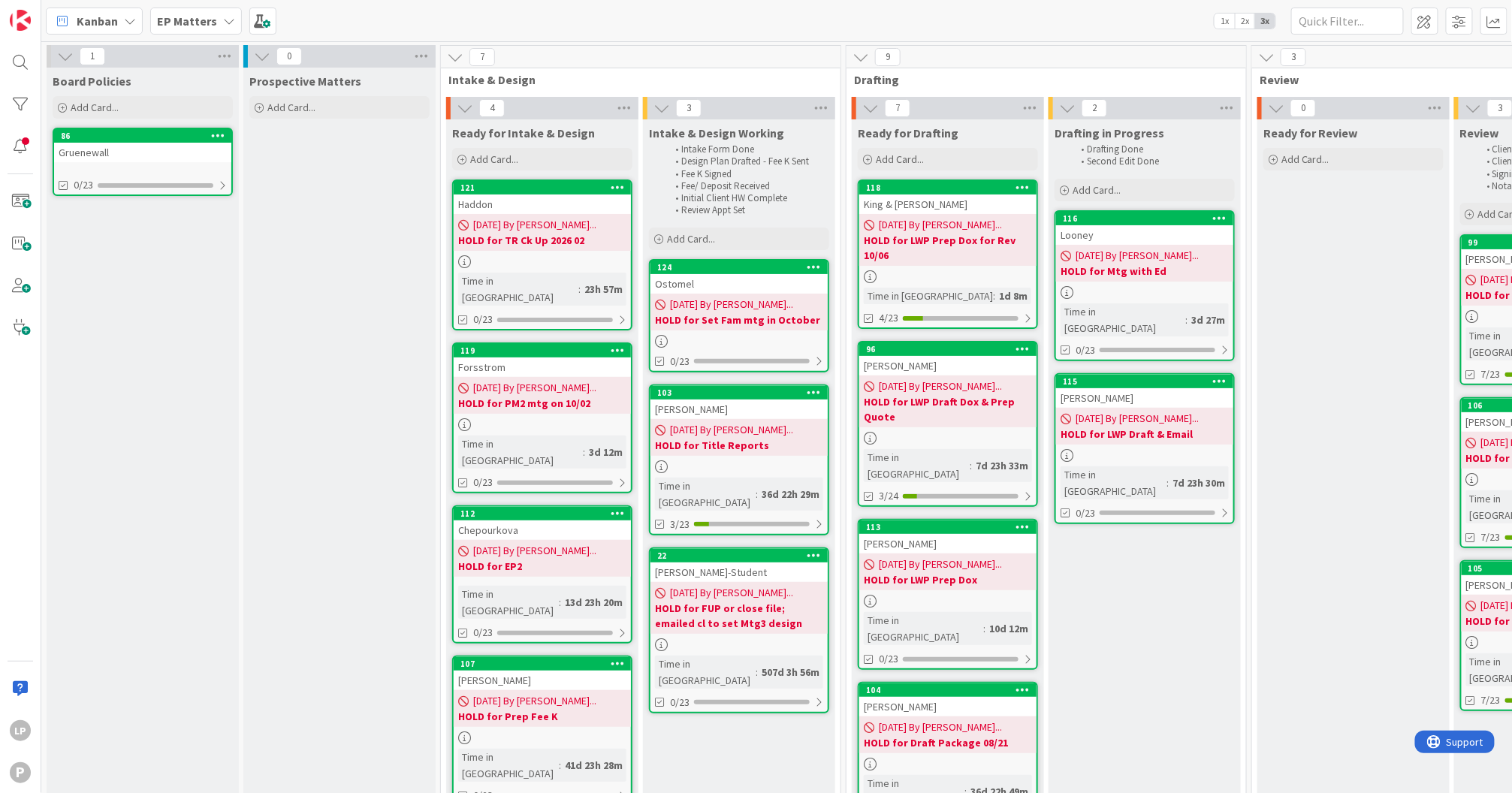
click at [1033, 2] on div "Kanban EP Matters 1x 2x 3x" at bounding box center [776, 20] width 1471 height 41
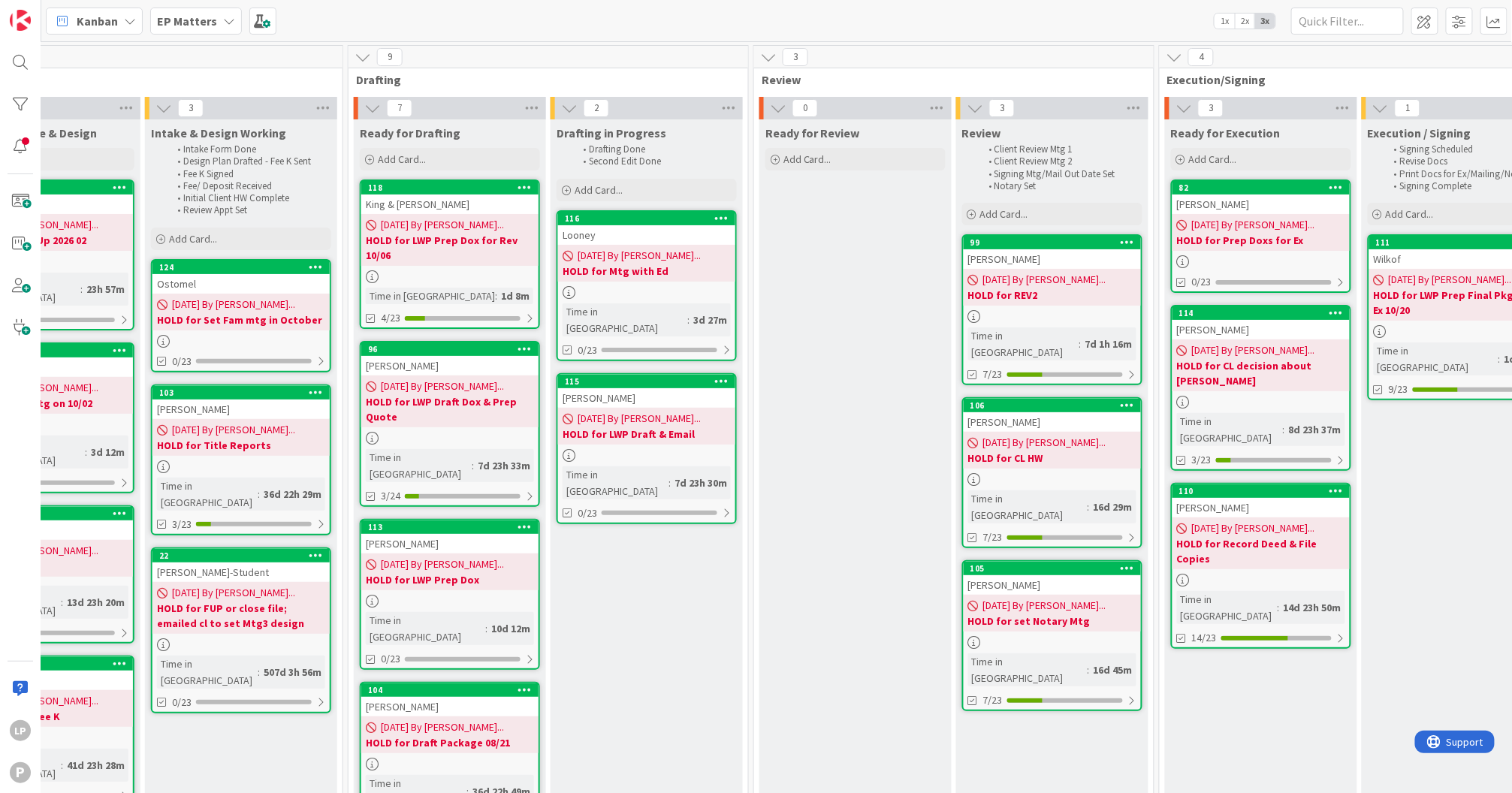
scroll to position [0, 500]
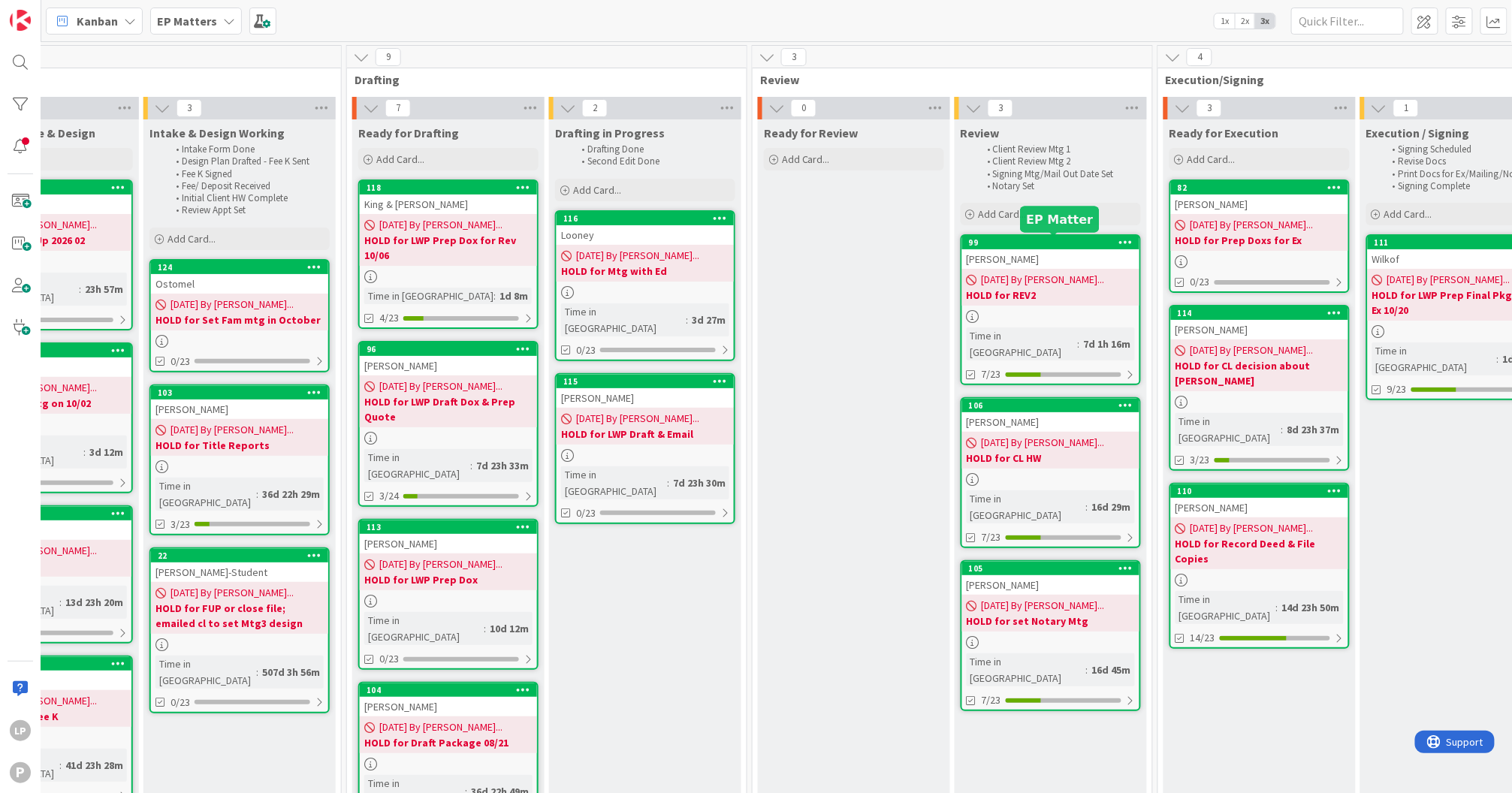
click at [1043, 245] on div "99" at bounding box center [1054, 242] width 171 height 10
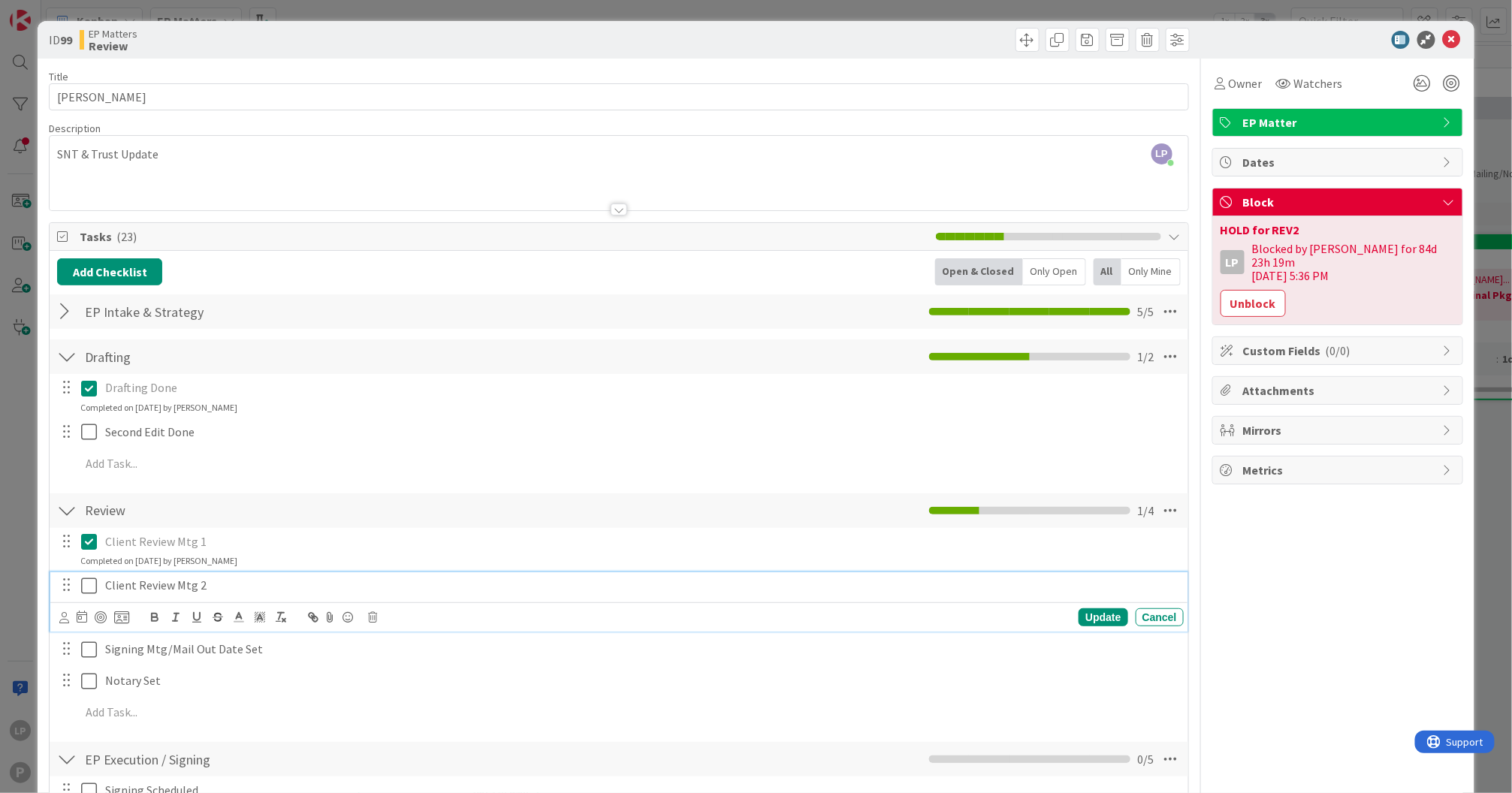
click at [84, 580] on icon at bounding box center [89, 586] width 16 height 18
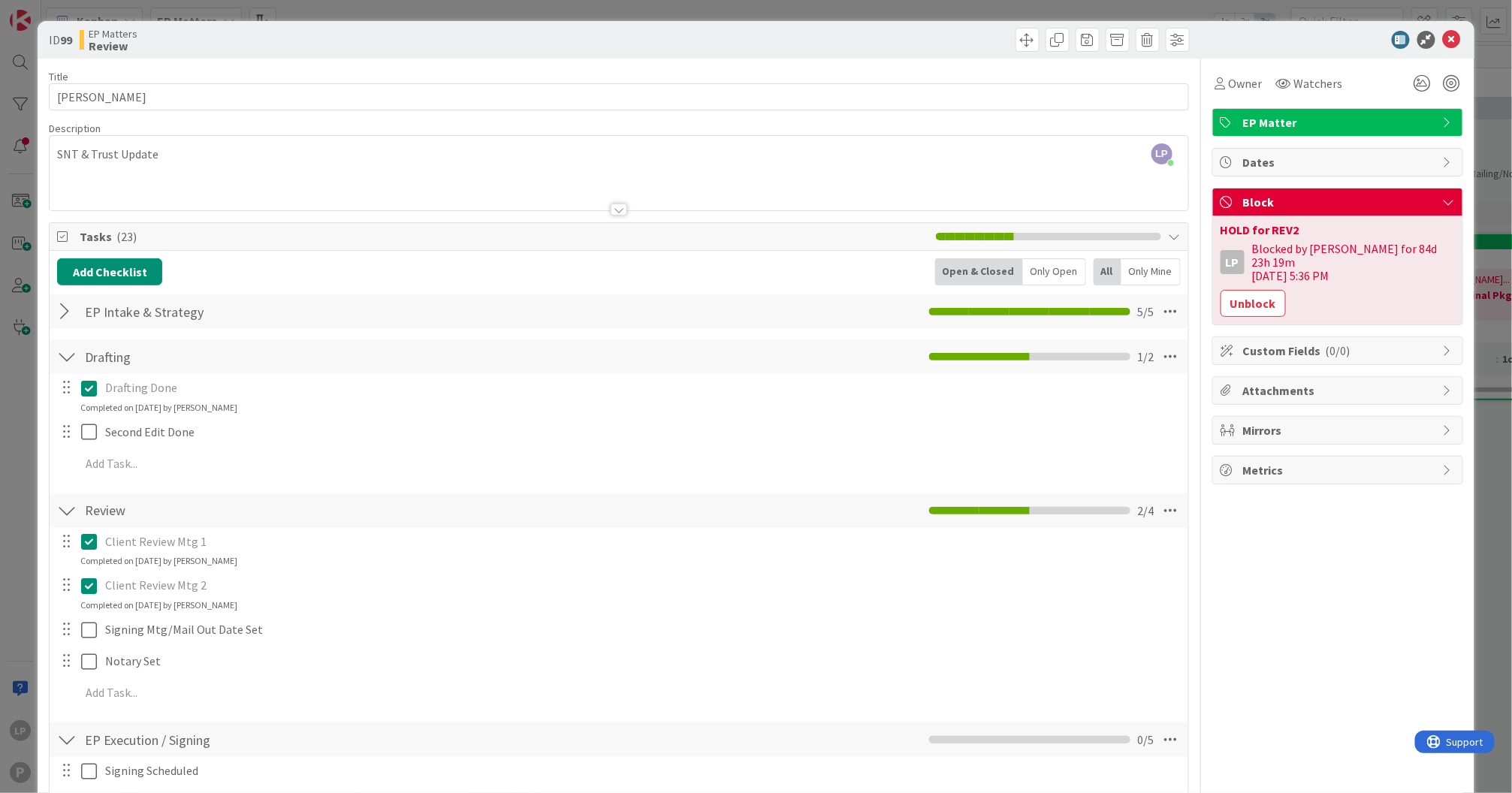
click at [1247, 290] on button "Unblock" at bounding box center [1253, 302] width 65 height 27
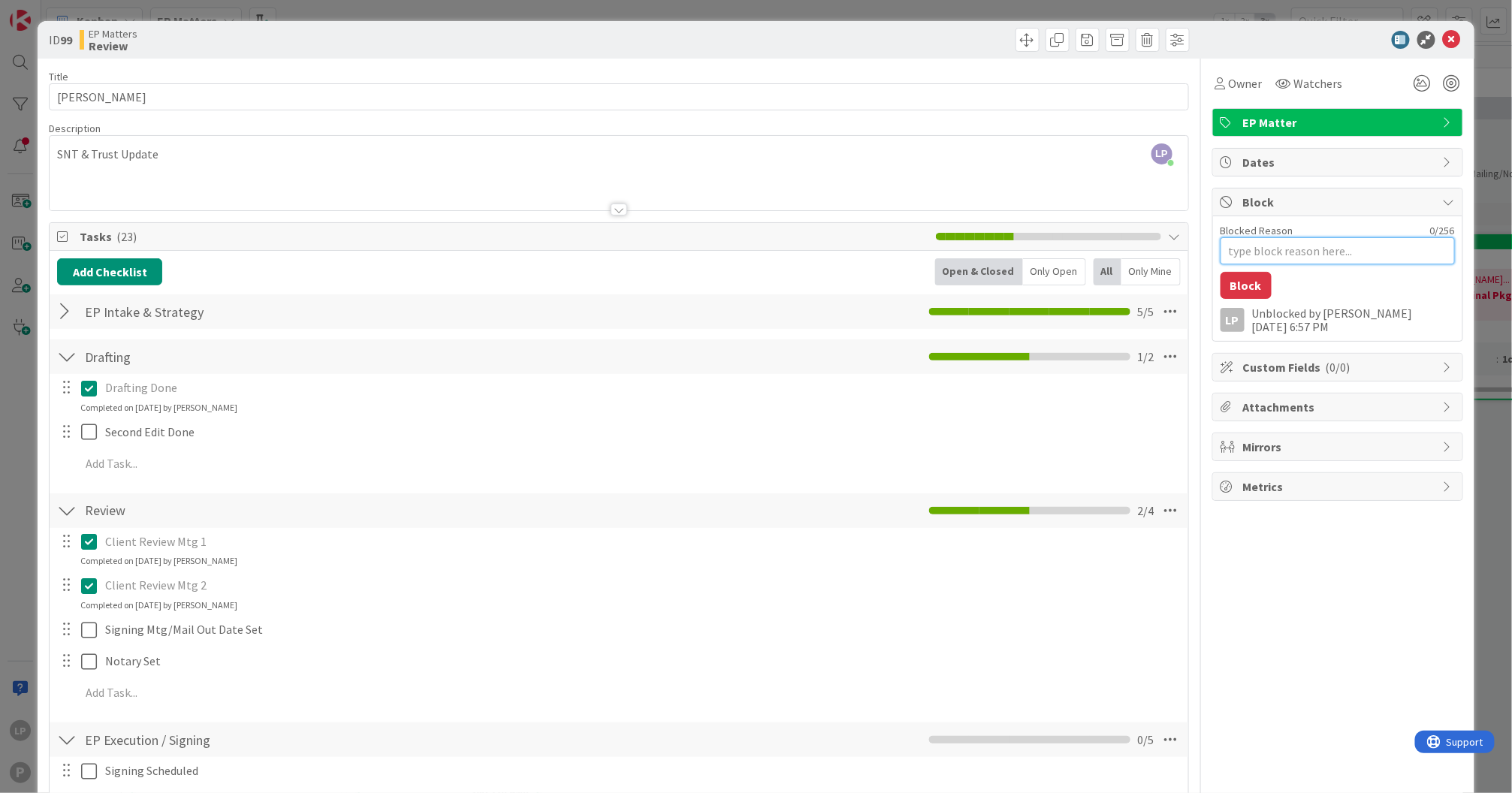
click at [1277, 263] on textarea "Blocked Reason" at bounding box center [1338, 250] width 234 height 27
paste textarea "HOLD for Fam mtg"
type textarea "x"
type textarea "HOLD for Fam mtg"
type textarea "x"
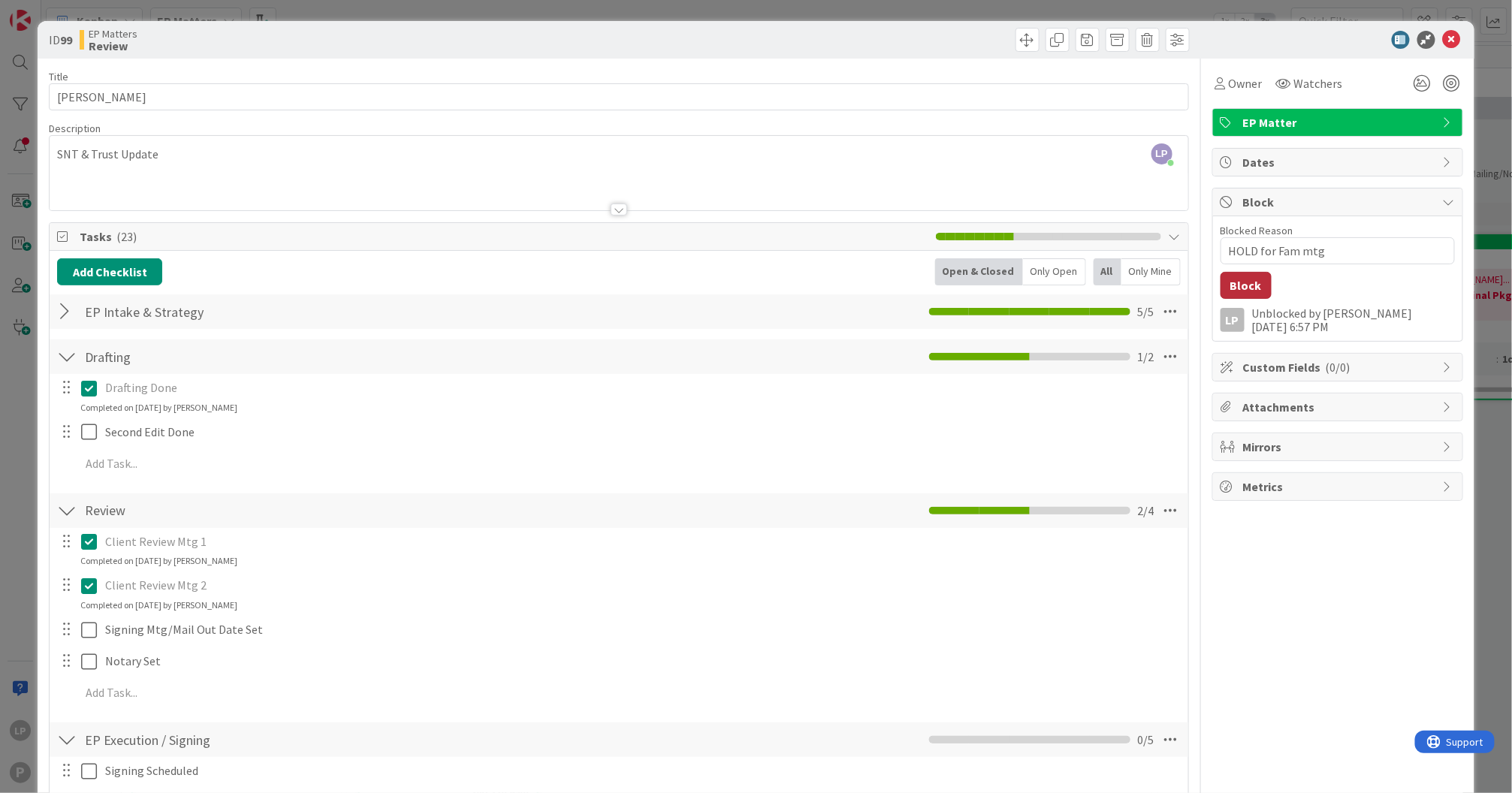
click at [1232, 283] on button "Block" at bounding box center [1246, 285] width 51 height 27
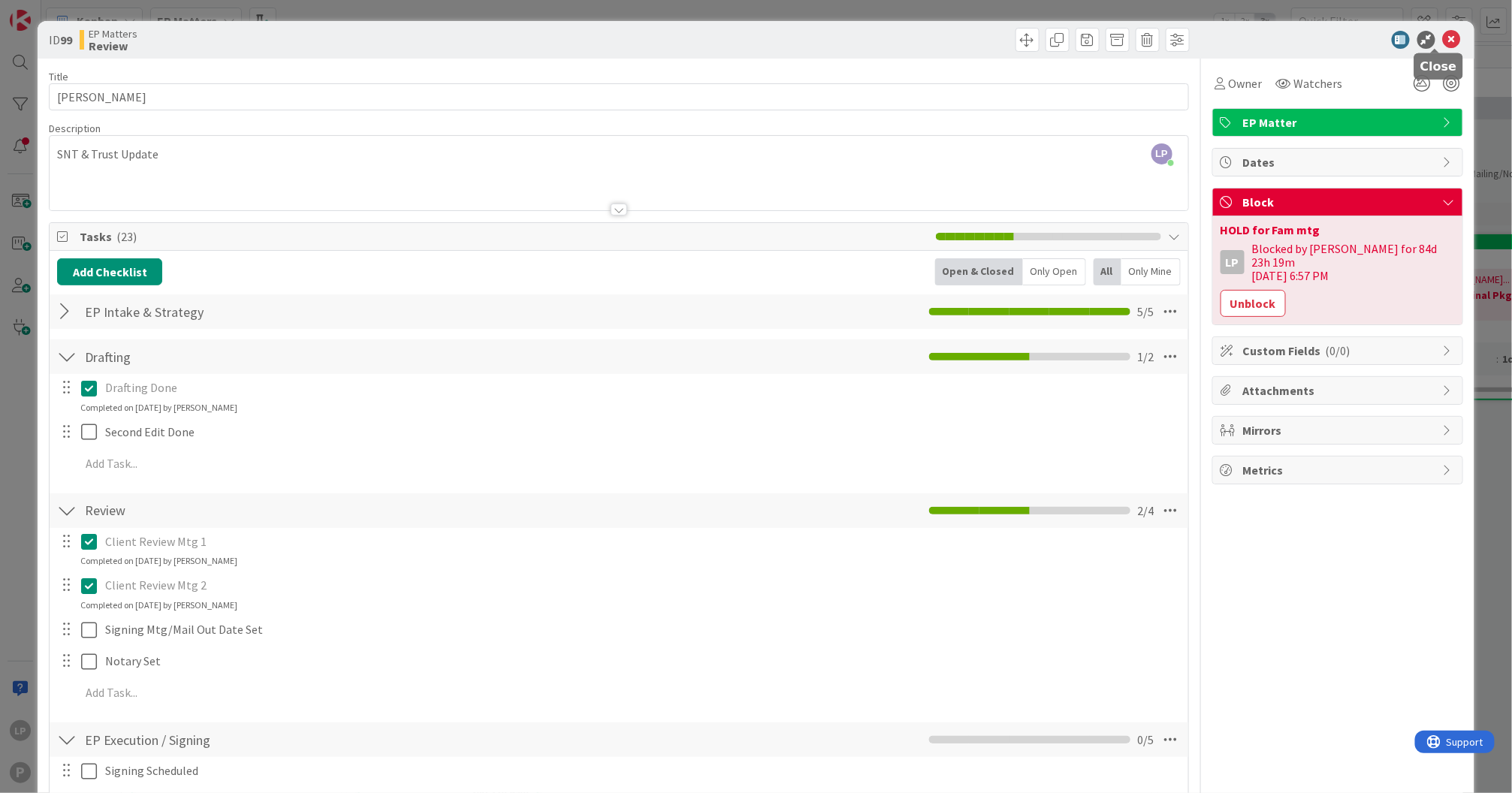
click at [1443, 40] on icon at bounding box center [1452, 40] width 18 height 18
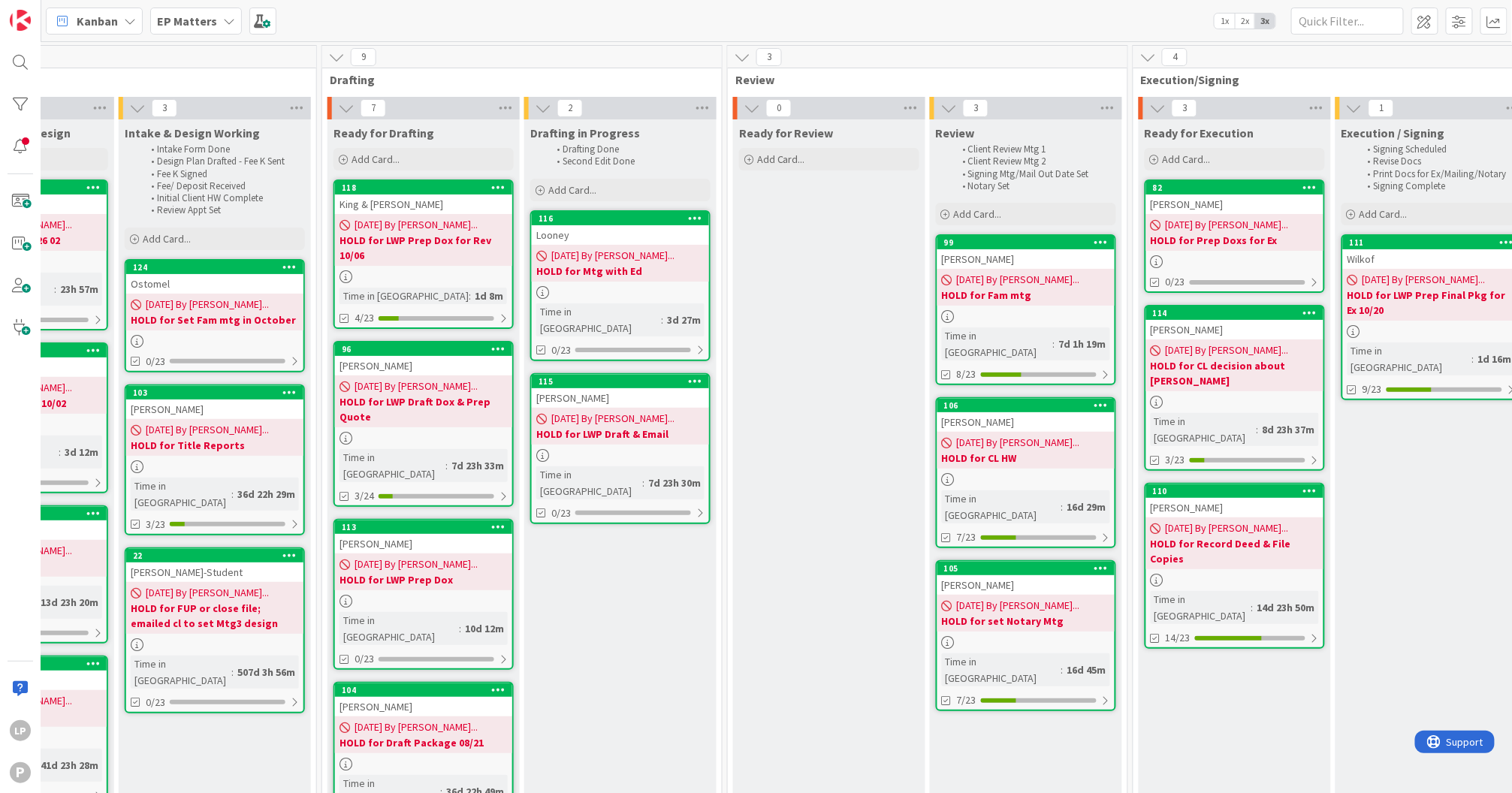
scroll to position [0, 522]
